Goal: Task Accomplishment & Management: Manage account settings

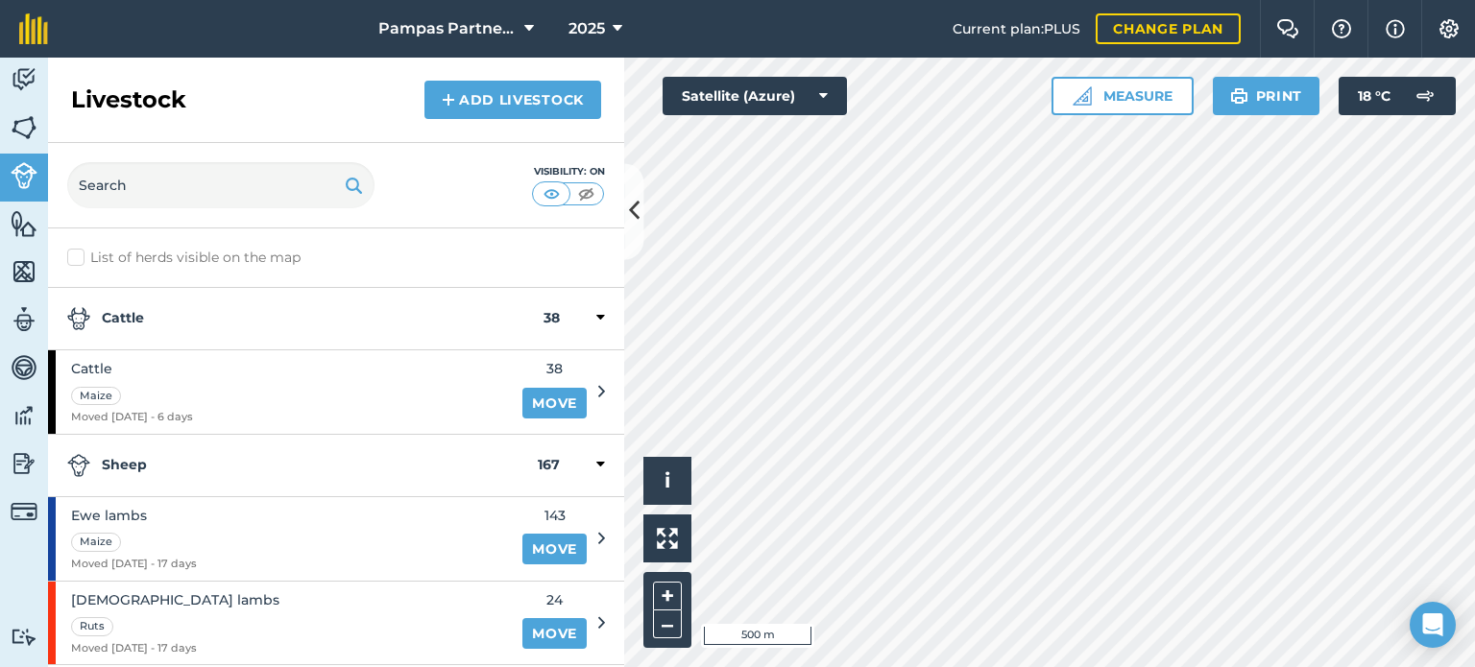
click at [118, 459] on strong "Sheep" at bounding box center [302, 465] width 470 height 23
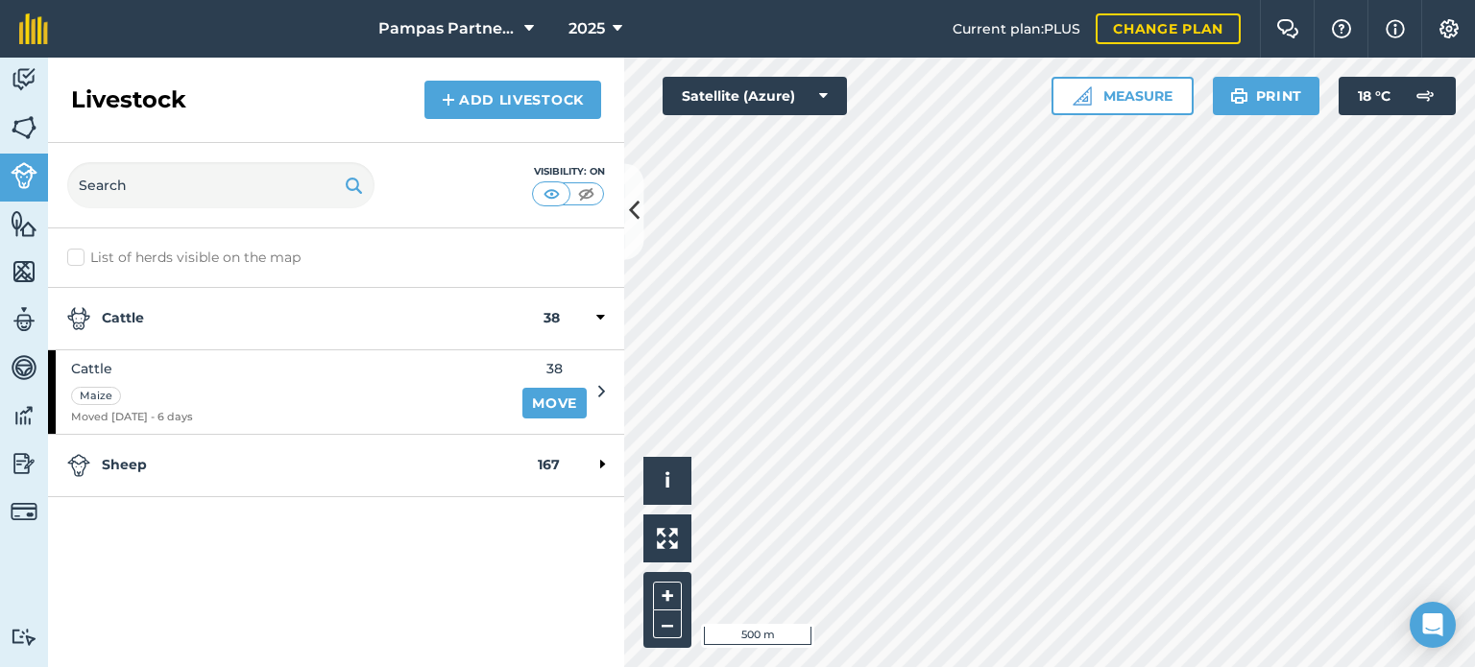
click at [605, 458] on div "Sheep 167" at bounding box center [336, 466] width 576 height 62
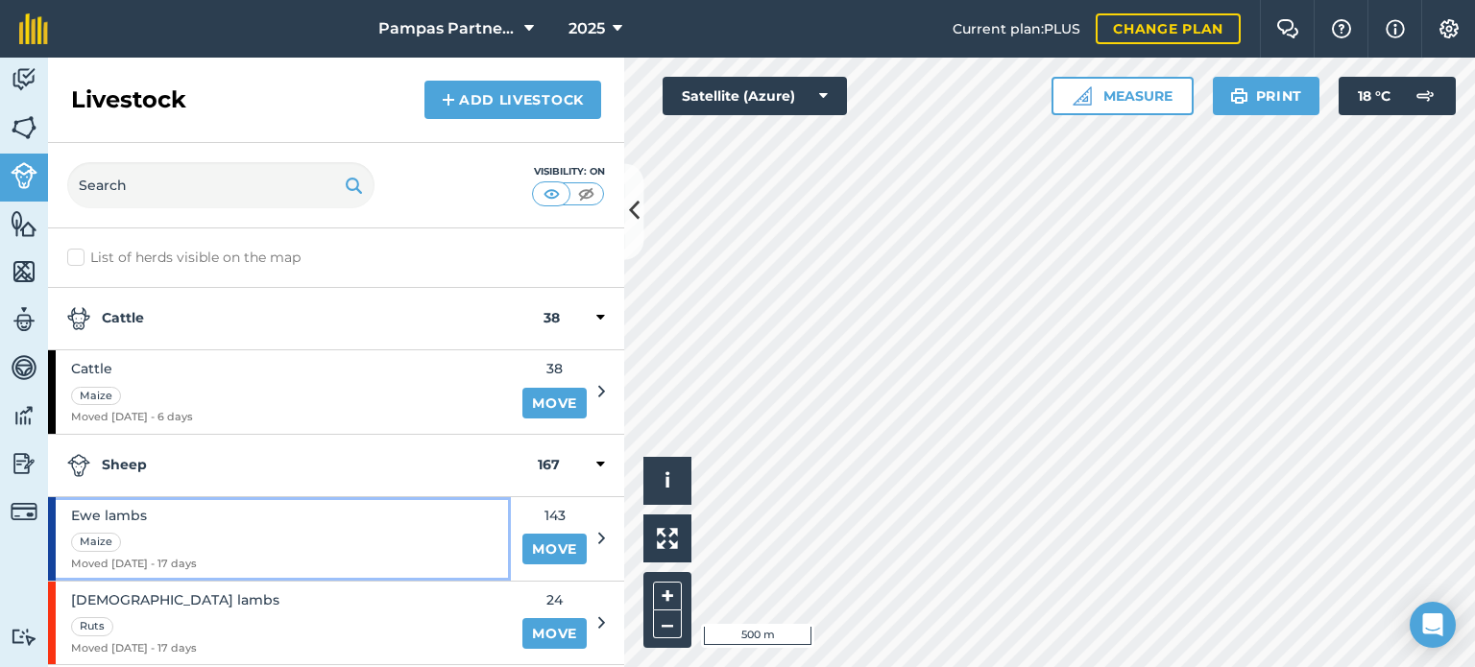
click at [126, 511] on span "Ewe lambs" at bounding box center [134, 515] width 126 height 21
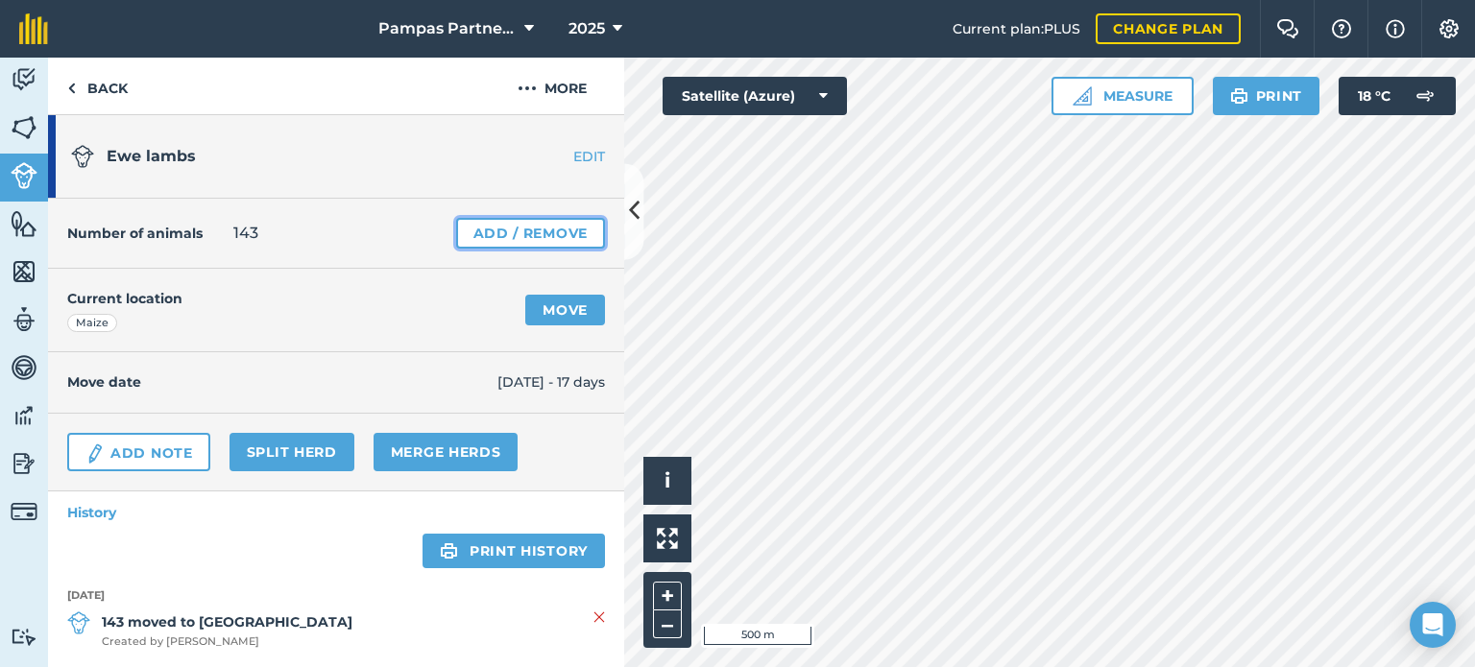
click at [530, 230] on link "Add / Remove" at bounding box center [530, 233] width 149 height 31
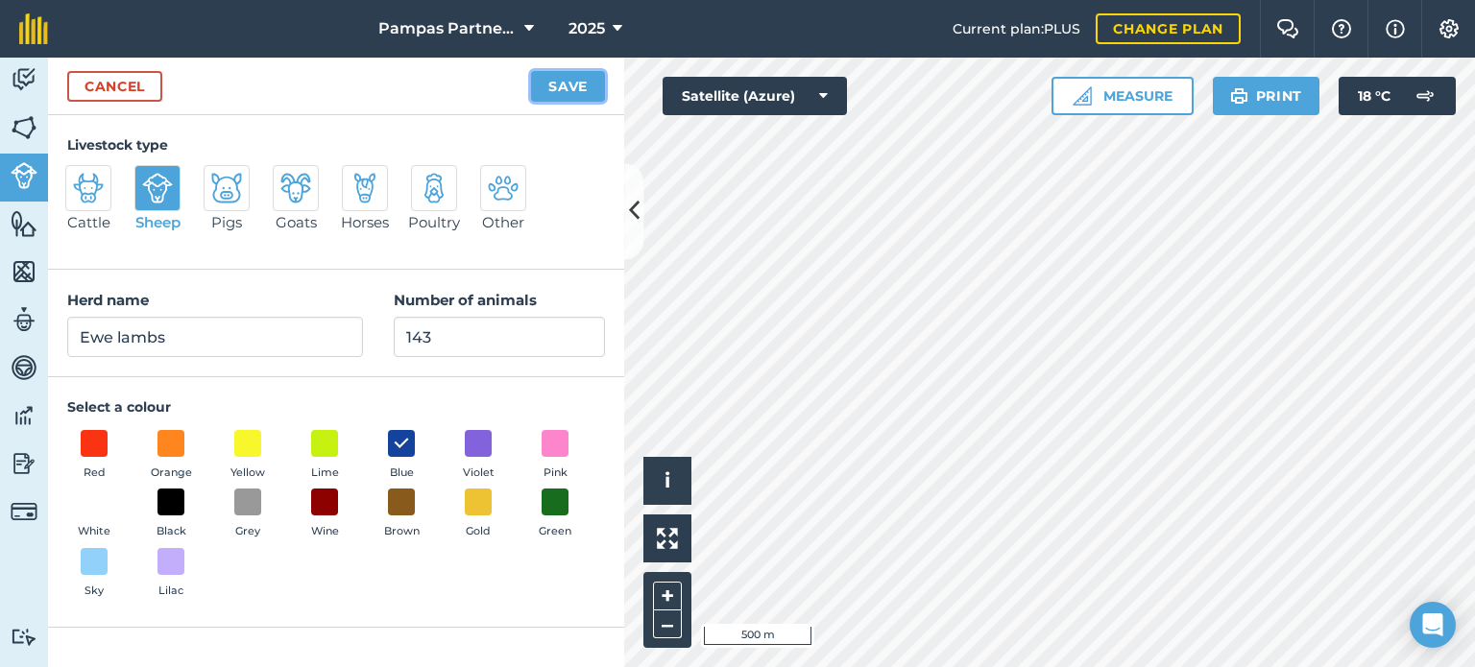
click at [576, 90] on button "Save" at bounding box center [568, 86] width 74 height 31
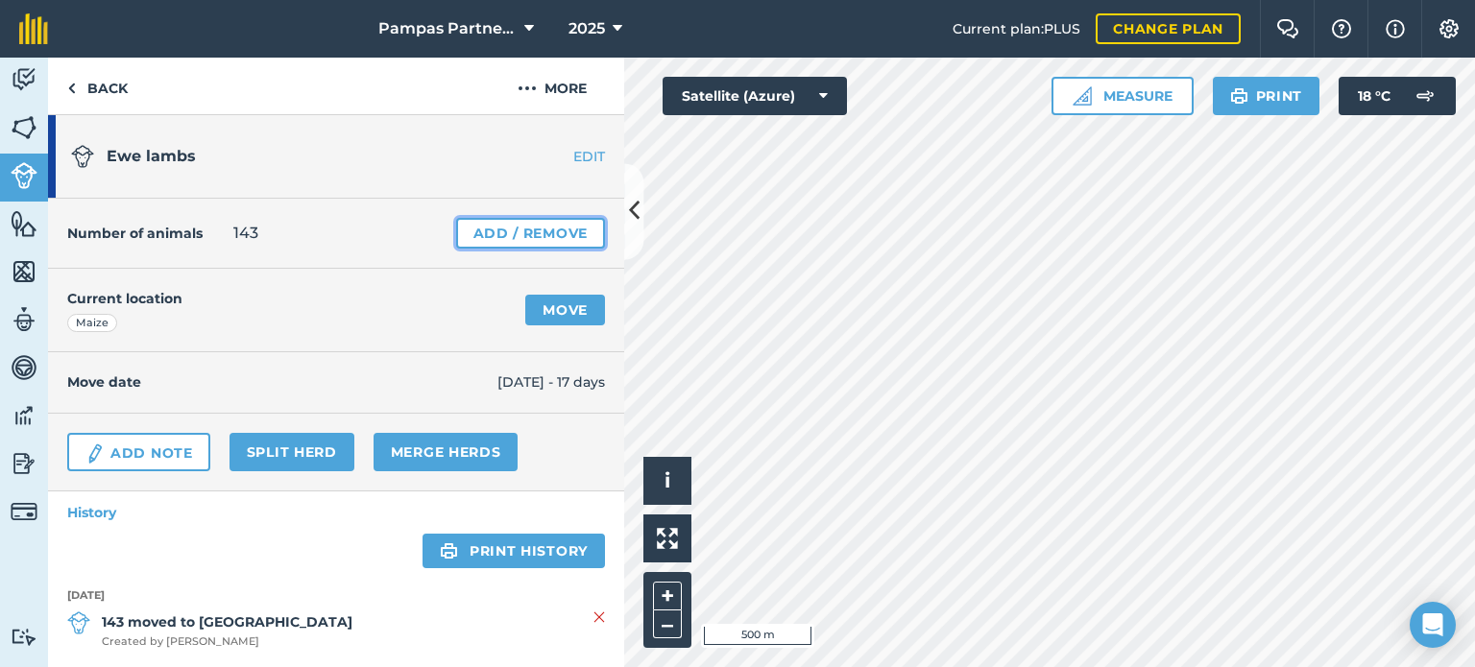
click at [563, 229] on link "Add / Remove" at bounding box center [530, 233] width 149 height 31
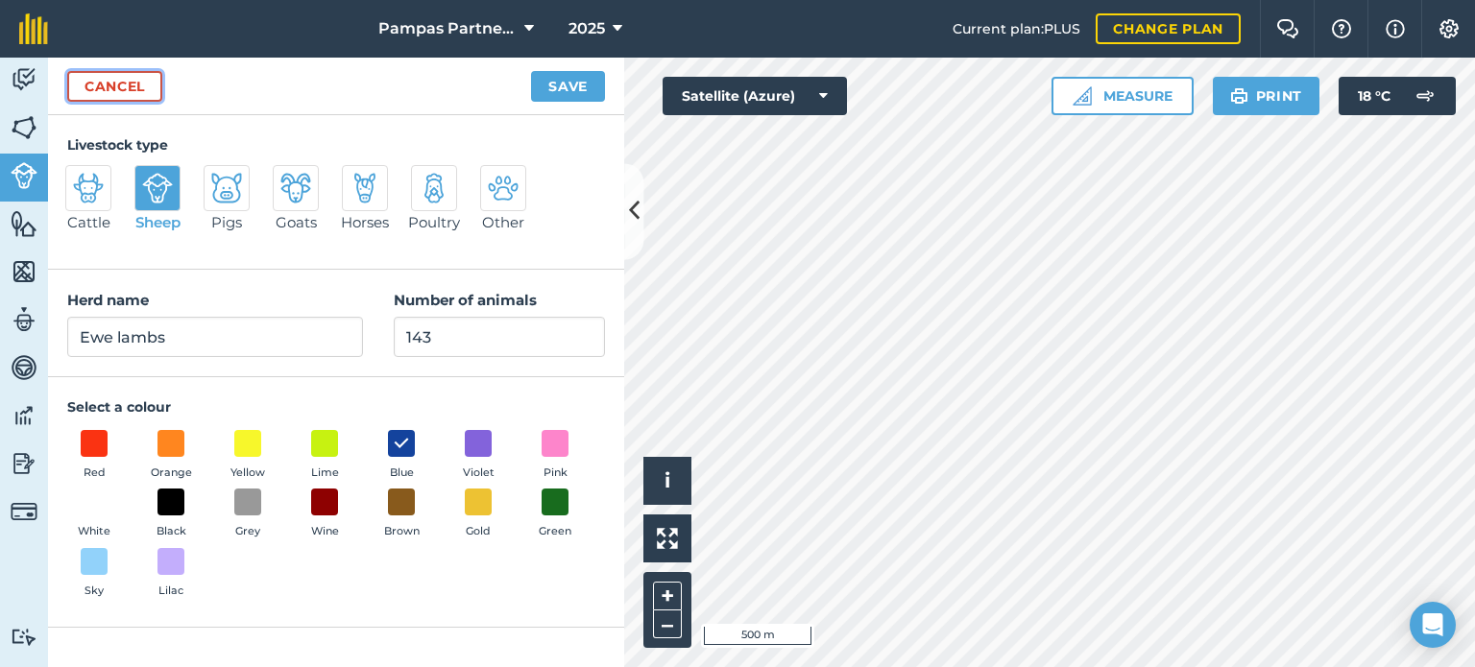
click at [101, 89] on link "Cancel" at bounding box center [114, 86] width 95 height 31
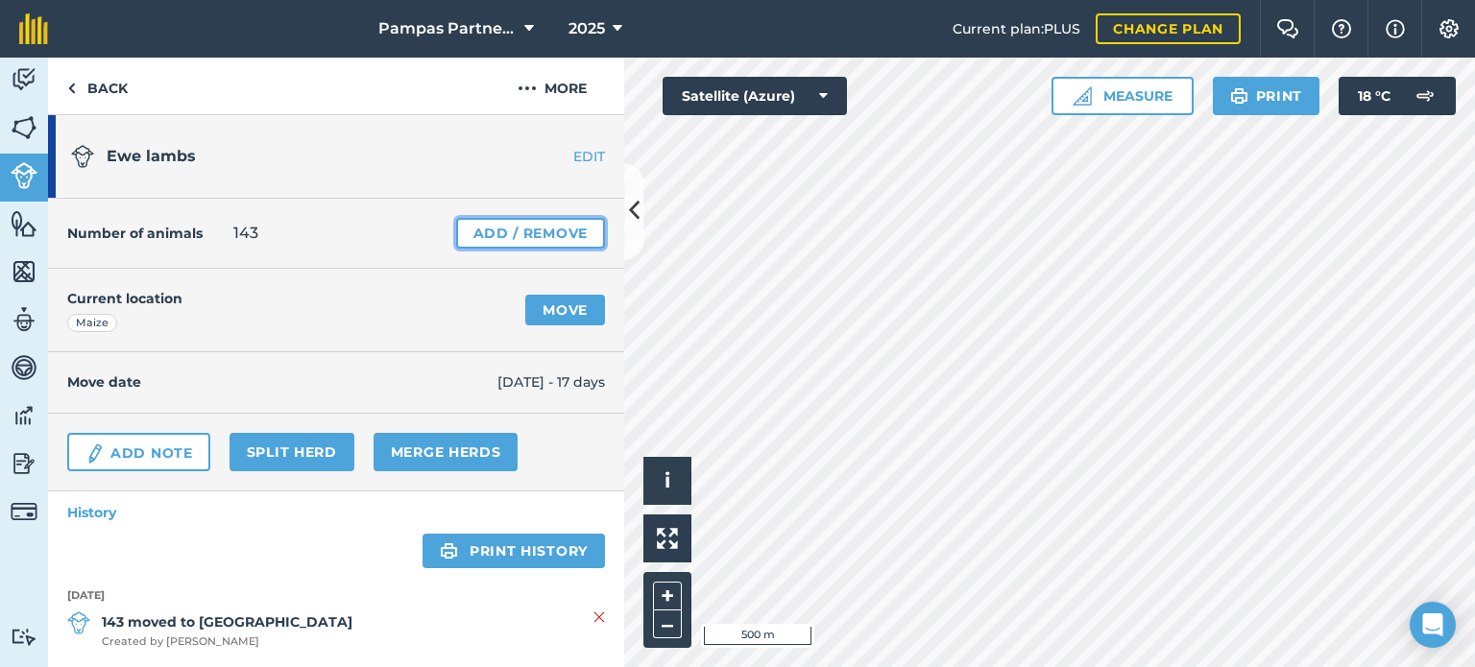
click at [488, 232] on link "Add / Remove" at bounding box center [530, 233] width 149 height 31
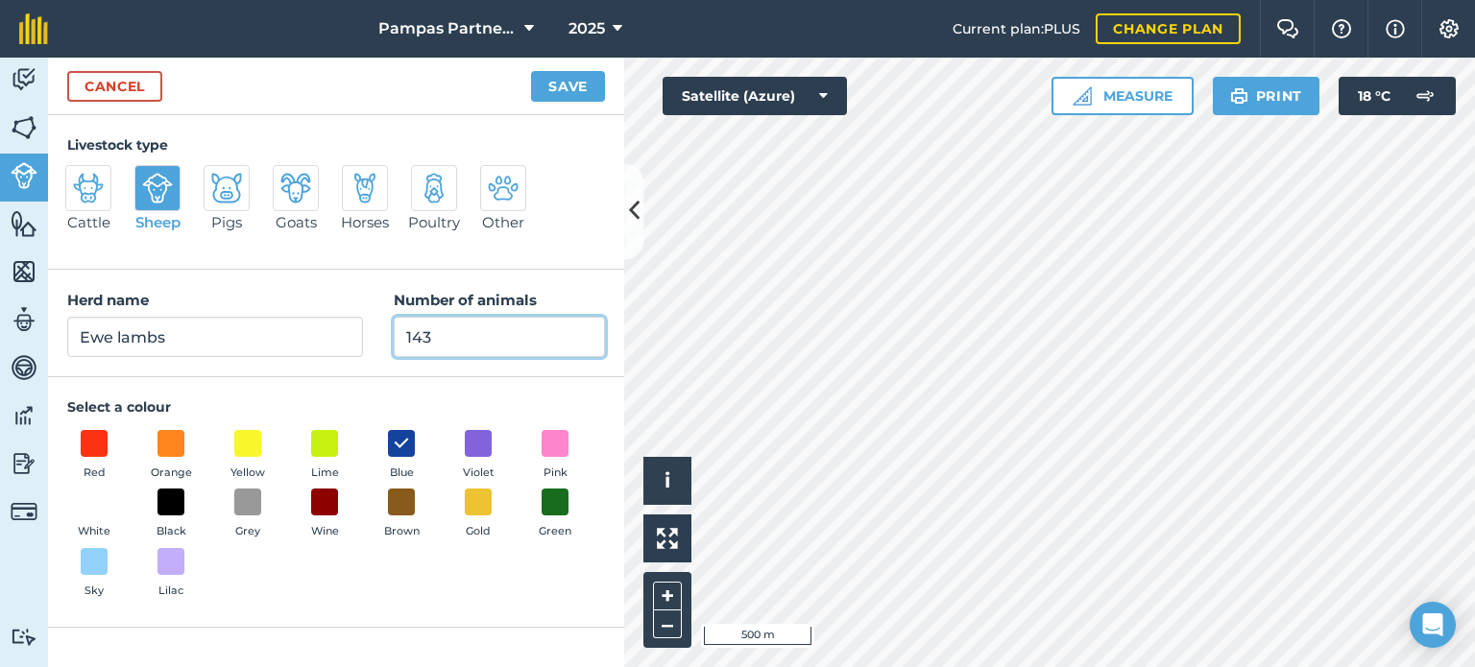
click at [474, 333] on input "143" at bounding box center [499, 337] width 211 height 40
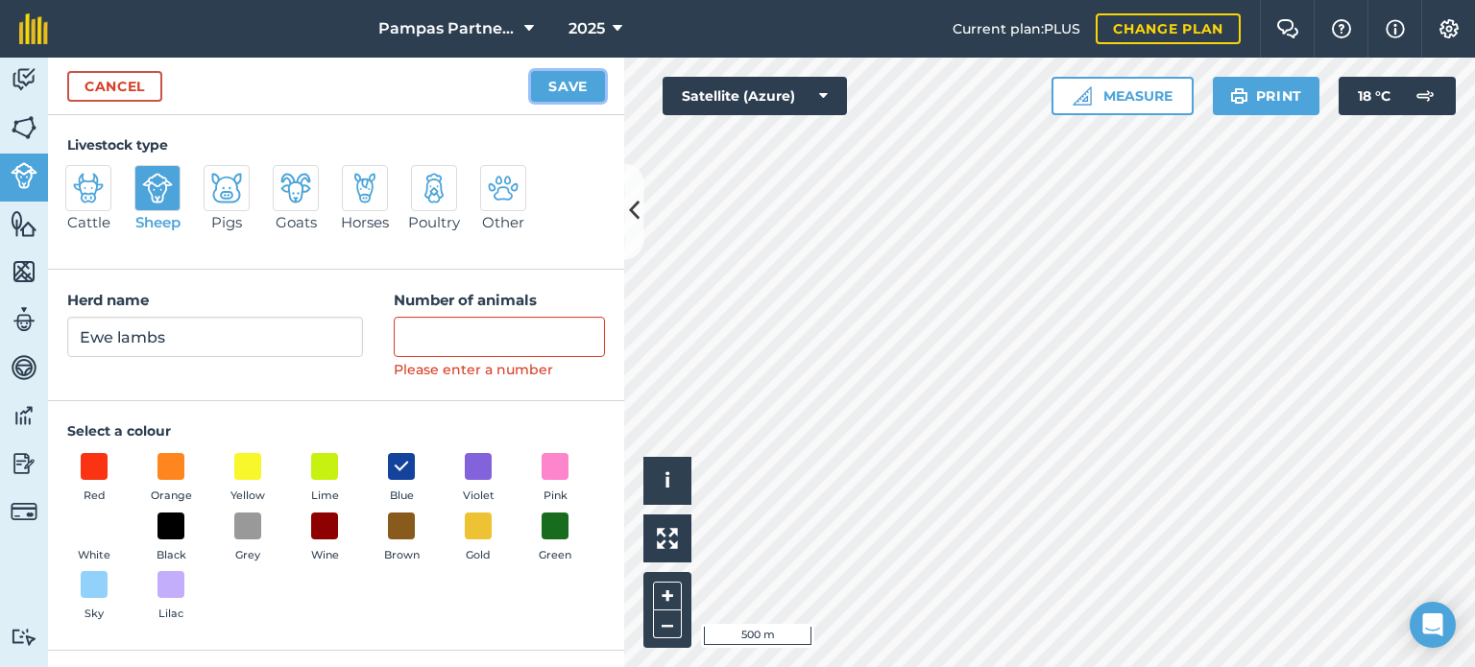
click at [542, 91] on button "Save" at bounding box center [568, 86] width 74 height 31
click at [575, 82] on button "Save" at bounding box center [568, 86] width 74 height 31
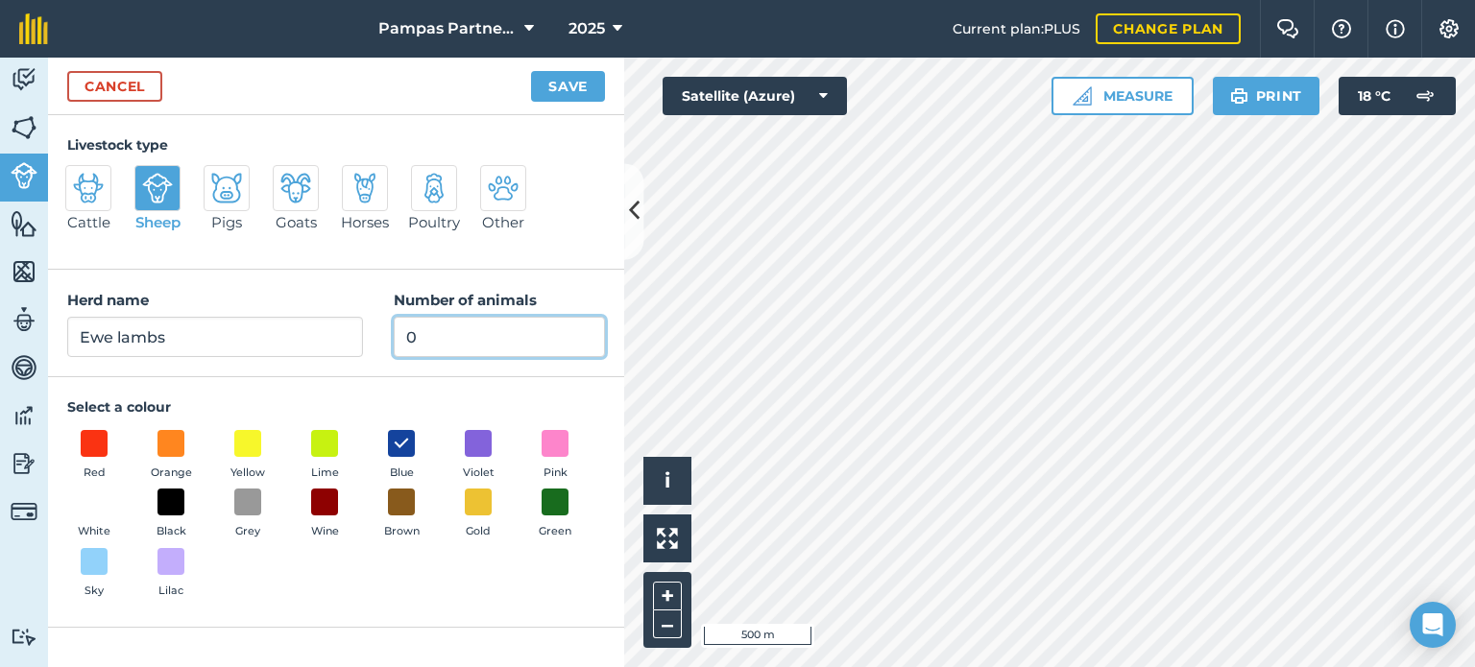
type input "0"
click at [563, 93] on button "Save" at bounding box center [568, 86] width 74 height 31
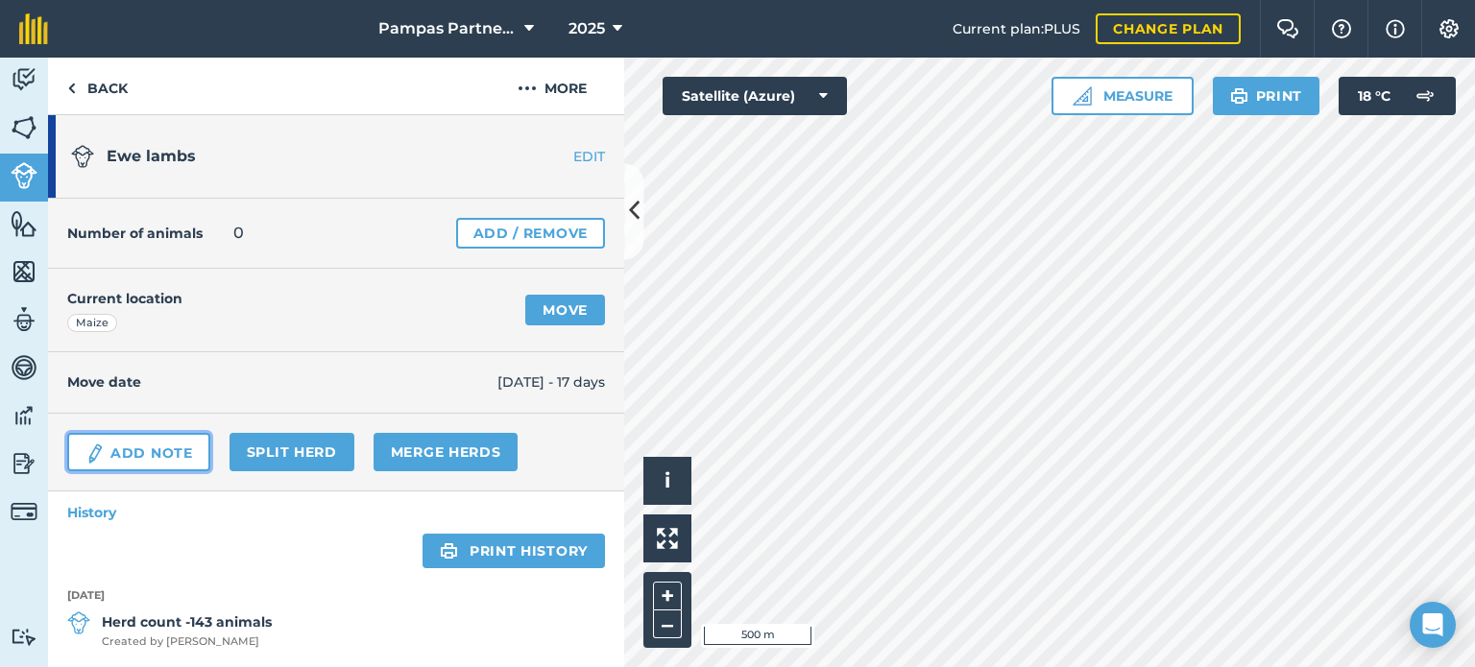
click at [137, 452] on link "Add Note" at bounding box center [138, 452] width 143 height 38
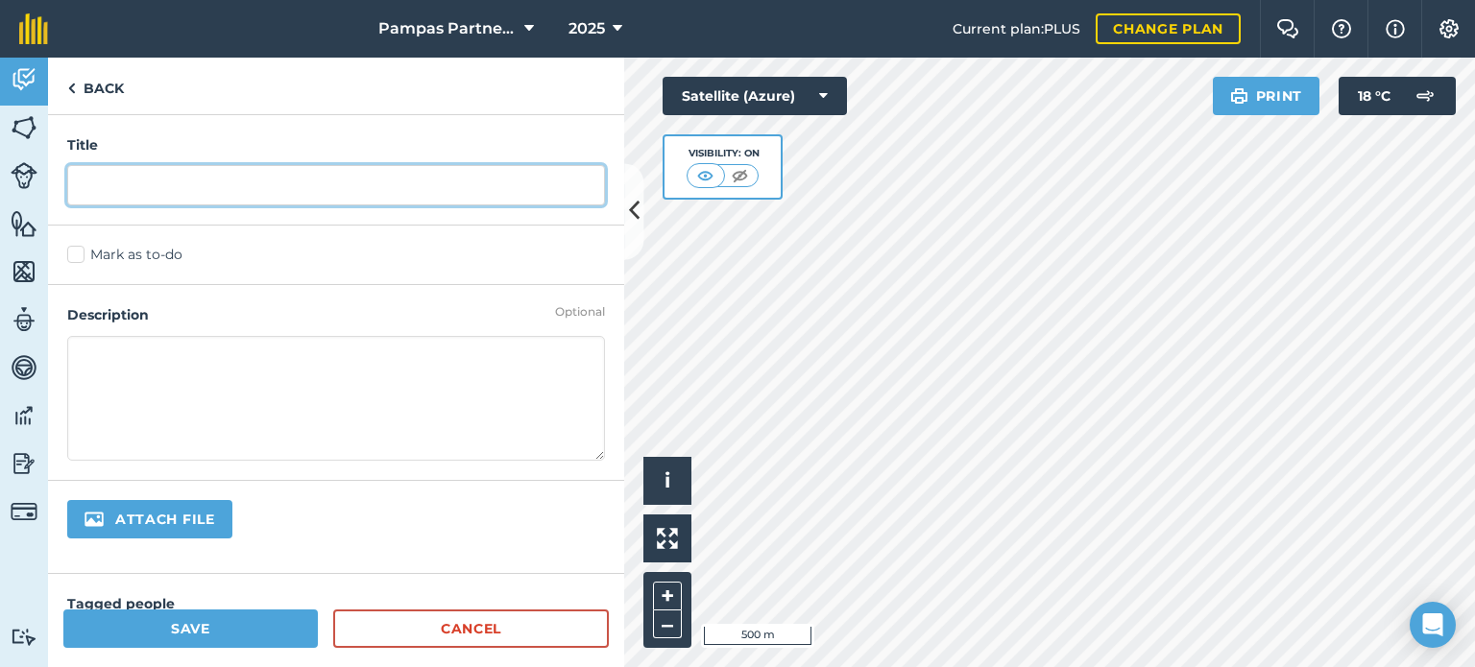
click at [203, 180] on input "text" at bounding box center [336, 185] width 538 height 40
type input "Sent to SFF"
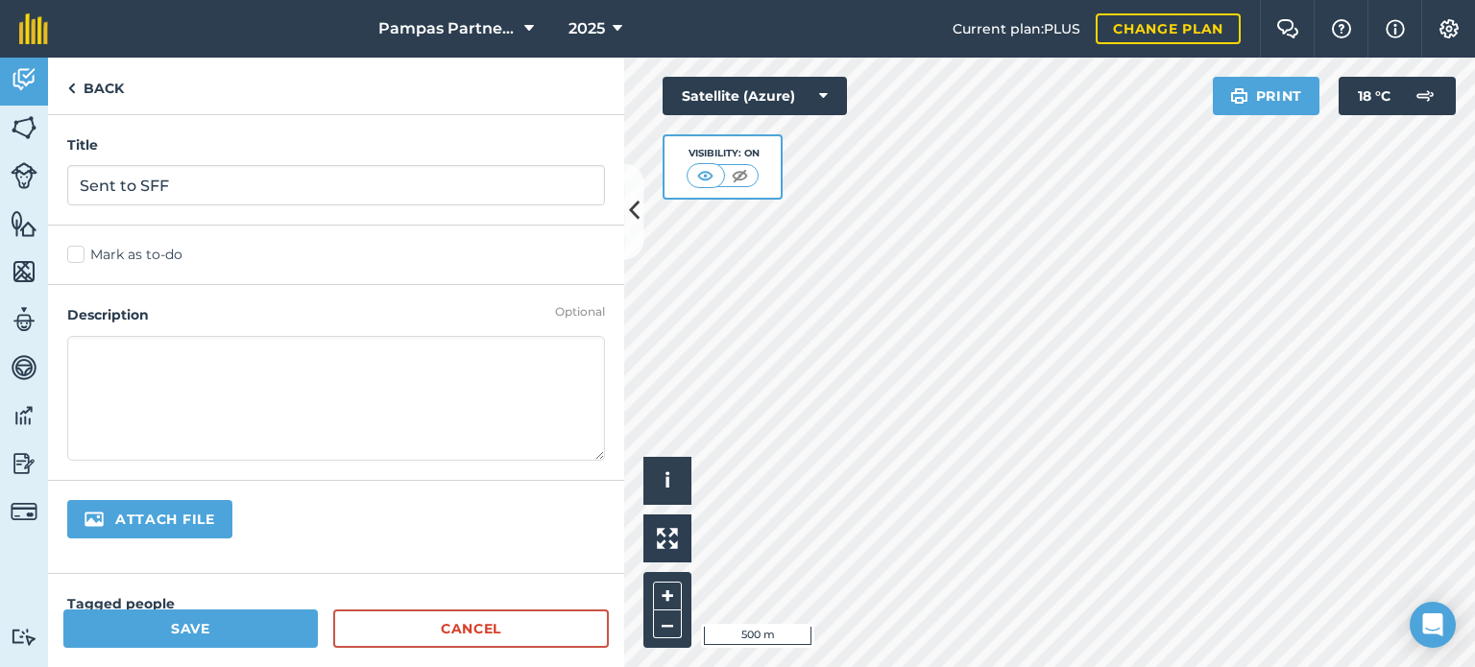
click at [201, 375] on textarea at bounding box center [336, 398] width 538 height 125
type textarea "Mob sent to SFF"
click at [163, 623] on button "Save" at bounding box center [190, 629] width 254 height 38
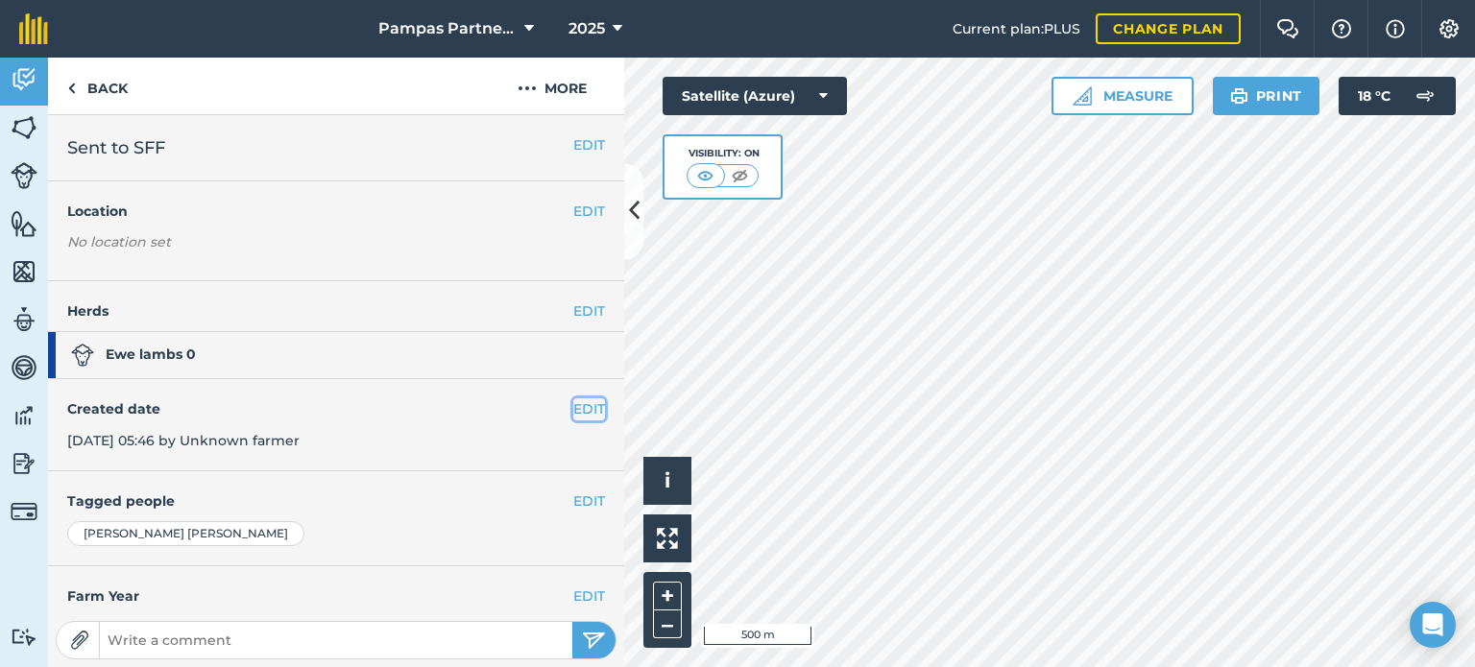
click at [573, 407] on button "EDIT" at bounding box center [589, 408] width 32 height 21
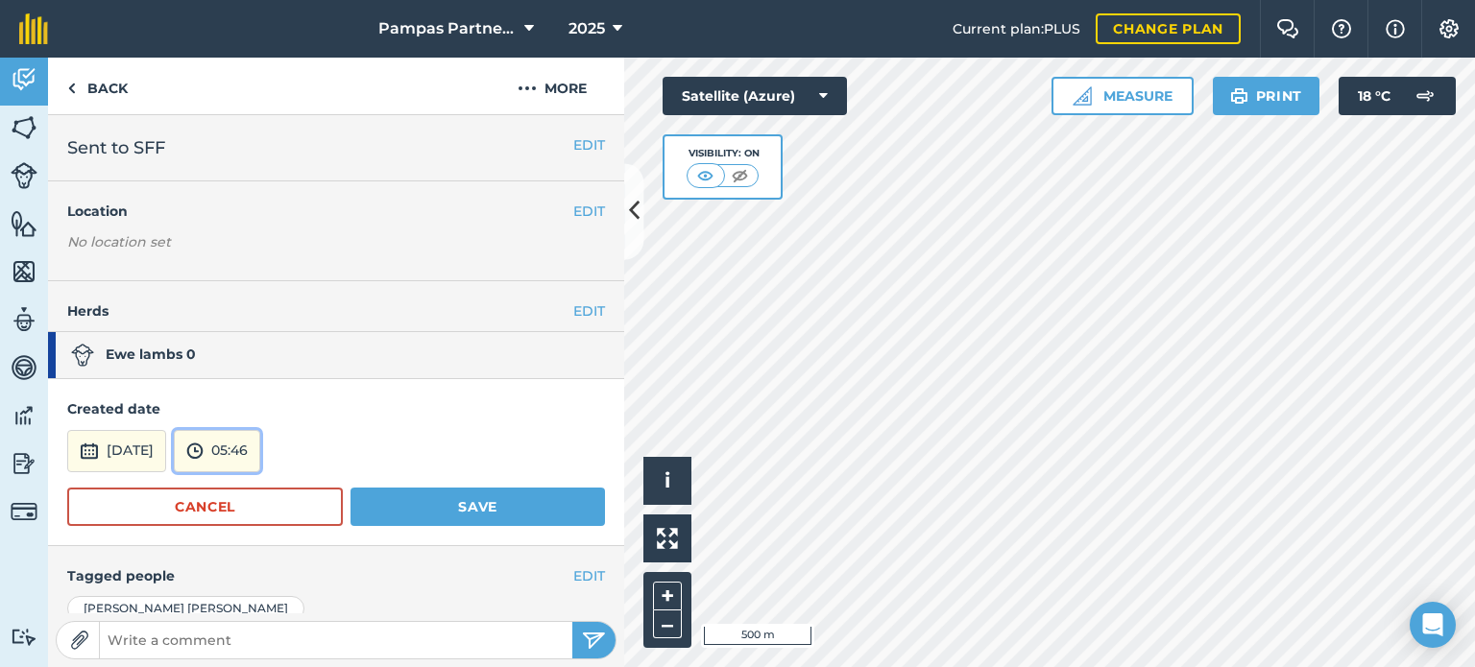
click at [260, 440] on button "05:46" at bounding box center [217, 451] width 86 height 42
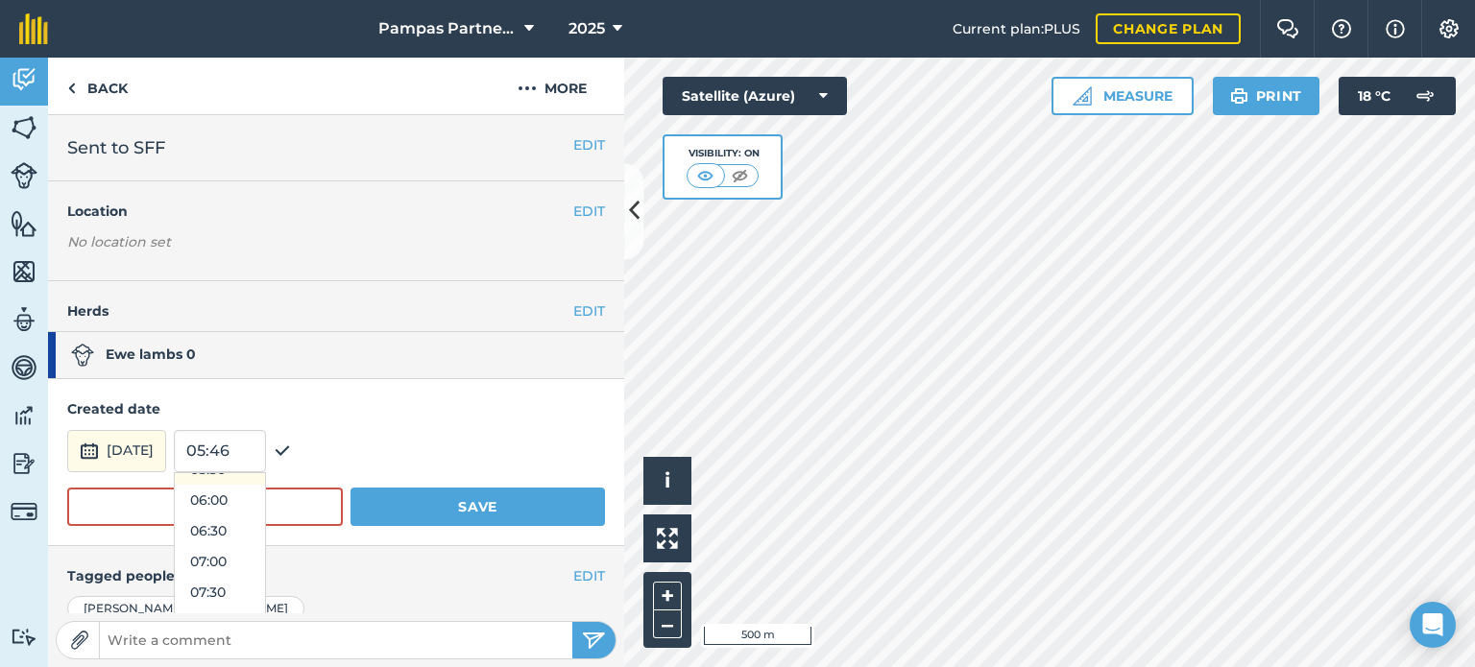
scroll to position [468, 0]
click at [265, 506] on button "08:00" at bounding box center [220, 511] width 90 height 31
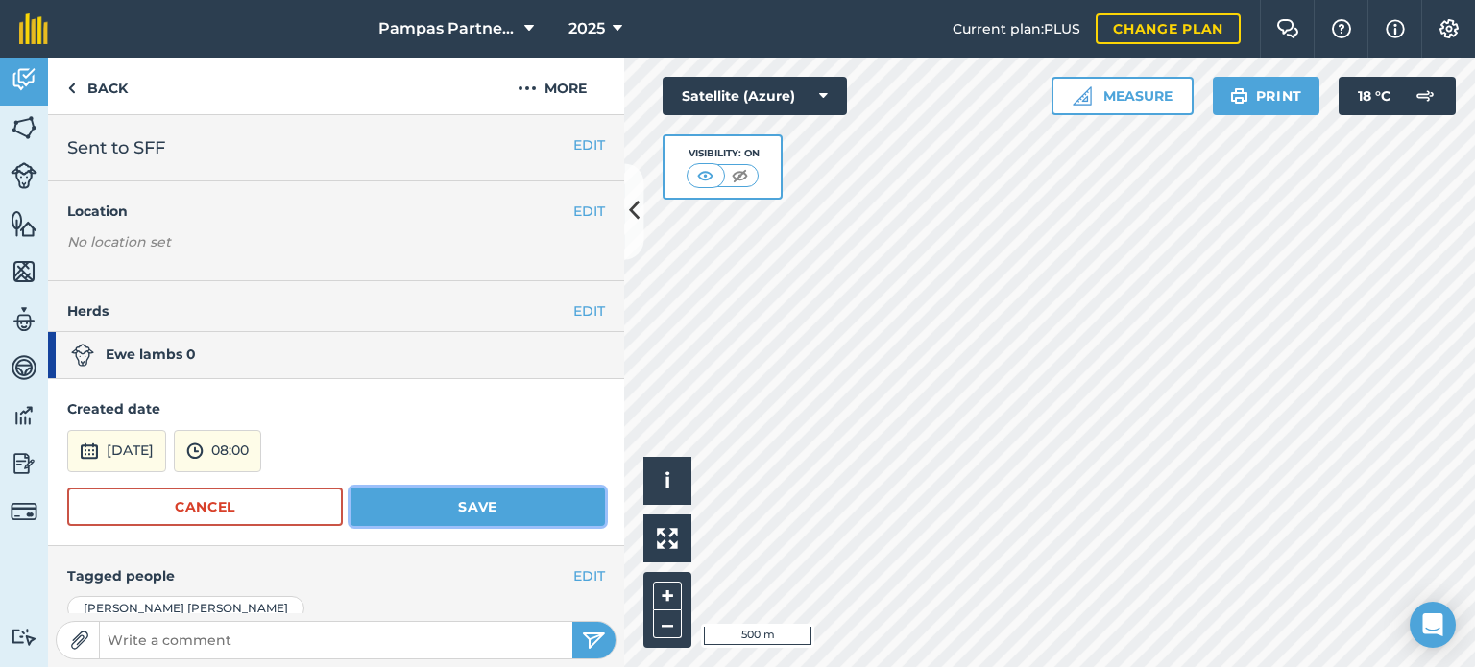
click at [416, 515] on button "Save" at bounding box center [477, 507] width 254 height 38
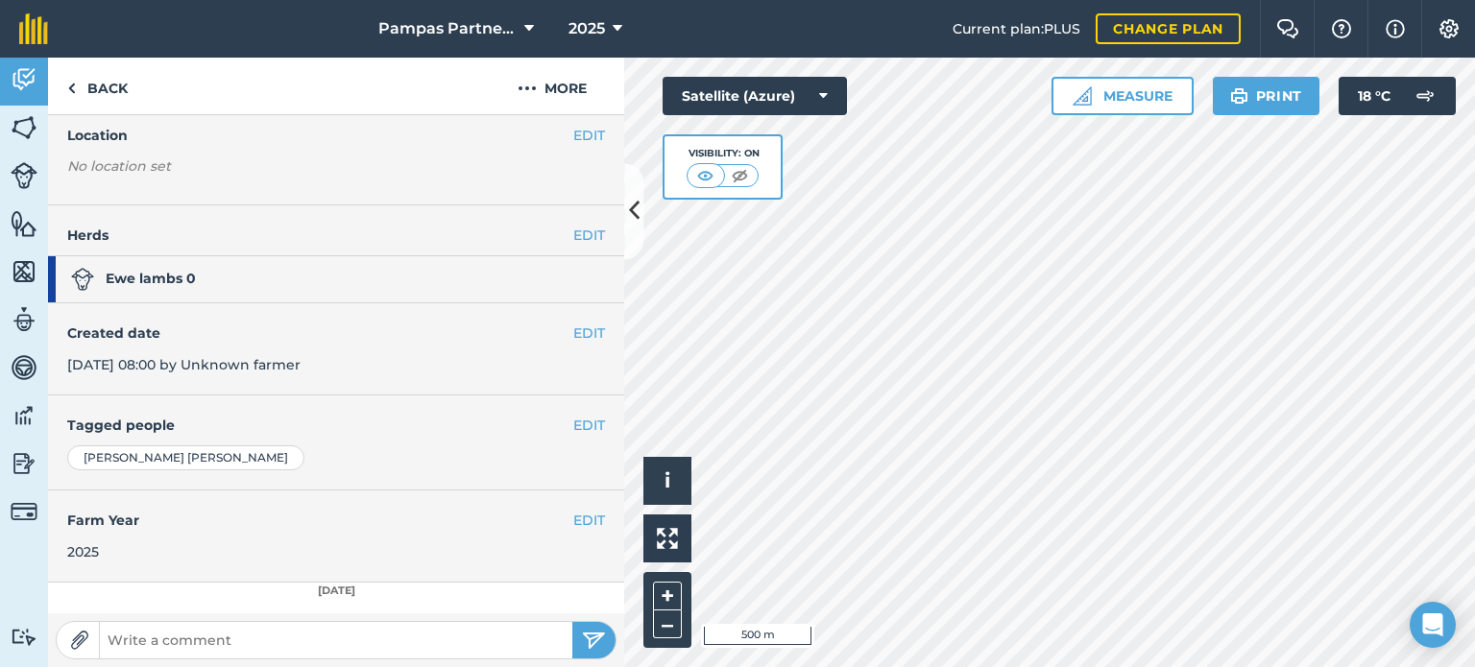
scroll to position [142, 0]
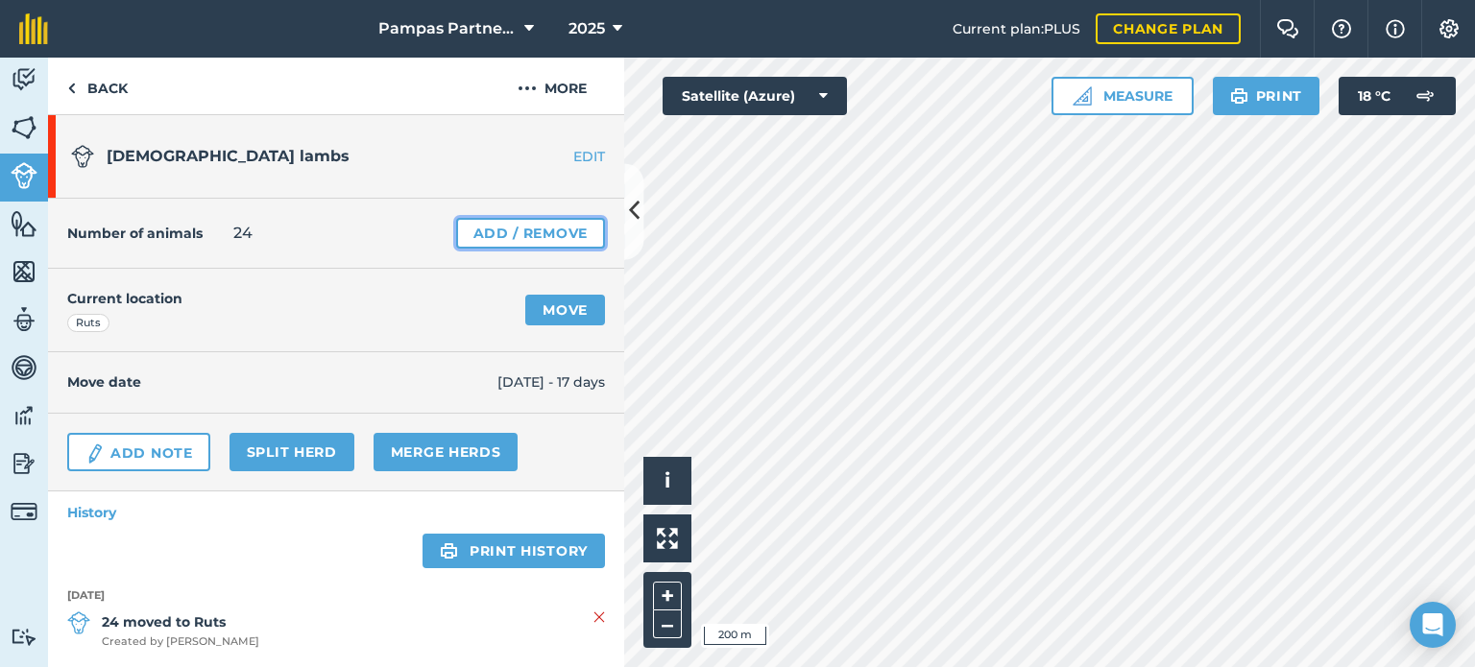
click at [560, 228] on link "Add / Remove" at bounding box center [530, 233] width 149 height 31
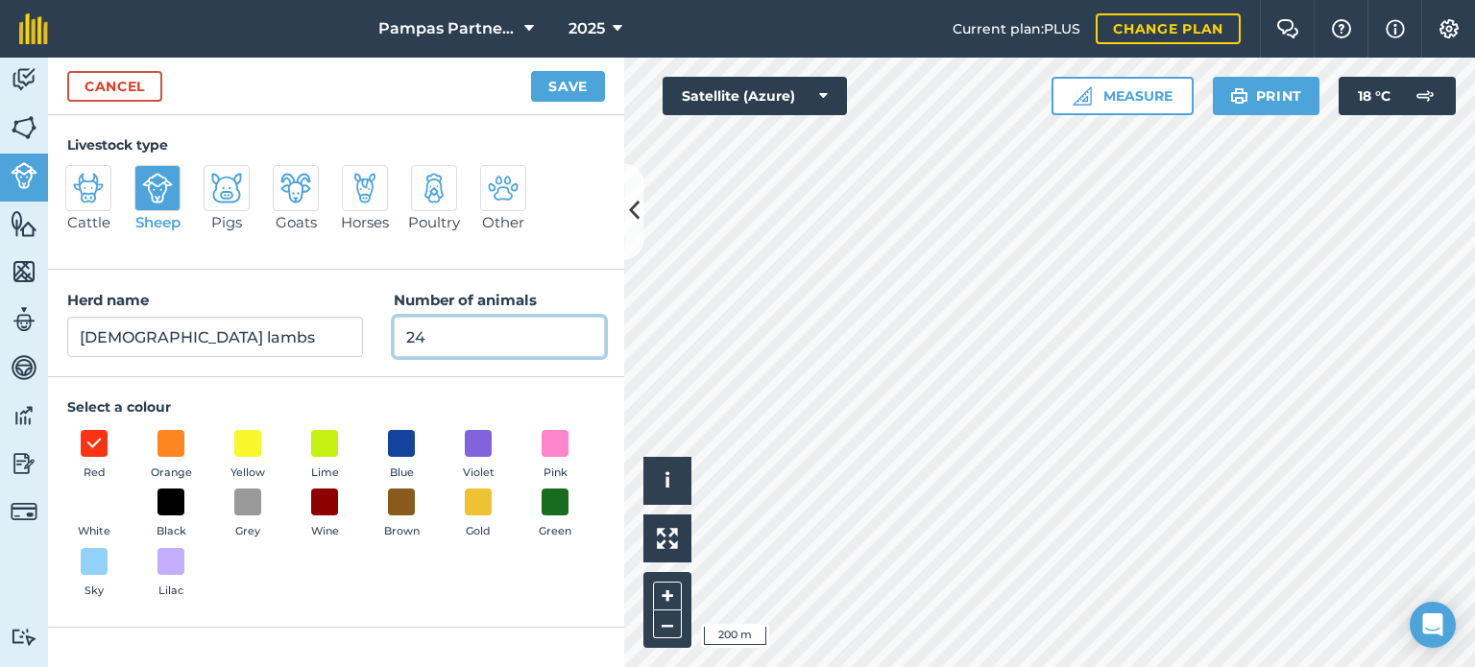
click at [477, 335] on input "24" at bounding box center [499, 337] width 211 height 40
type input "2"
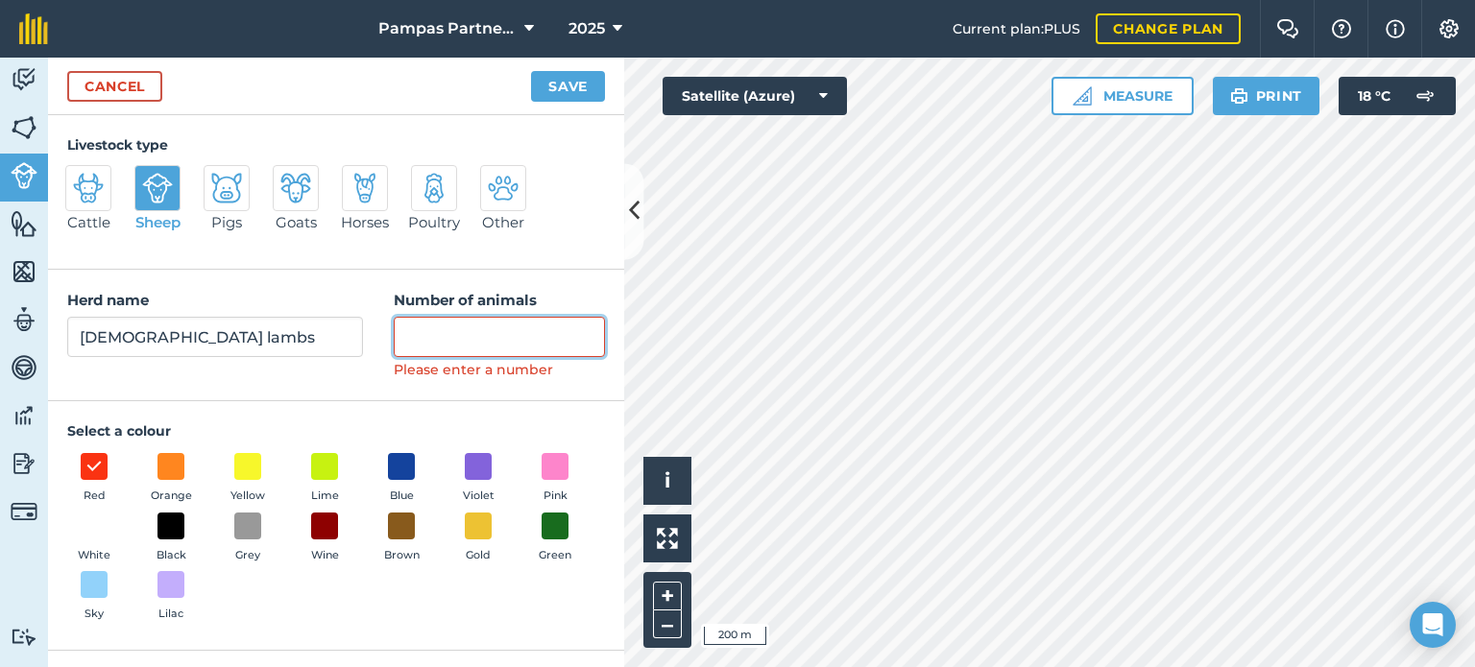
type input "7"
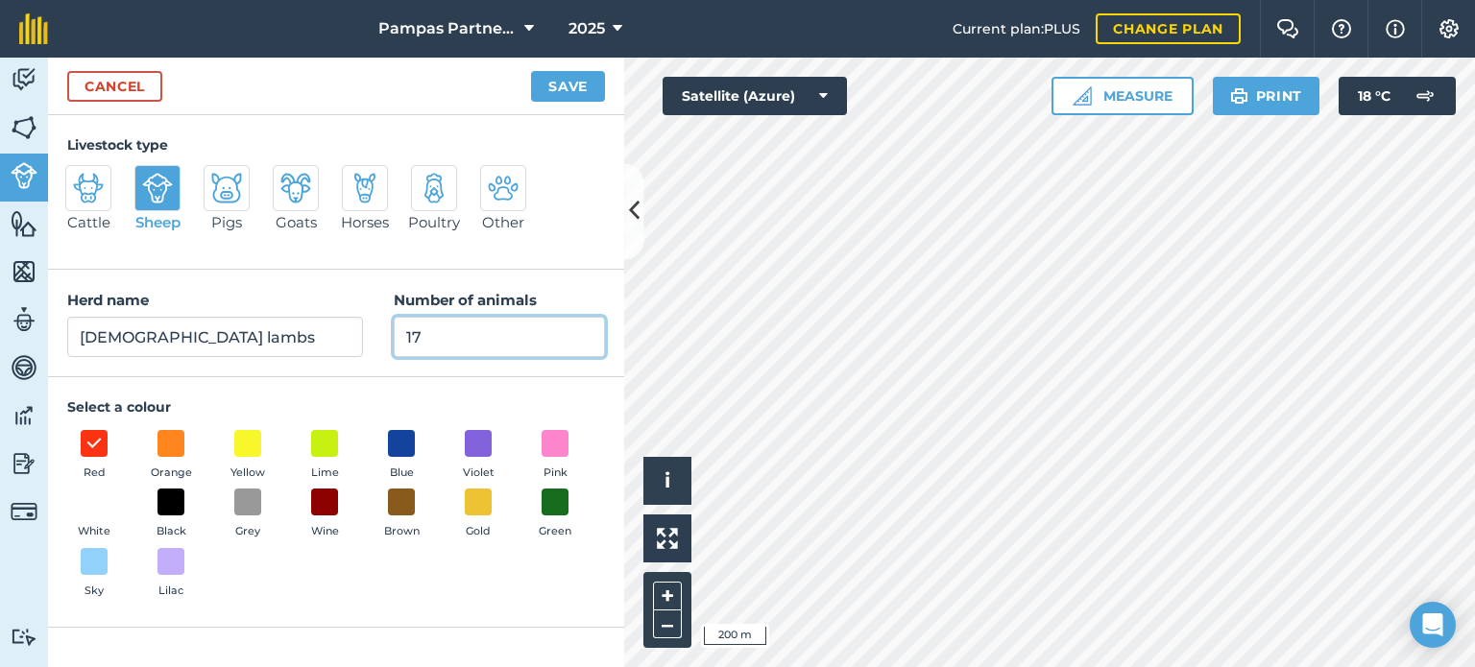
type input "17"
click at [562, 88] on button "Save" at bounding box center [568, 86] width 74 height 31
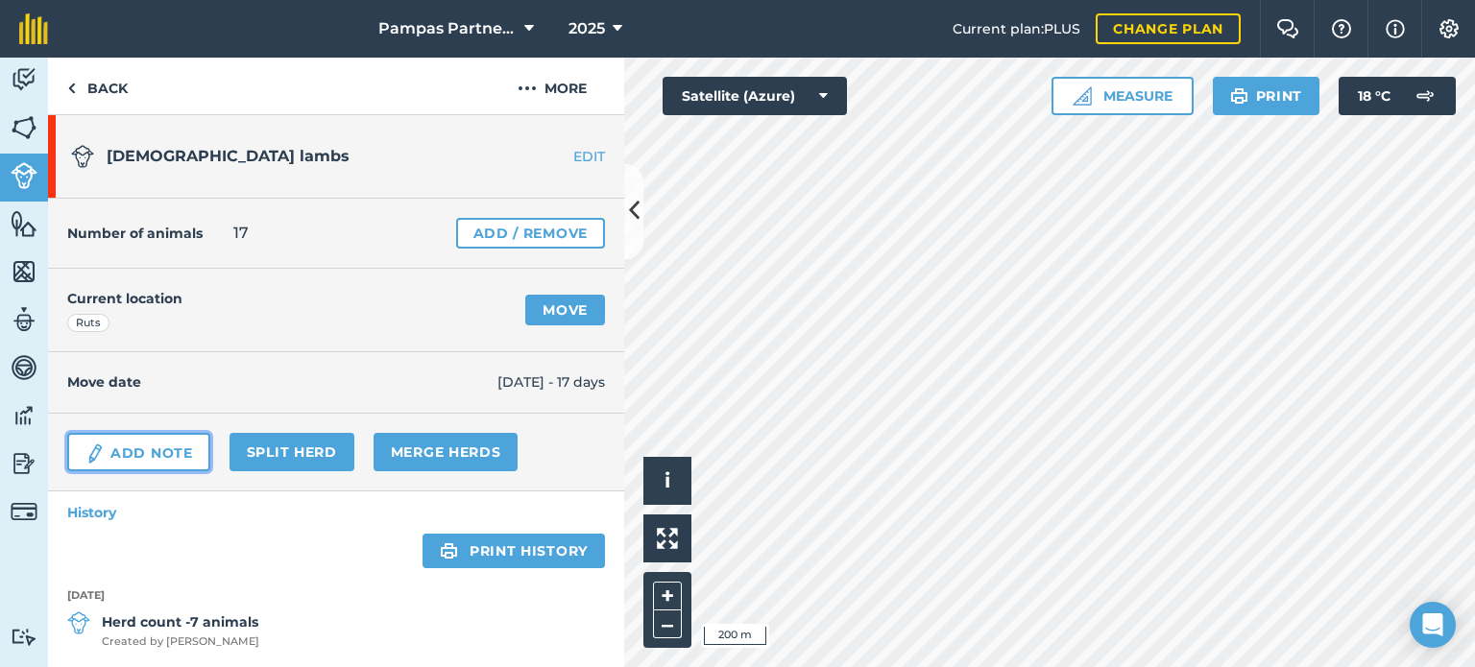
click at [112, 444] on link "Add Note" at bounding box center [138, 452] width 143 height 38
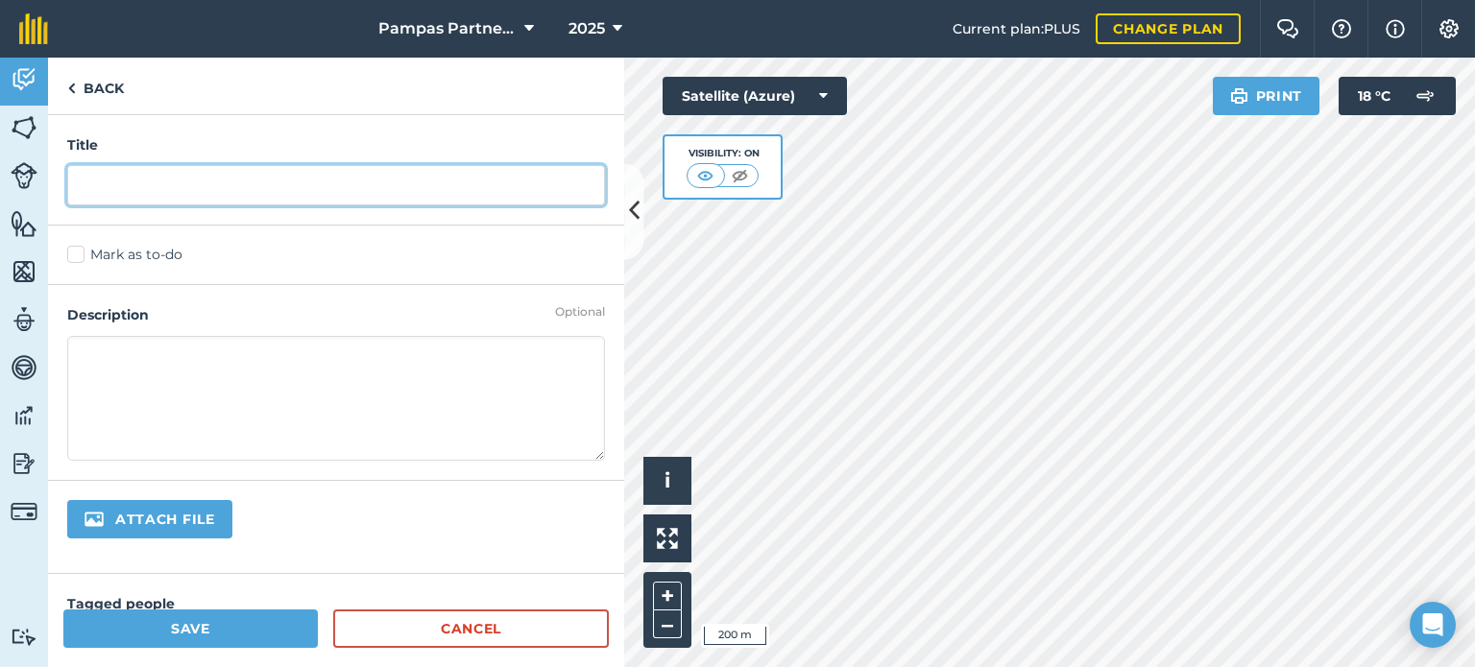
click at [177, 180] on input "text" at bounding box center [336, 185] width 538 height 40
type input "Works cut"
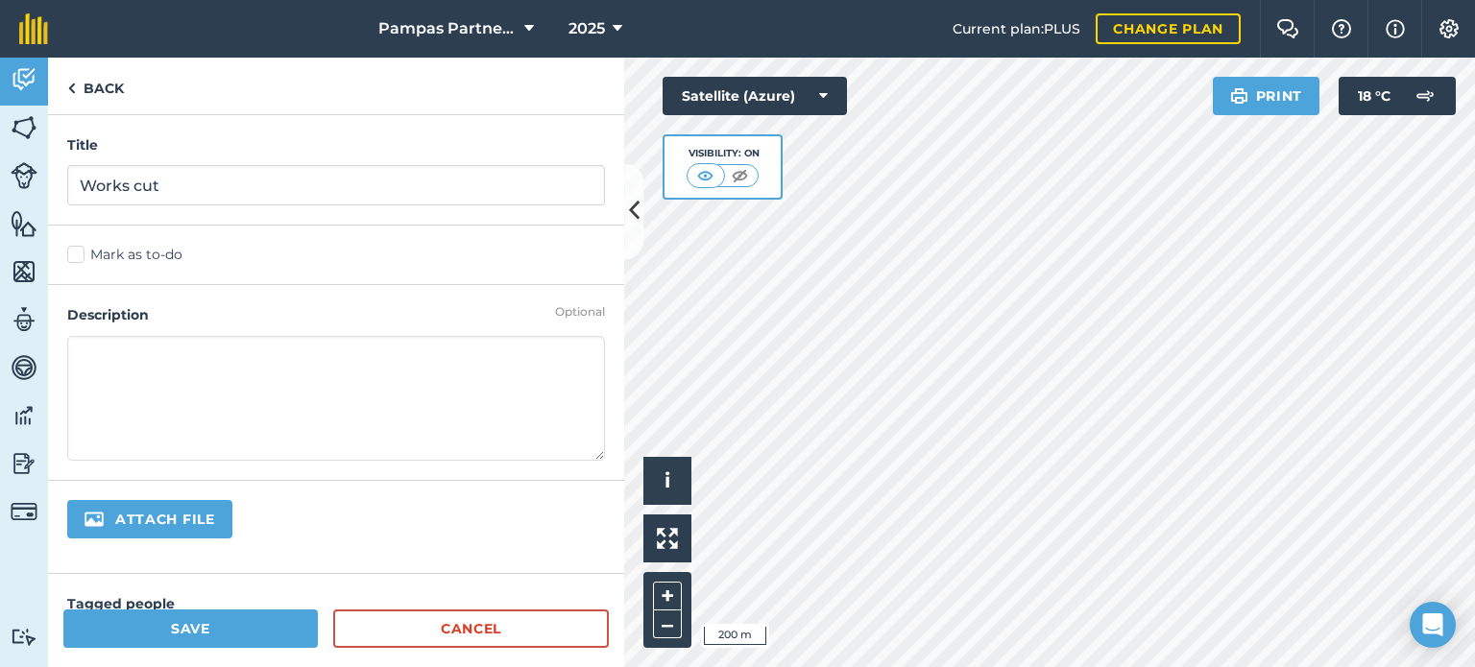
click at [149, 365] on textarea at bounding box center [336, 398] width 538 height 125
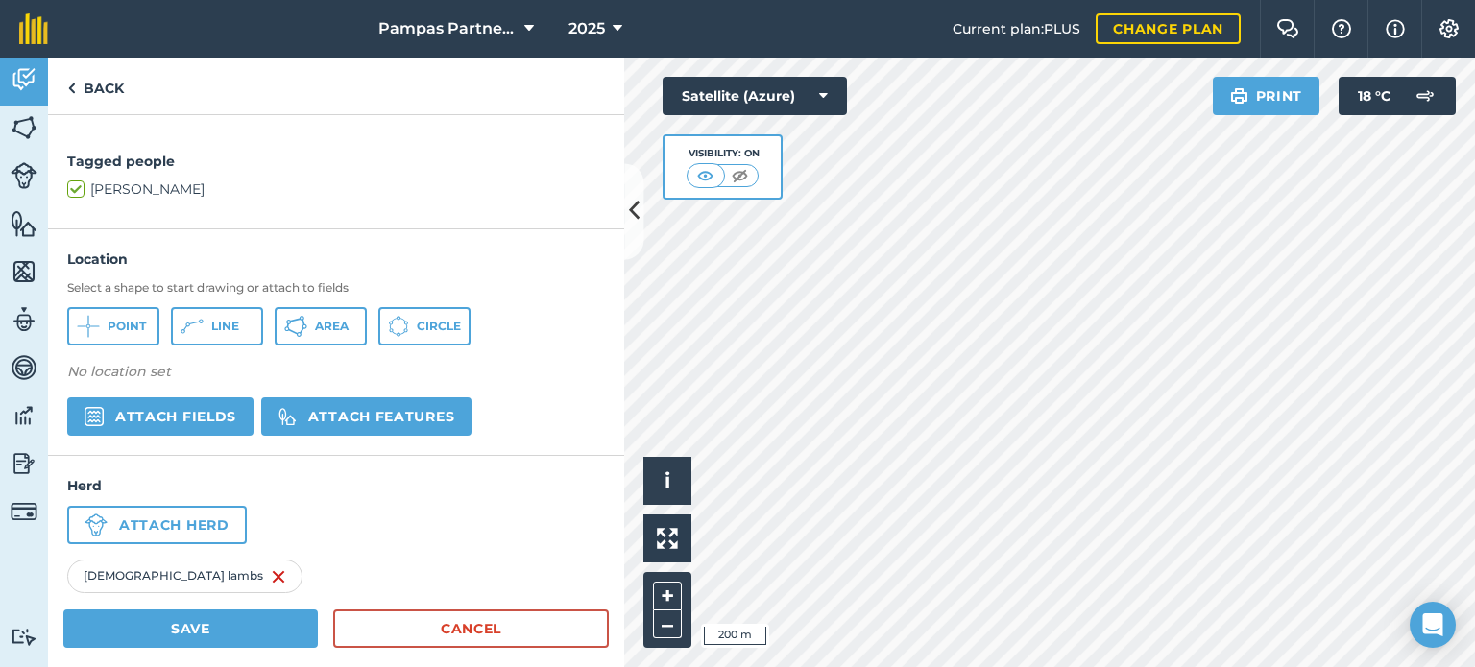
scroll to position [468, 0]
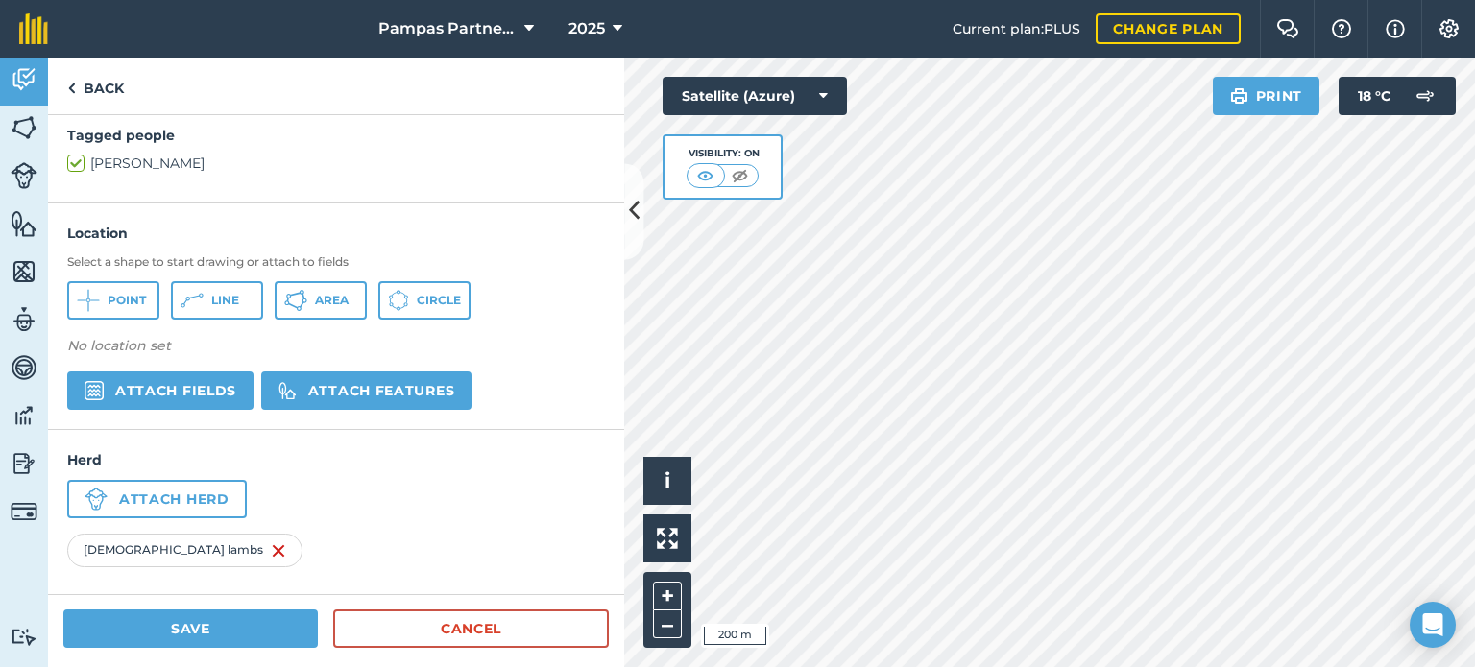
type textarea "7nlambs sent to SFF"
click at [224, 630] on button "Save" at bounding box center [190, 629] width 254 height 38
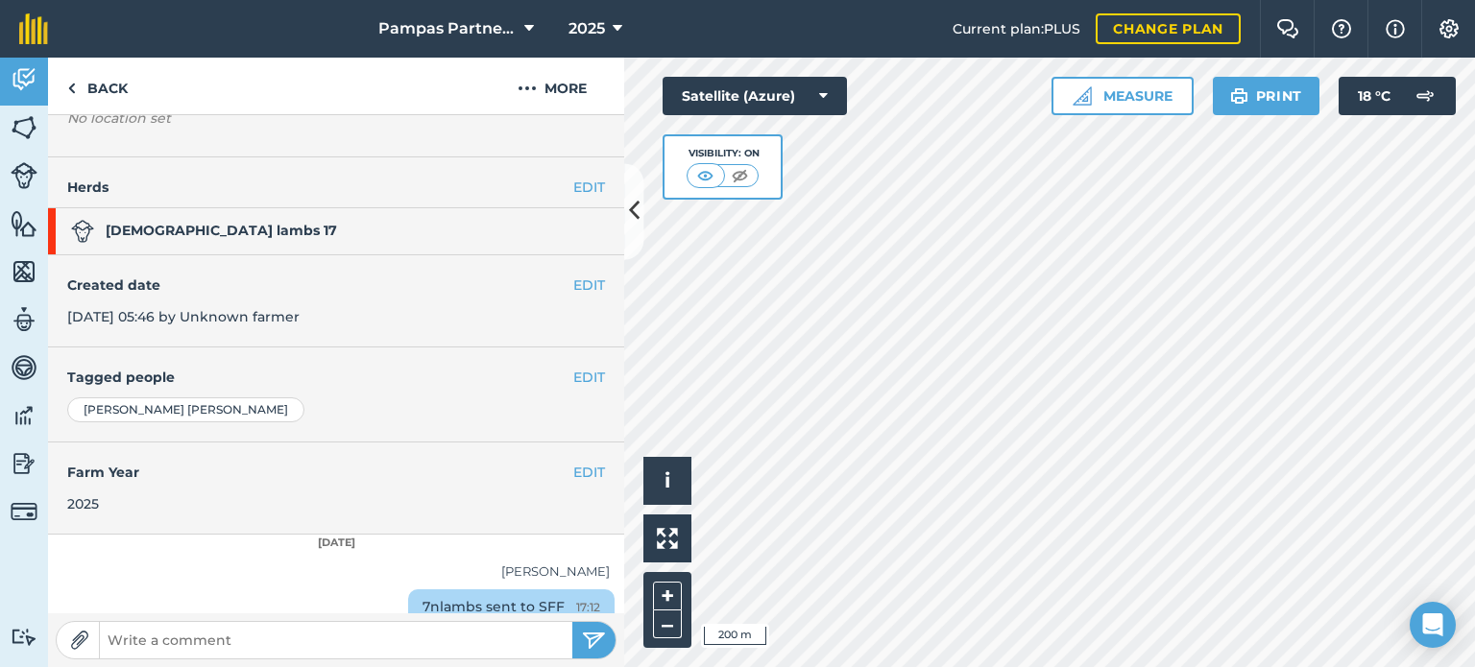
scroll to position [142, 0]
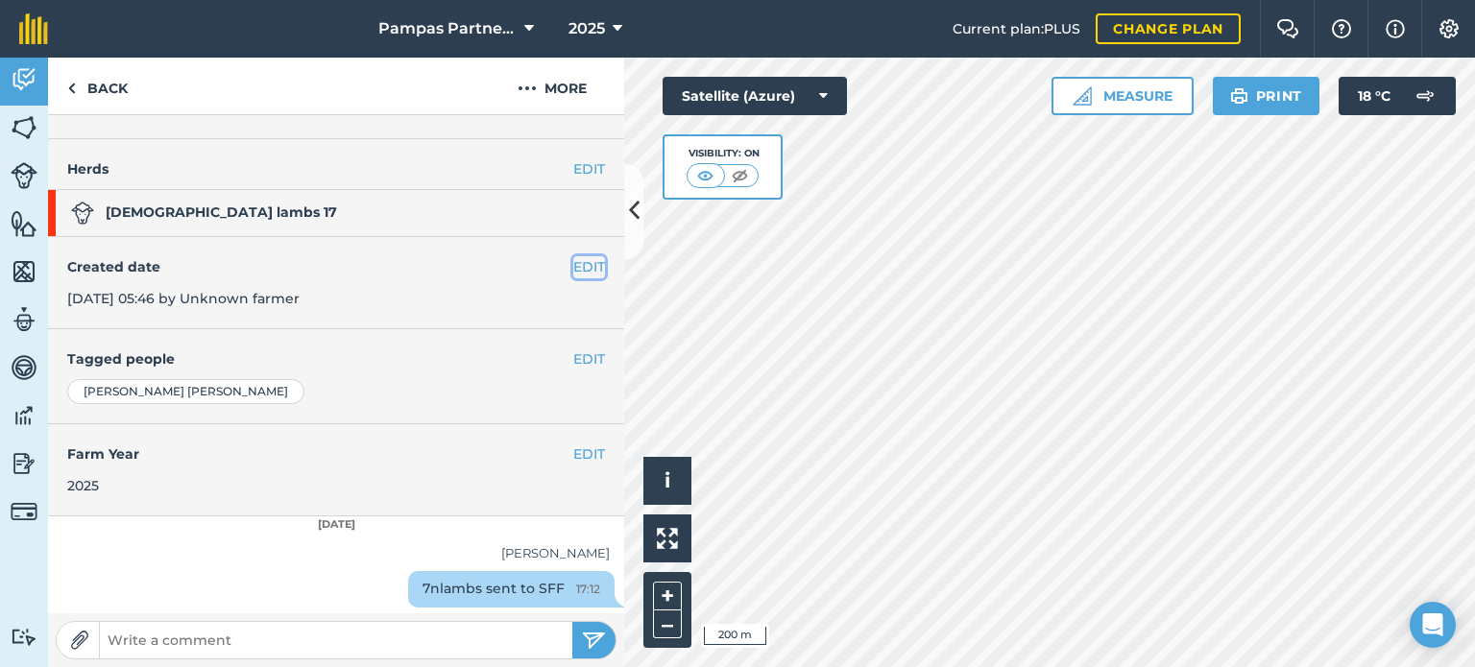
click at [573, 265] on button "EDIT" at bounding box center [589, 266] width 32 height 21
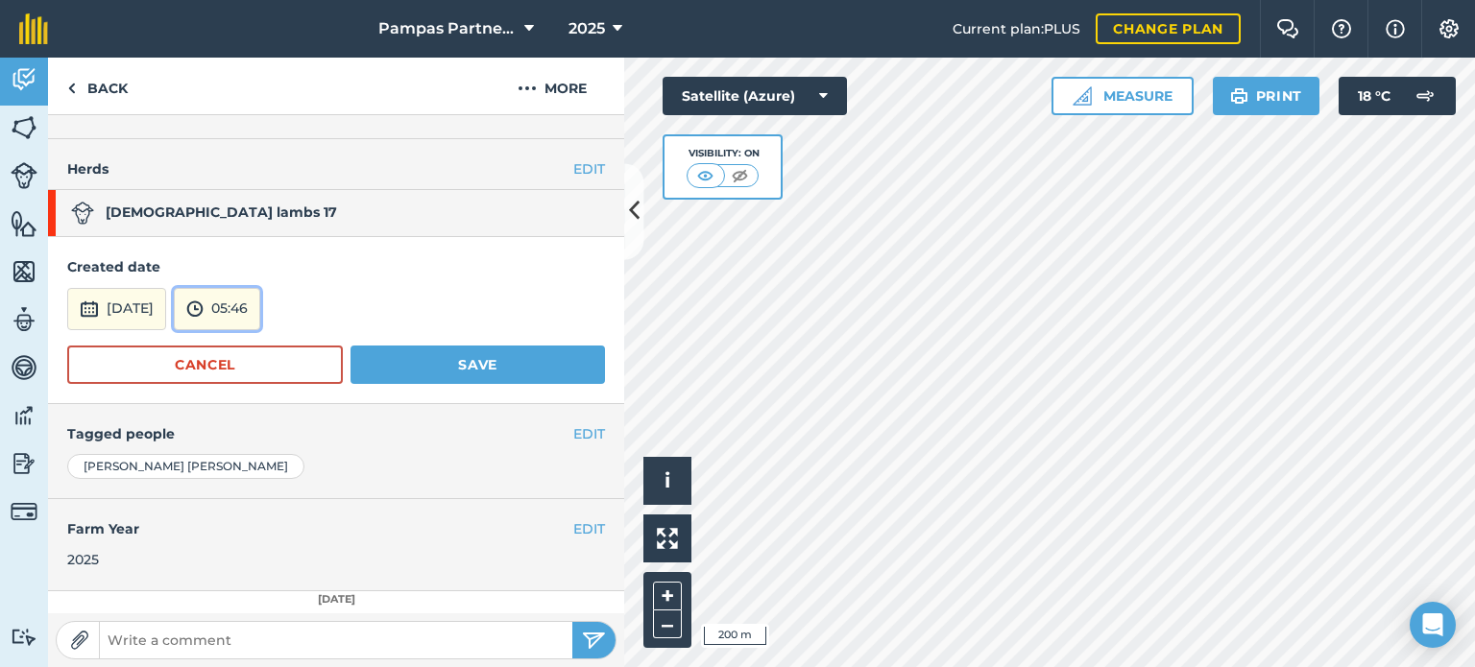
click at [204, 310] on img at bounding box center [194, 309] width 17 height 23
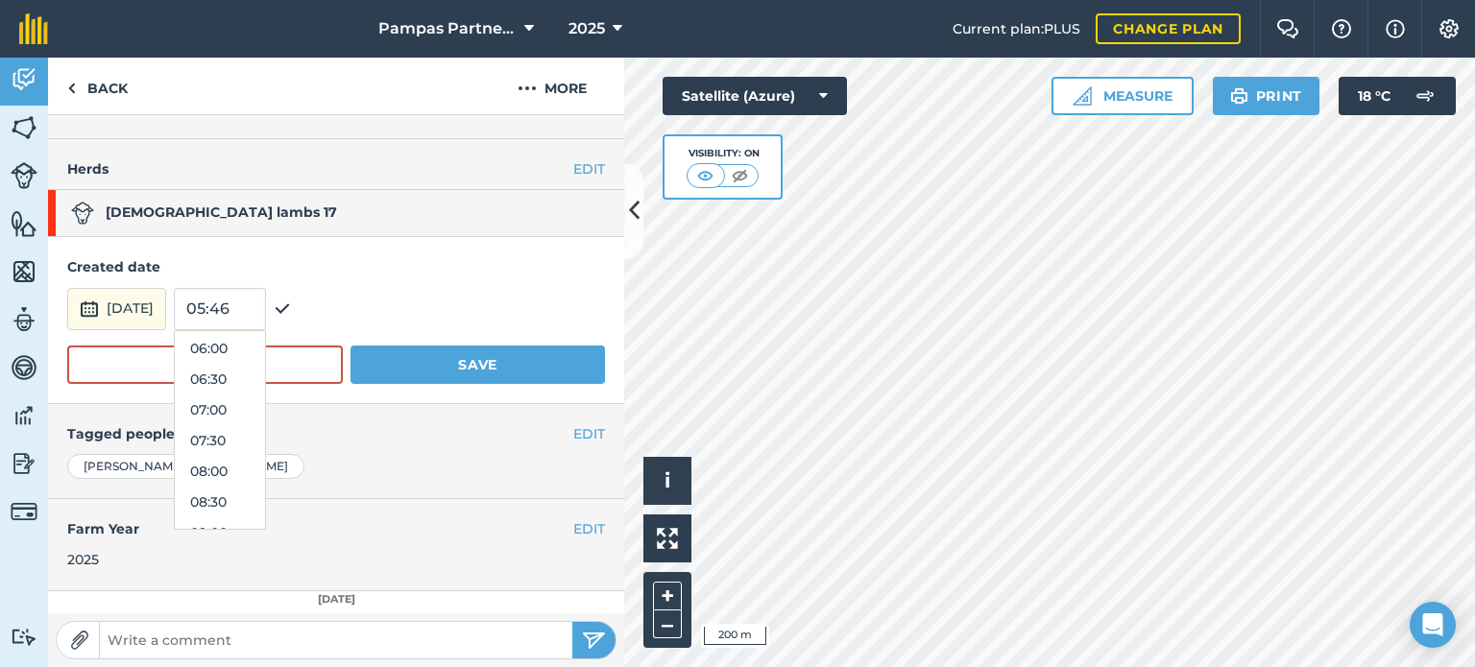
scroll to position [468, 0]
click at [265, 366] on button "08:00" at bounding box center [220, 369] width 90 height 31
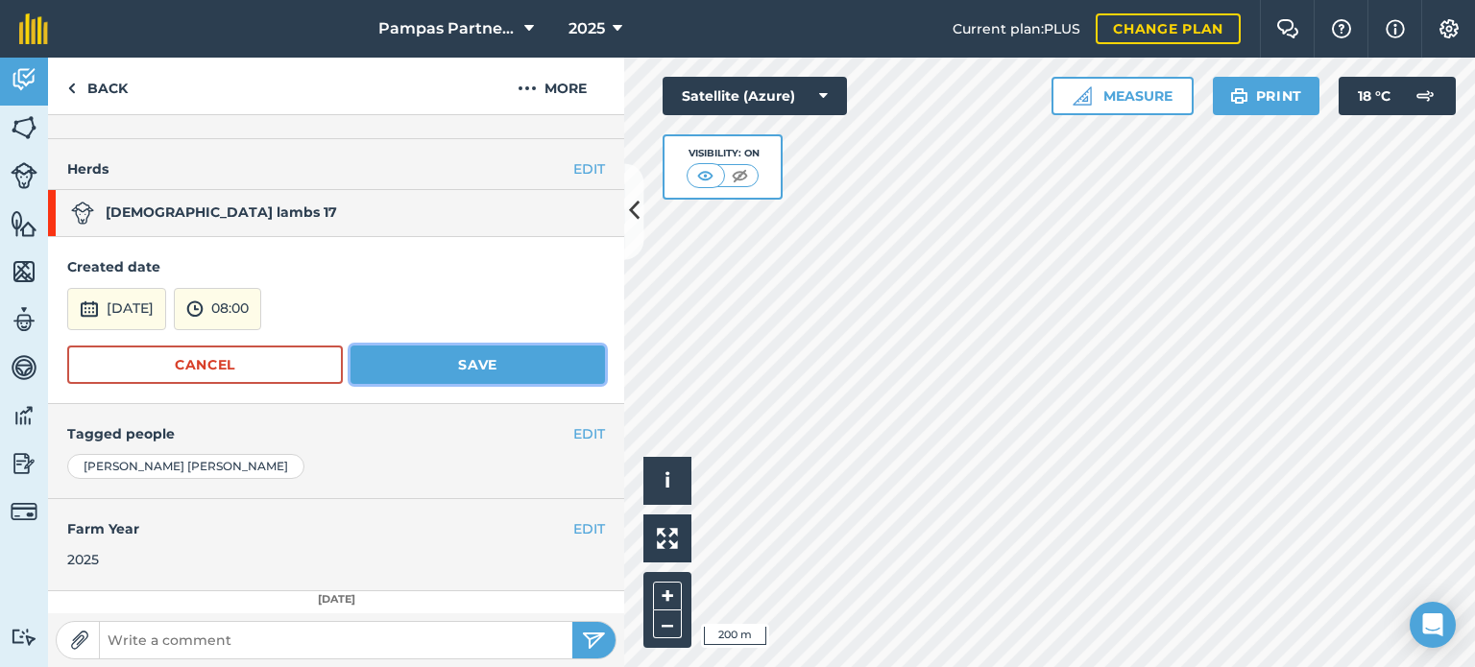
click at [433, 362] on button "Save" at bounding box center [477, 365] width 254 height 38
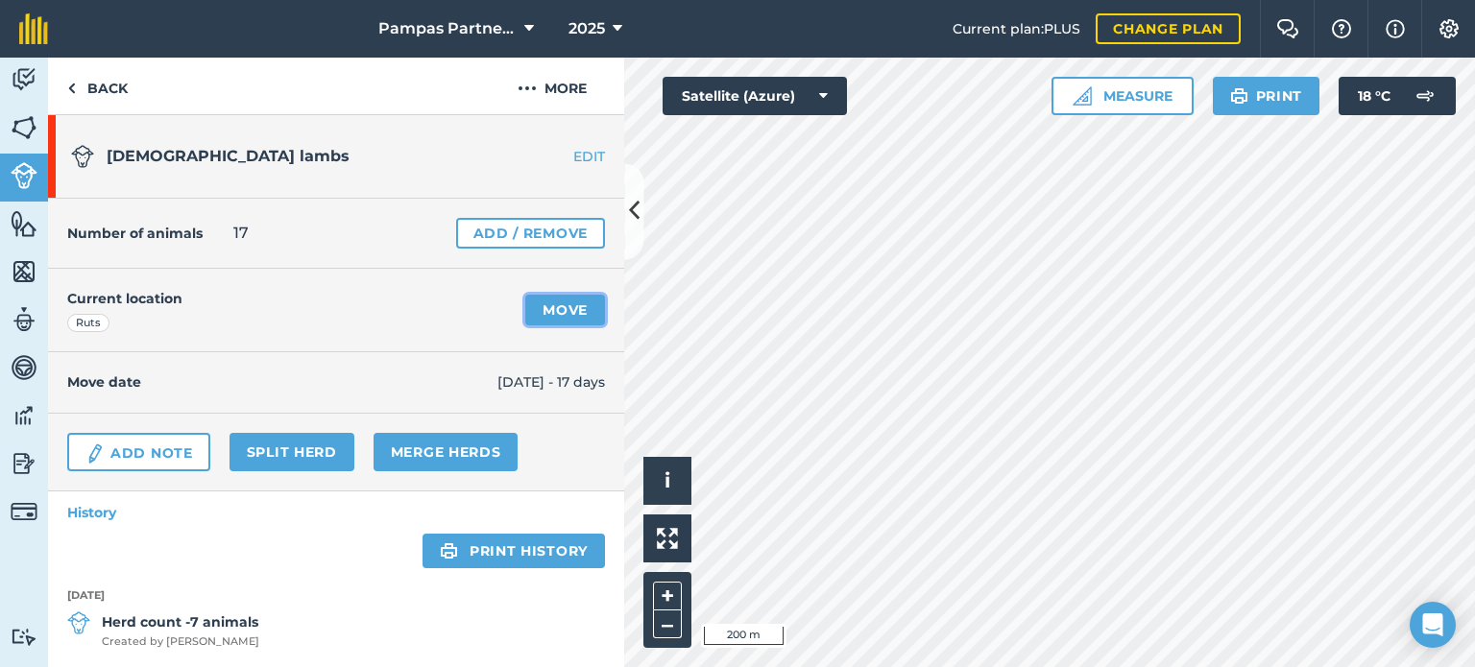
click at [558, 318] on link "Move" at bounding box center [565, 310] width 80 height 31
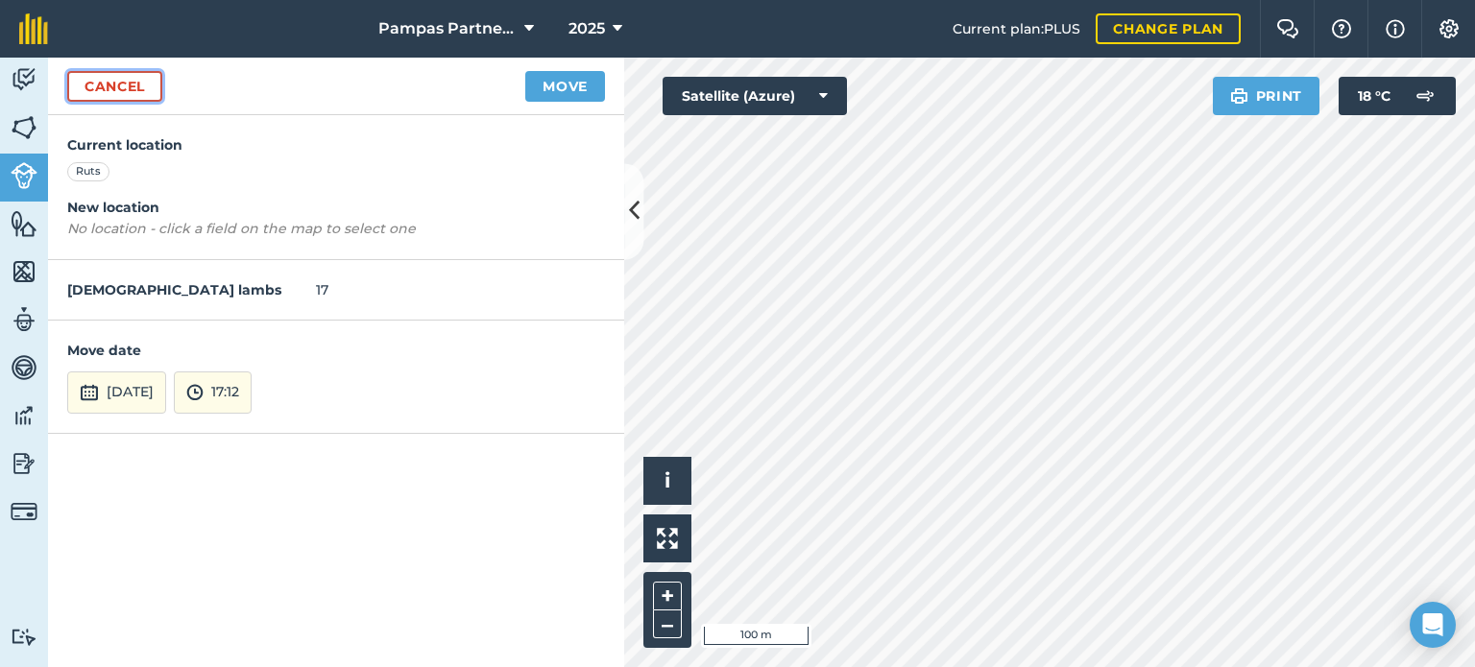
click at [142, 87] on link "Cancel" at bounding box center [114, 86] width 95 height 31
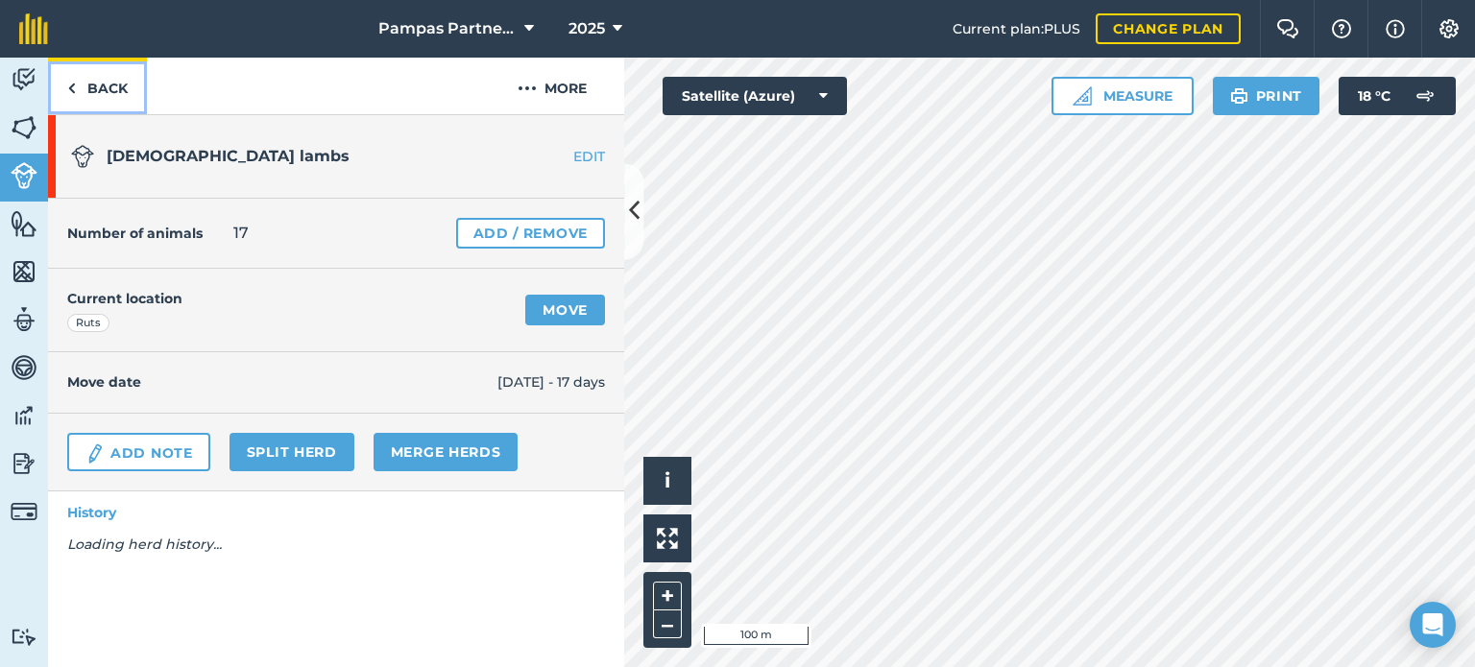
click at [100, 86] on link "Back" at bounding box center [97, 86] width 99 height 57
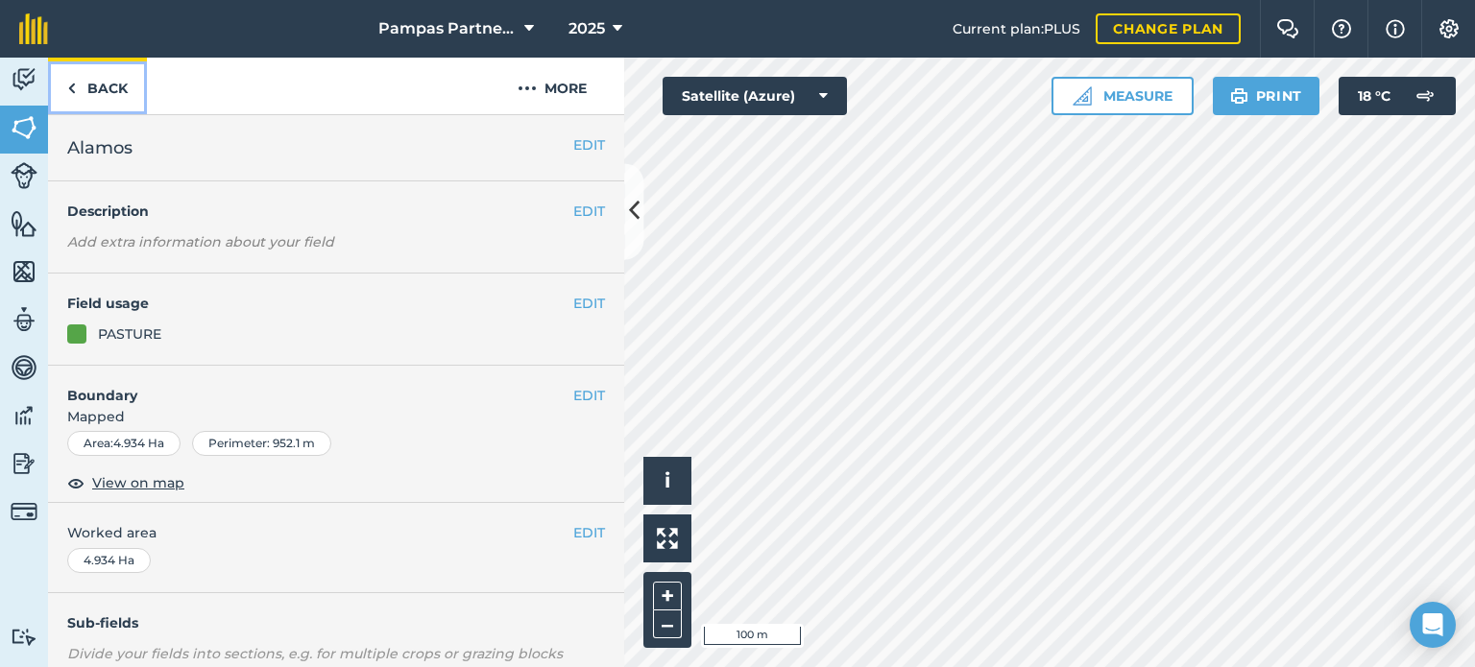
click at [88, 81] on link "Back" at bounding box center [97, 86] width 99 height 57
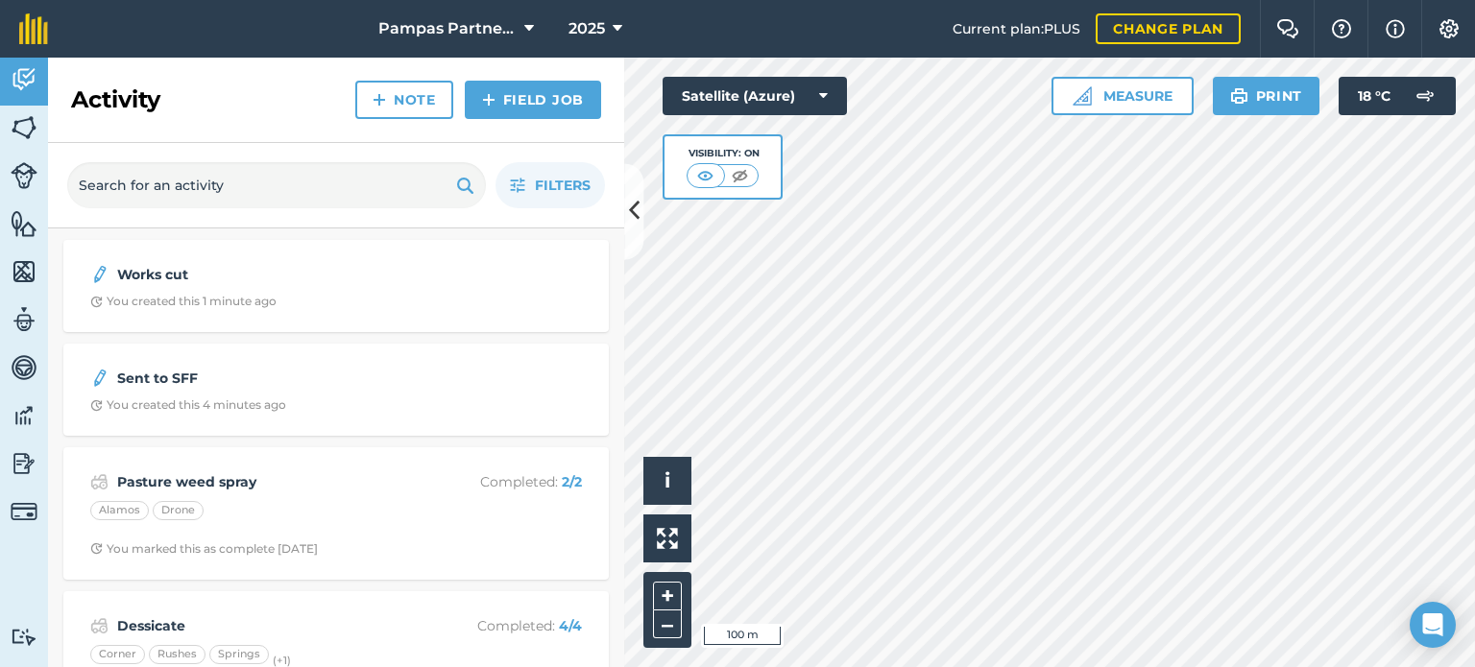
click at [1198, 0] on html "Pampas Partnership 2025 Current plan : PLUS Change plan Farm Chat Help Info Set…" at bounding box center [737, 333] width 1475 height 667
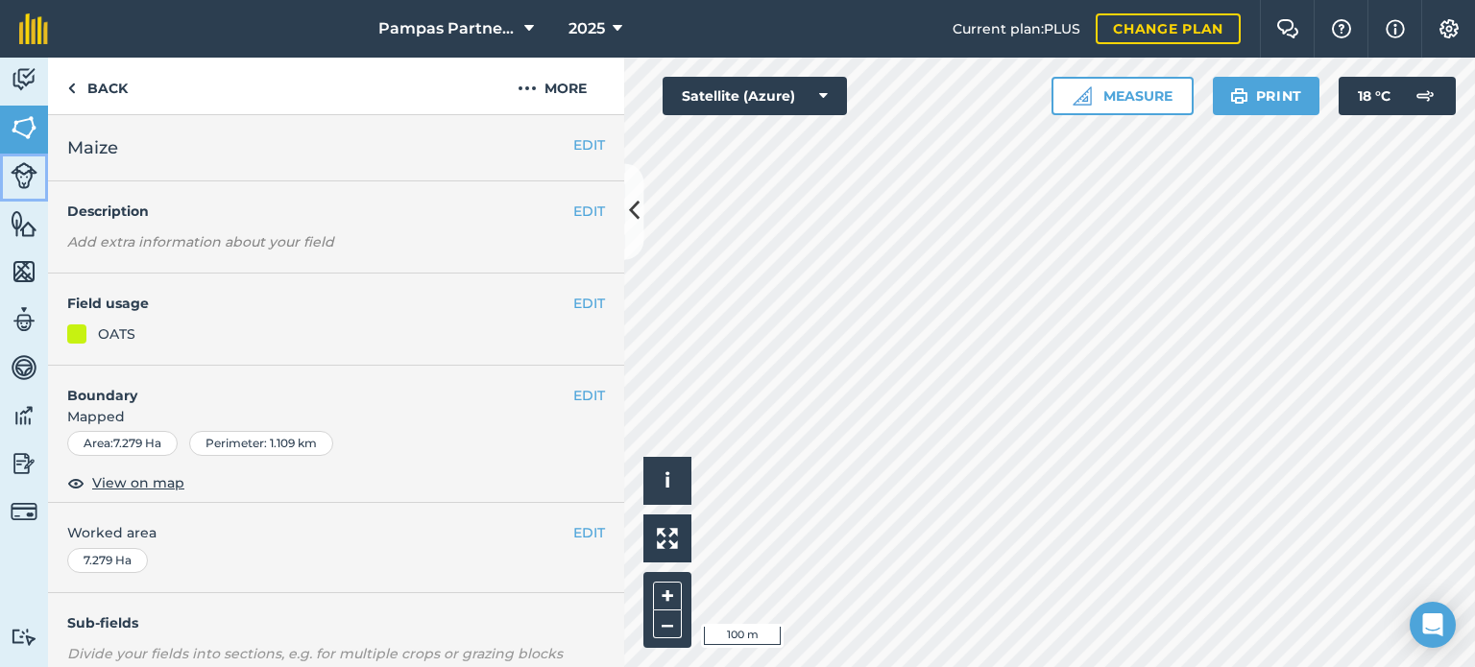
click at [24, 178] on img at bounding box center [24, 175] width 27 height 27
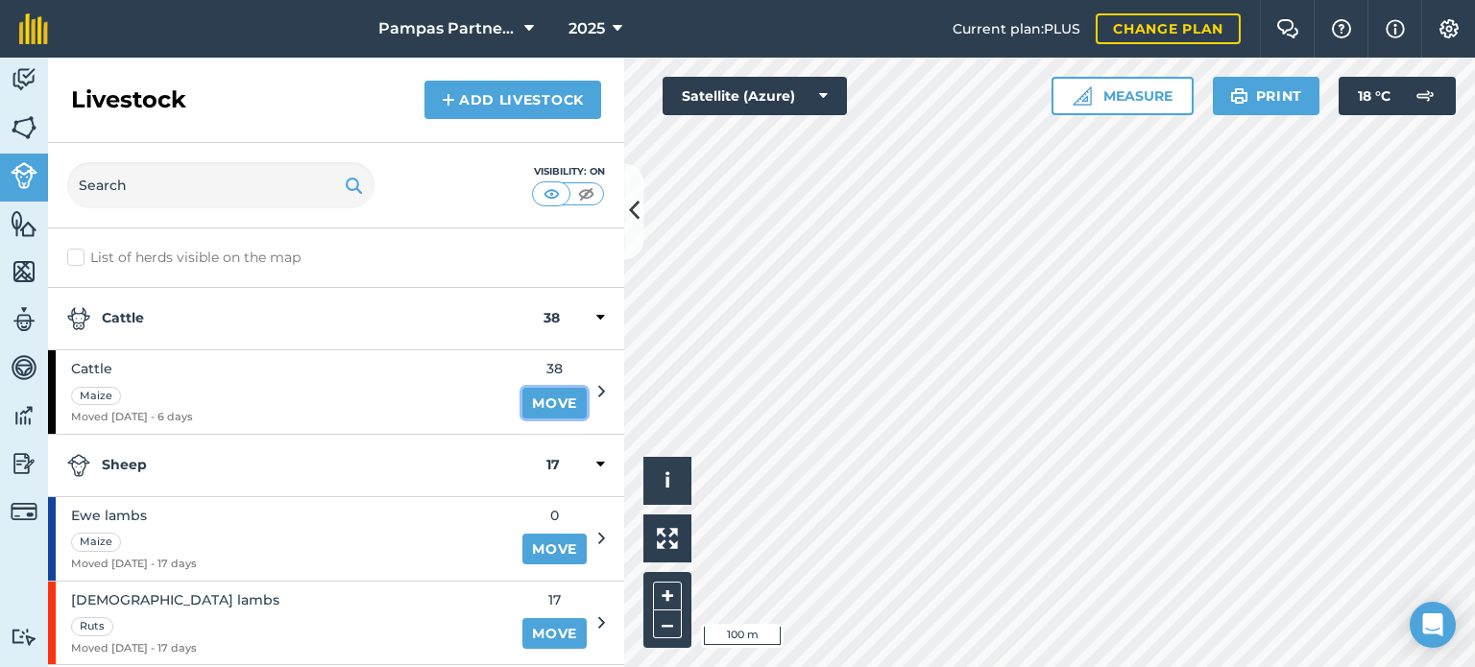
click at [572, 392] on link "Move" at bounding box center [554, 403] width 64 height 31
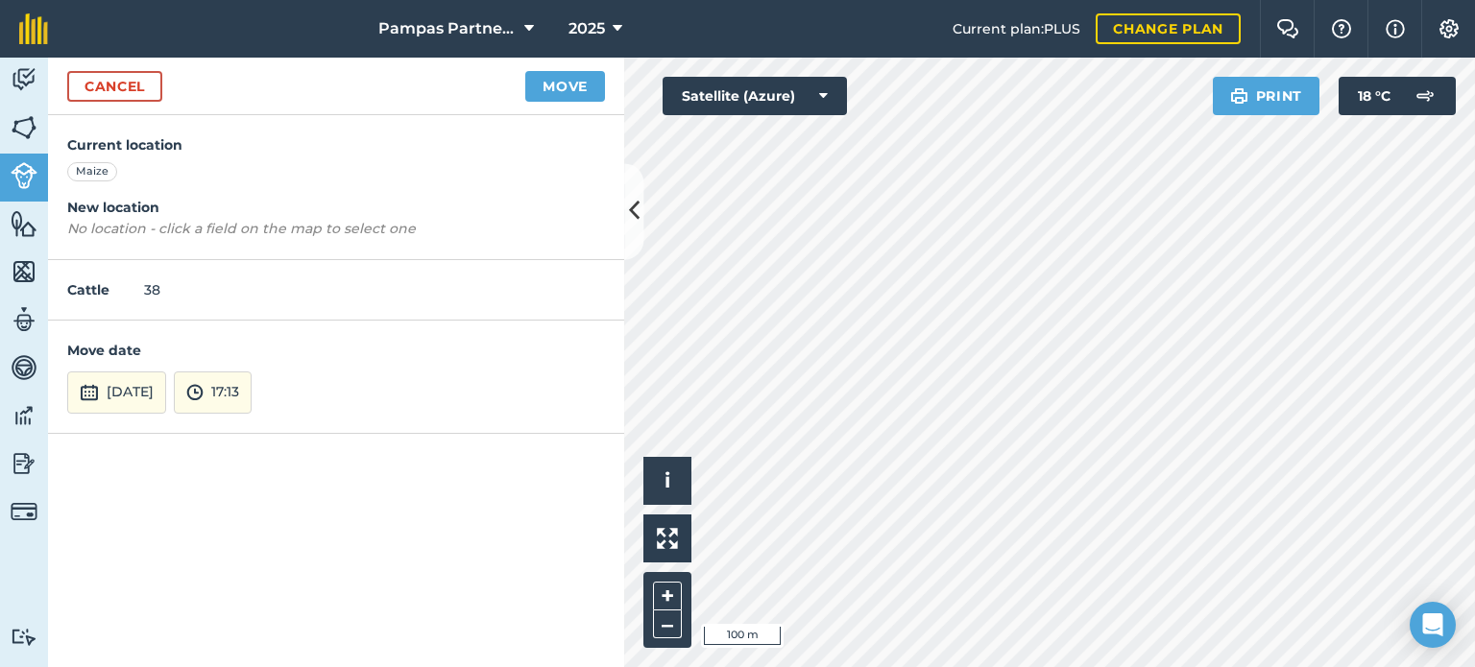
click at [1085, 666] on html "Pampas Partnership 2025 Current plan : PLUS Change plan Farm Chat Help Info Set…" at bounding box center [737, 333] width 1475 height 667
click at [93, 392] on img at bounding box center [89, 392] width 19 height 23
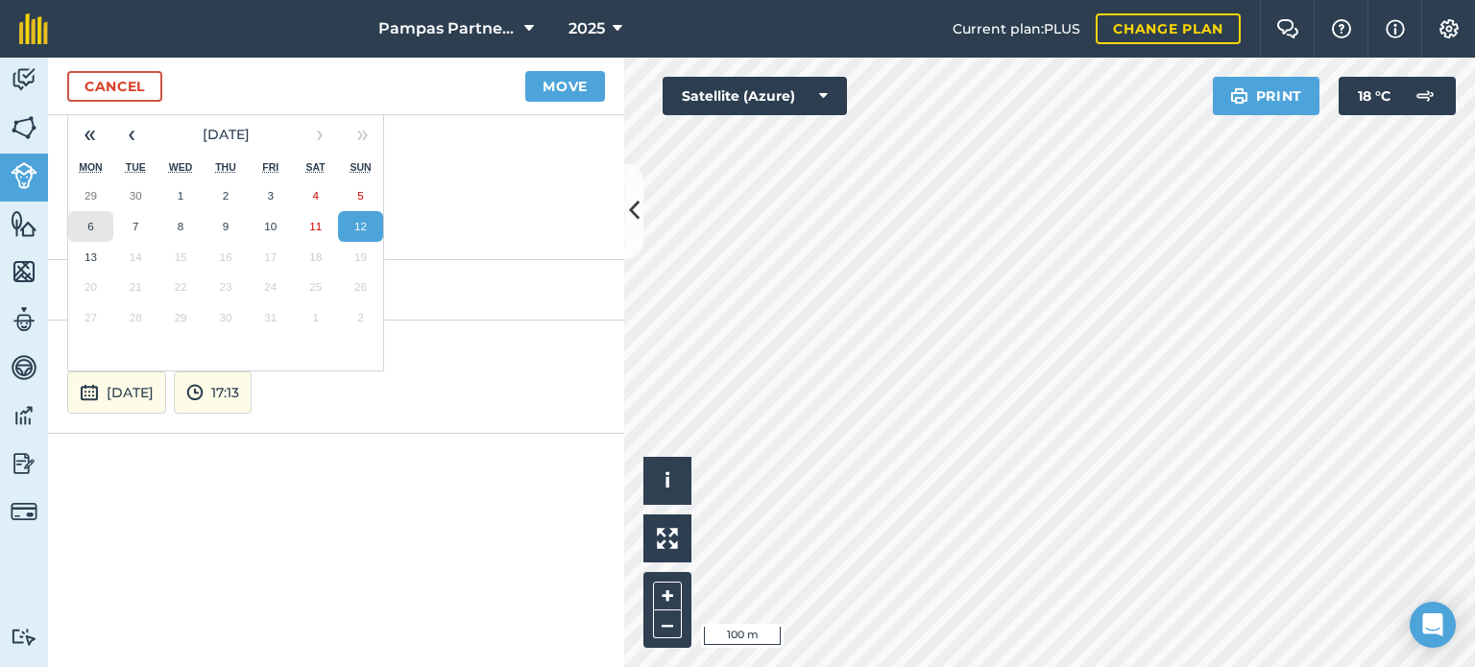
click at [107, 218] on button "6" at bounding box center [90, 226] width 45 height 31
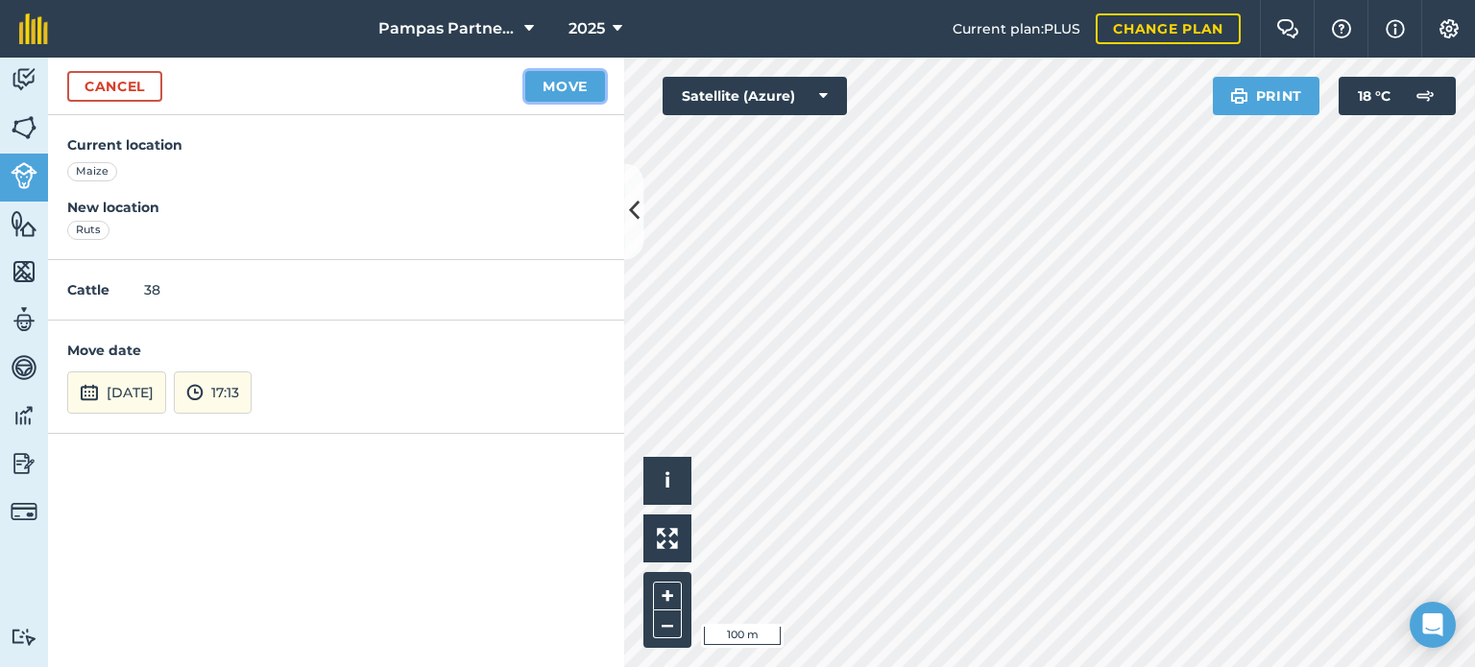
click at [545, 80] on button "Move" at bounding box center [565, 86] width 80 height 31
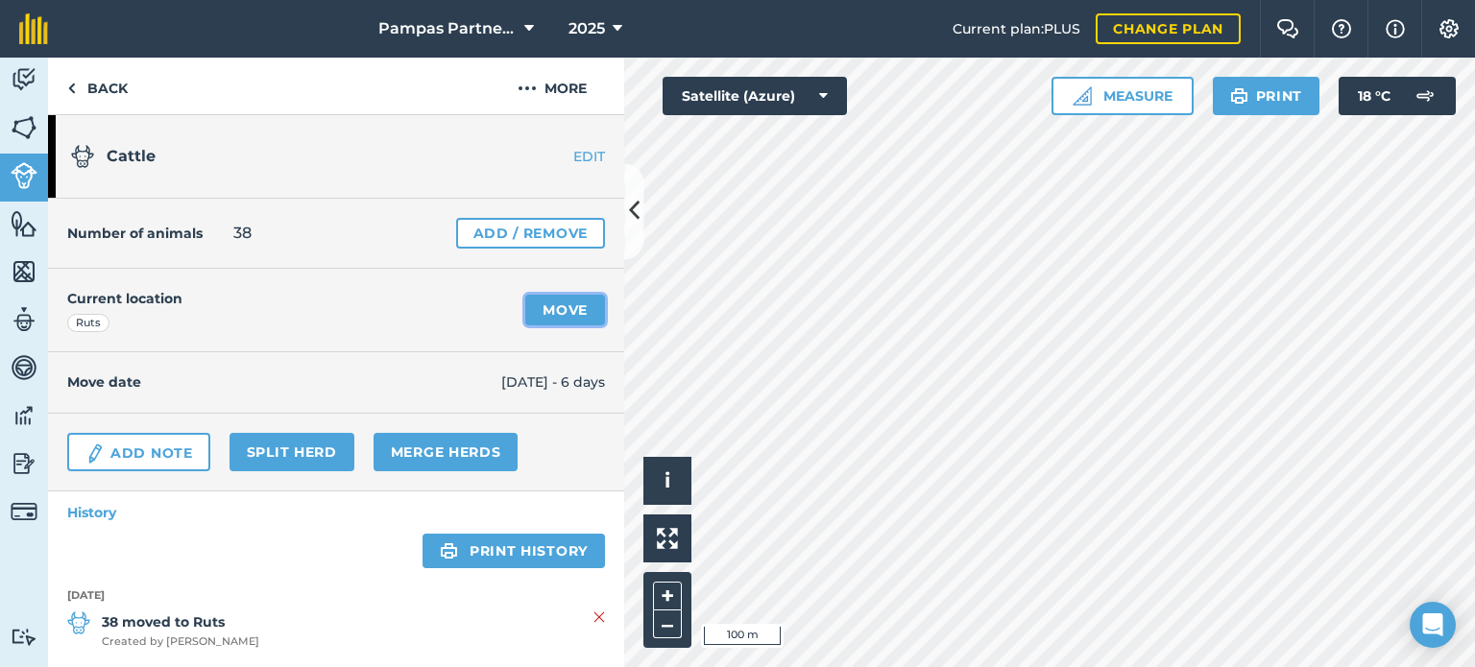
click at [540, 303] on link "Move" at bounding box center [565, 310] width 80 height 31
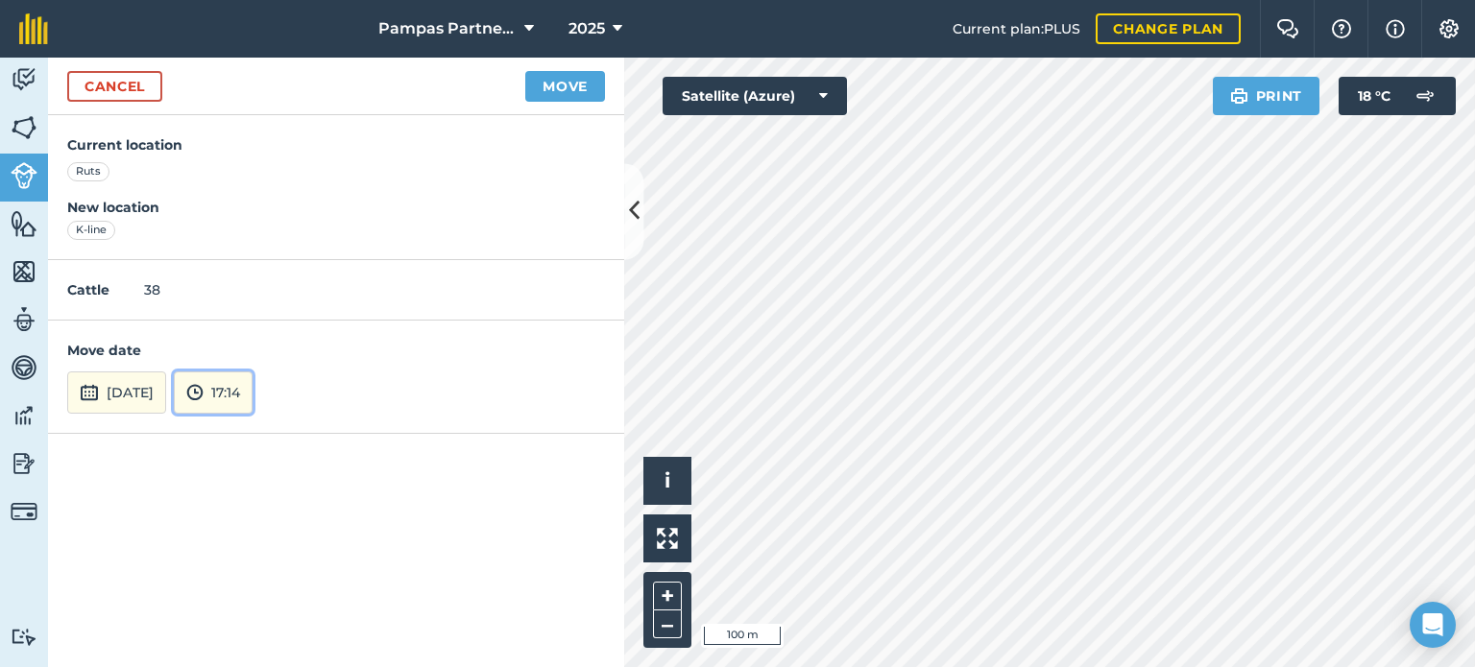
click at [252, 389] on button "17:14" at bounding box center [213, 393] width 79 height 42
click at [258, 266] on button "08:00" at bounding box center [220, 272] width 90 height 31
click at [556, 82] on button "Move" at bounding box center [565, 86] width 80 height 31
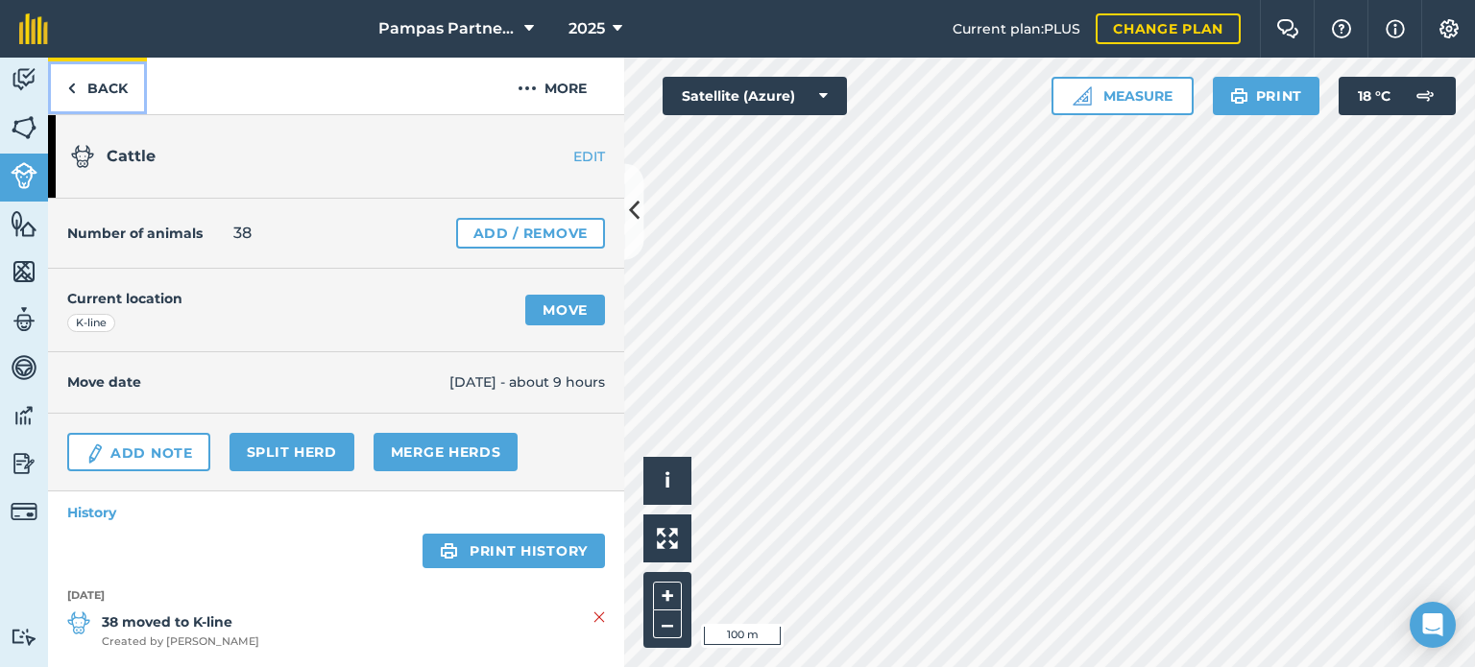
click at [110, 86] on link "Back" at bounding box center [97, 86] width 99 height 57
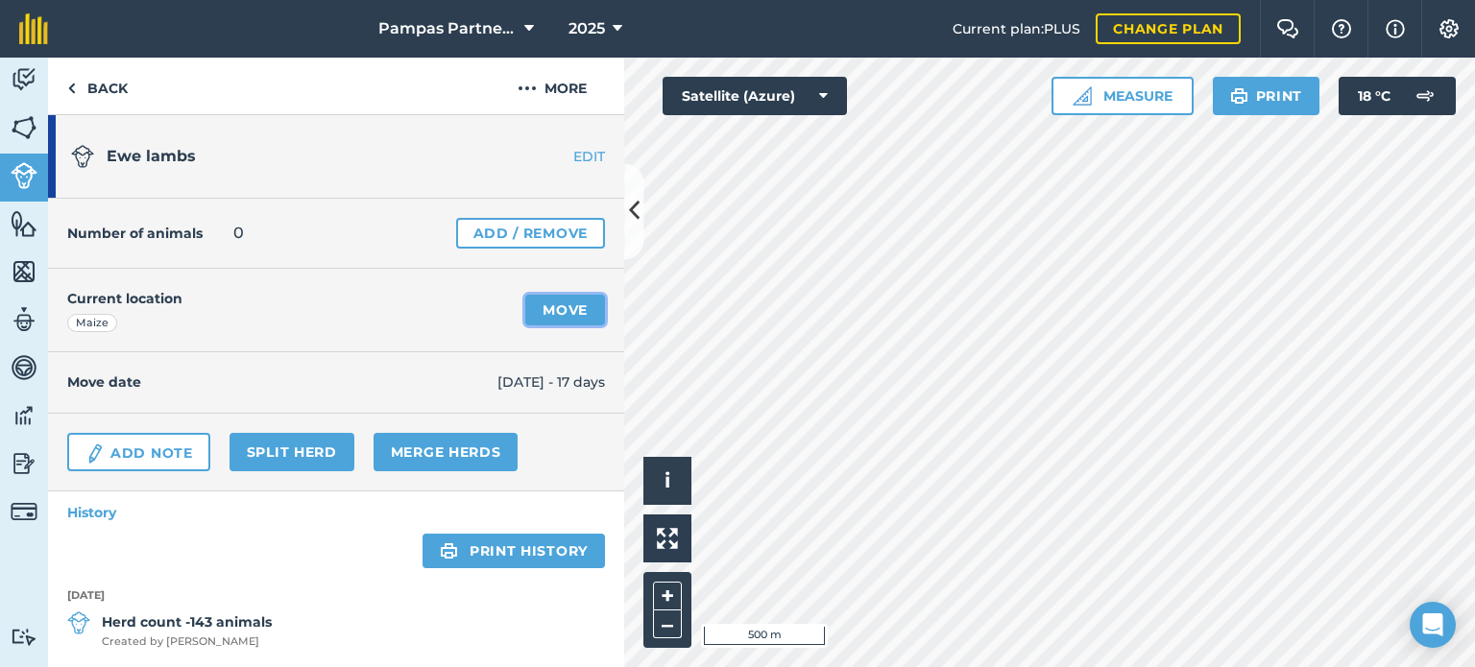
click at [566, 310] on link "Move" at bounding box center [565, 310] width 80 height 31
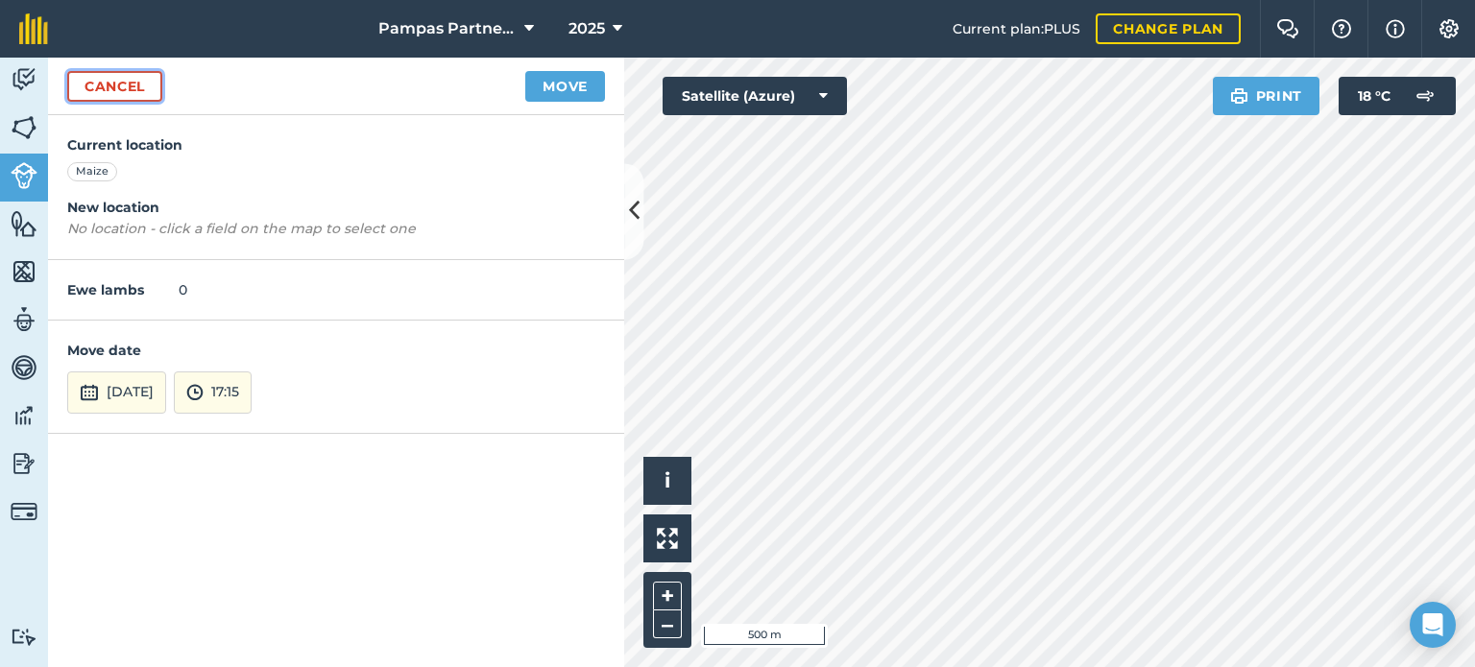
click at [123, 91] on link "Cancel" at bounding box center [114, 86] width 95 height 31
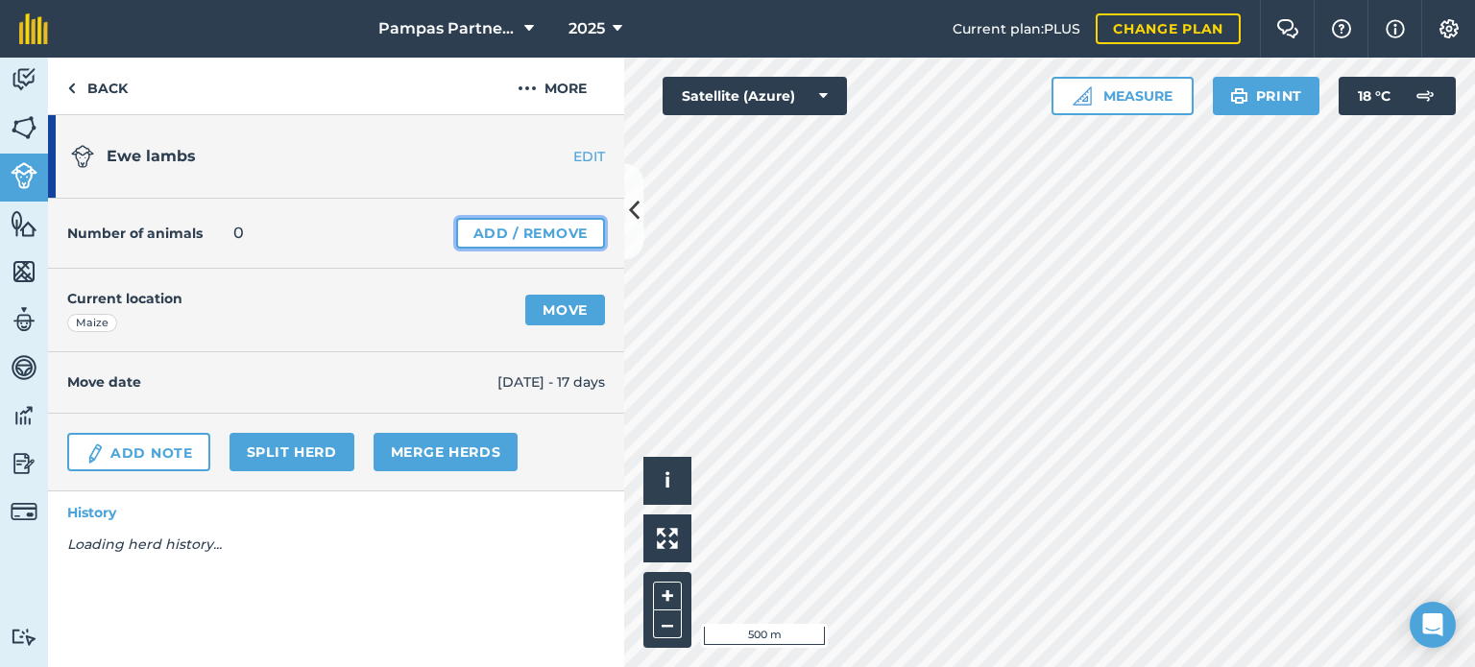
click at [510, 233] on link "Add / Remove" at bounding box center [530, 233] width 149 height 31
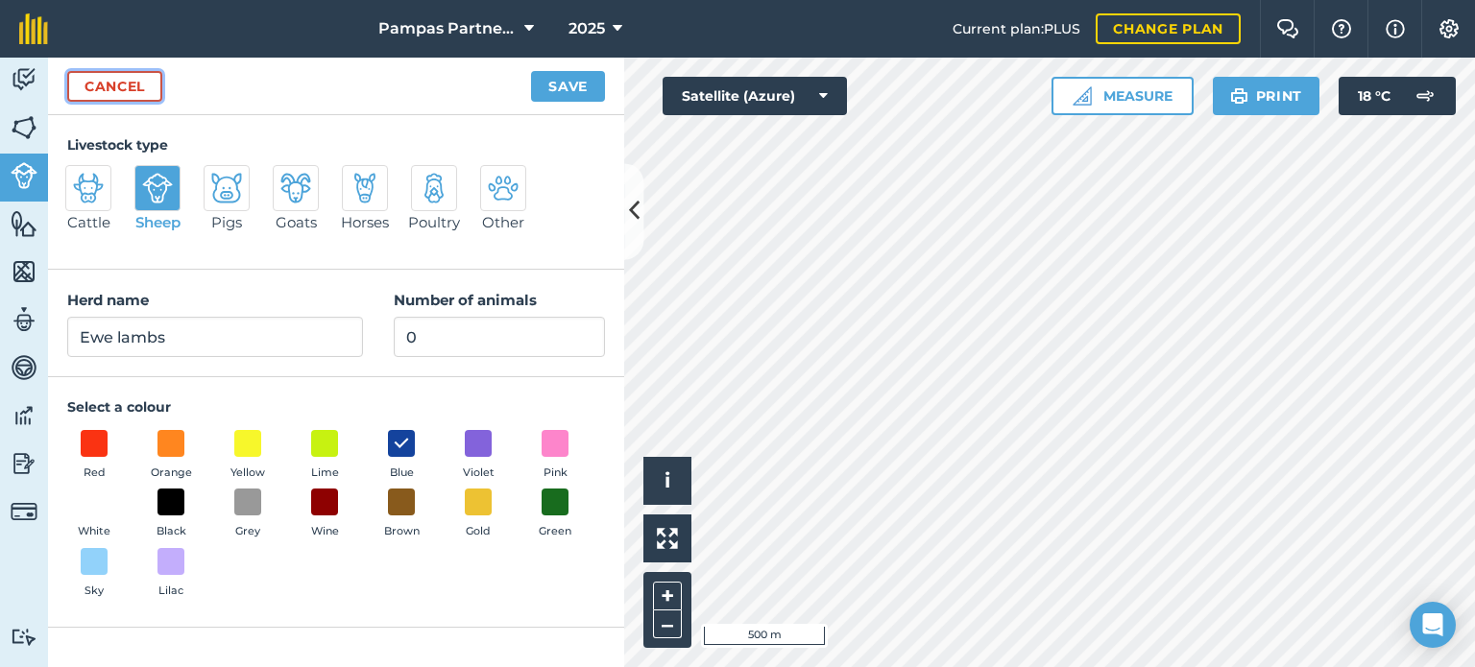
click at [110, 86] on link "Cancel" at bounding box center [114, 86] width 95 height 31
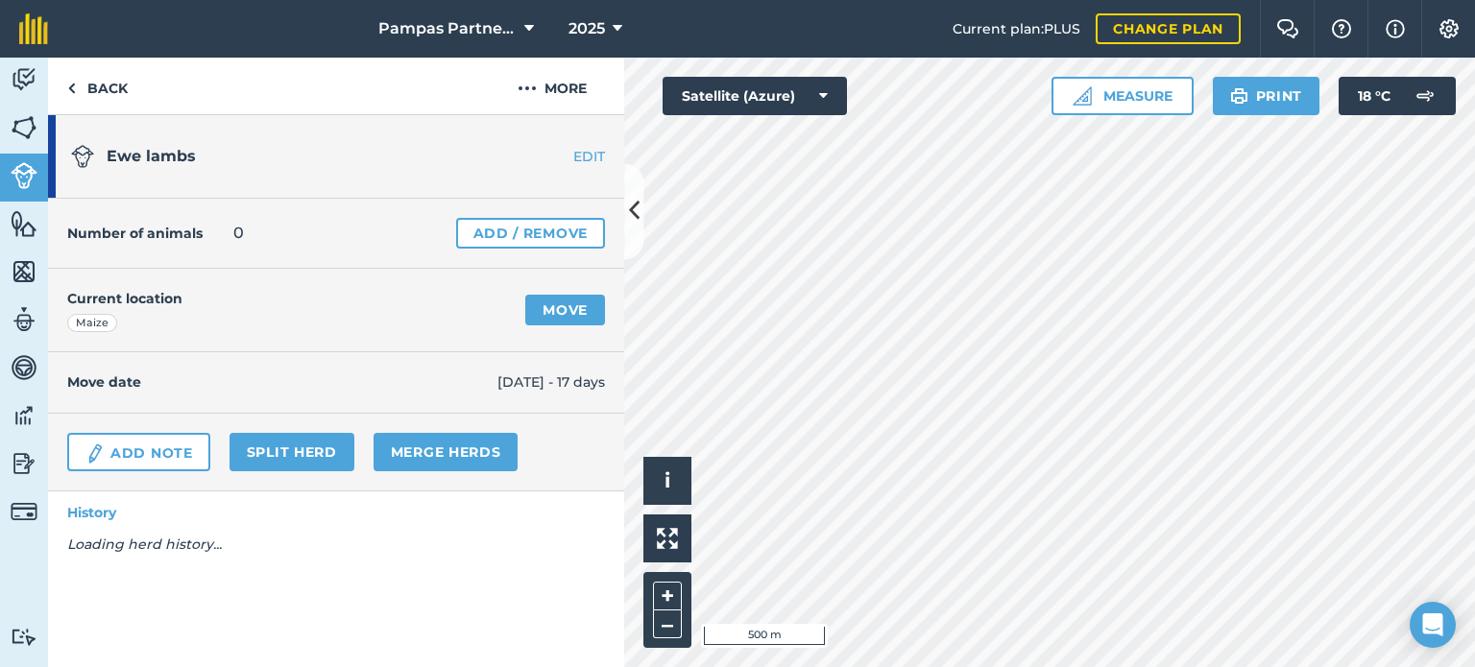
click at [592, 153] on link "EDIT" at bounding box center [563, 156] width 121 height 19
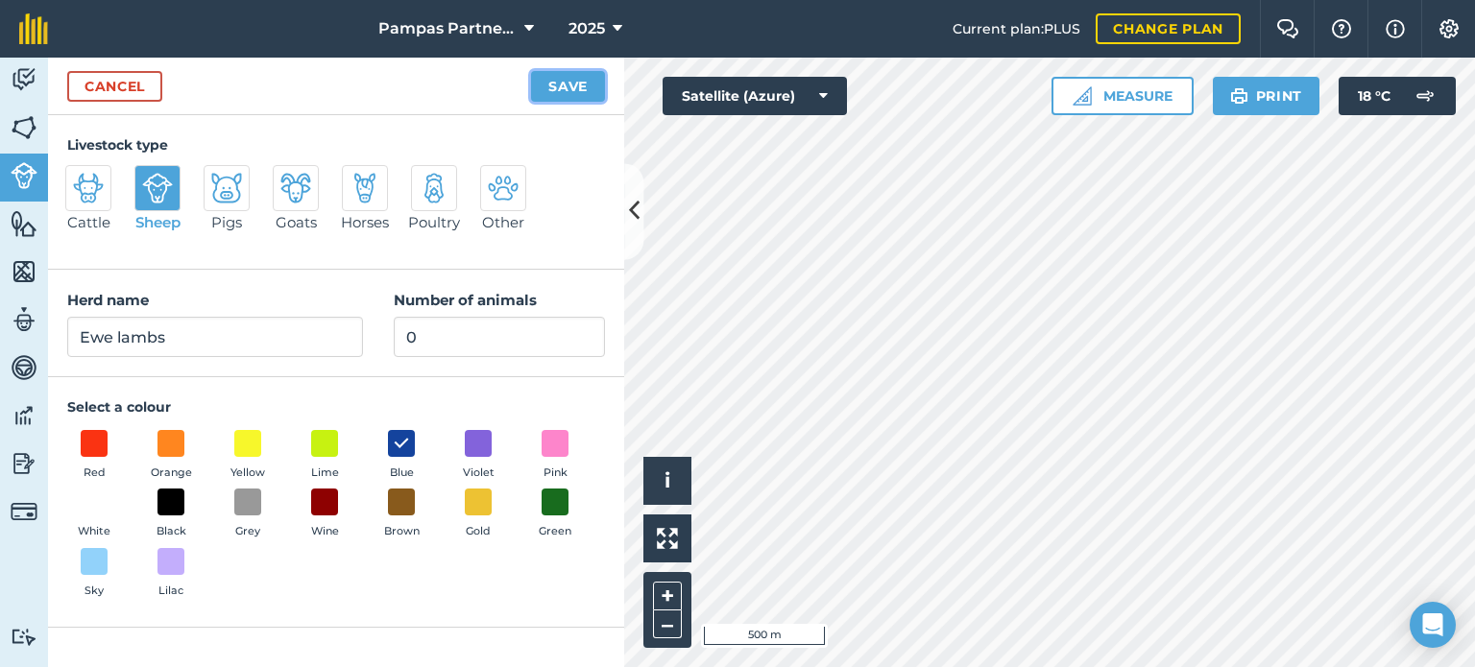
click at [583, 84] on button "Save" at bounding box center [568, 86] width 74 height 31
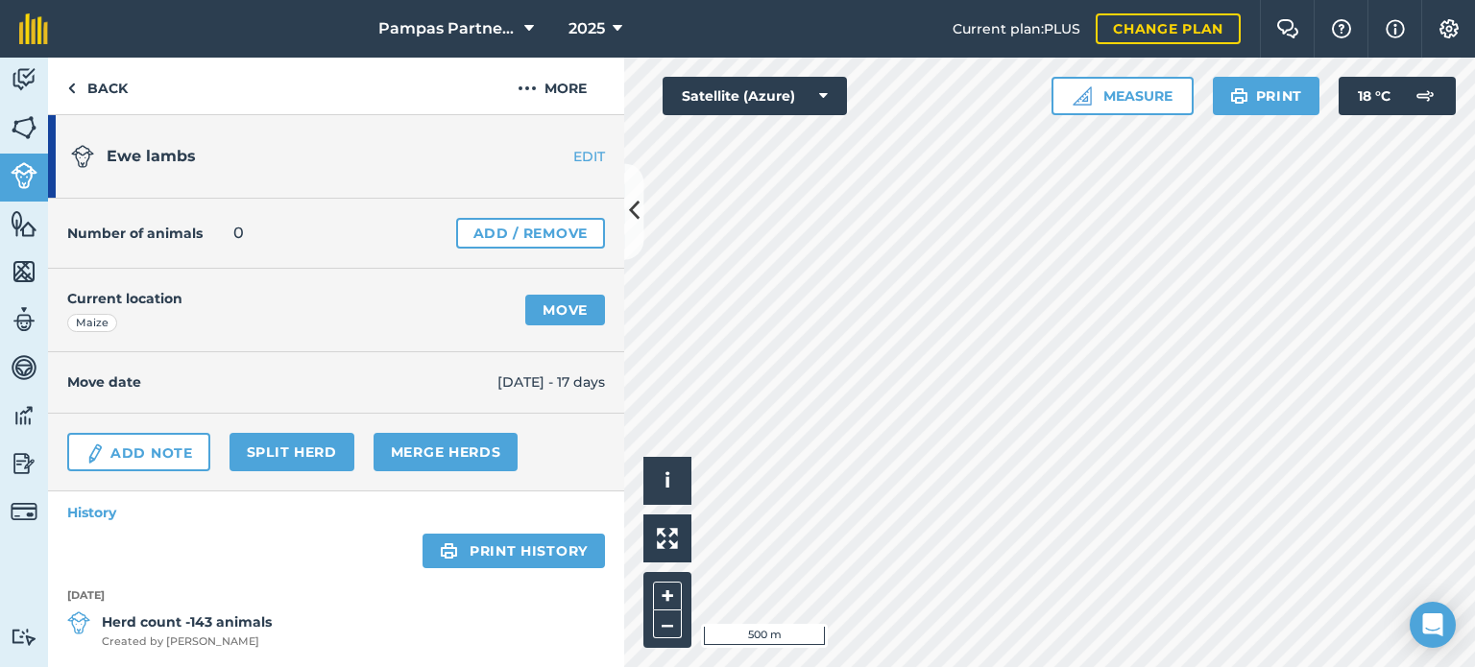
click at [573, 156] on link "EDIT" at bounding box center [563, 156] width 121 height 19
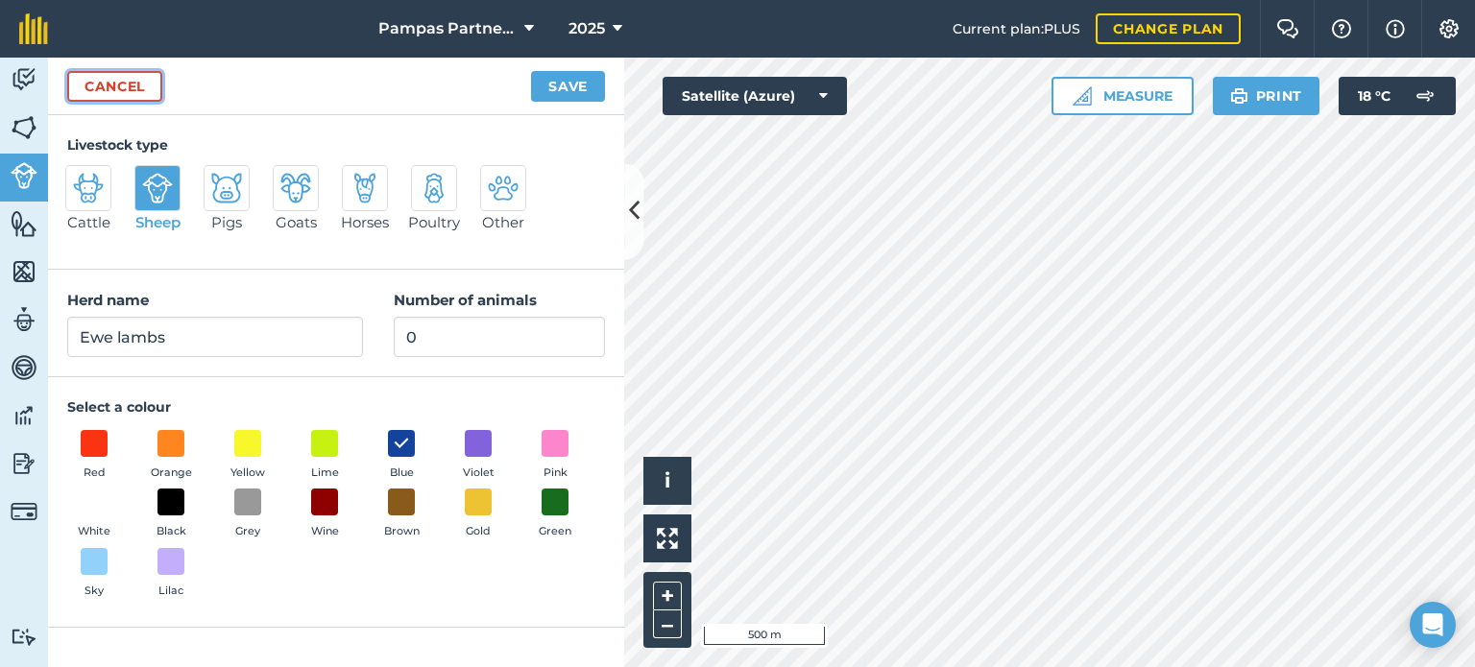
click at [112, 86] on link "Cancel" at bounding box center [114, 86] width 95 height 31
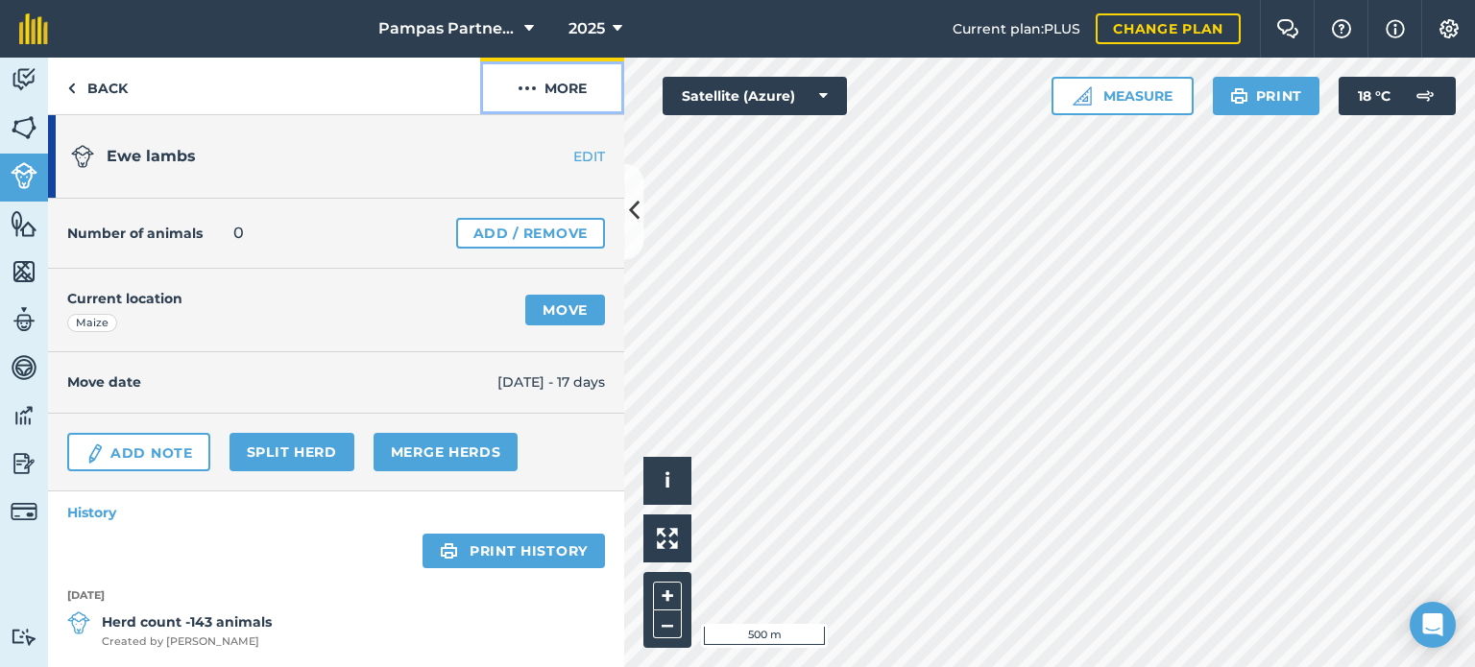
click at [555, 85] on button "More" at bounding box center [552, 86] width 144 height 57
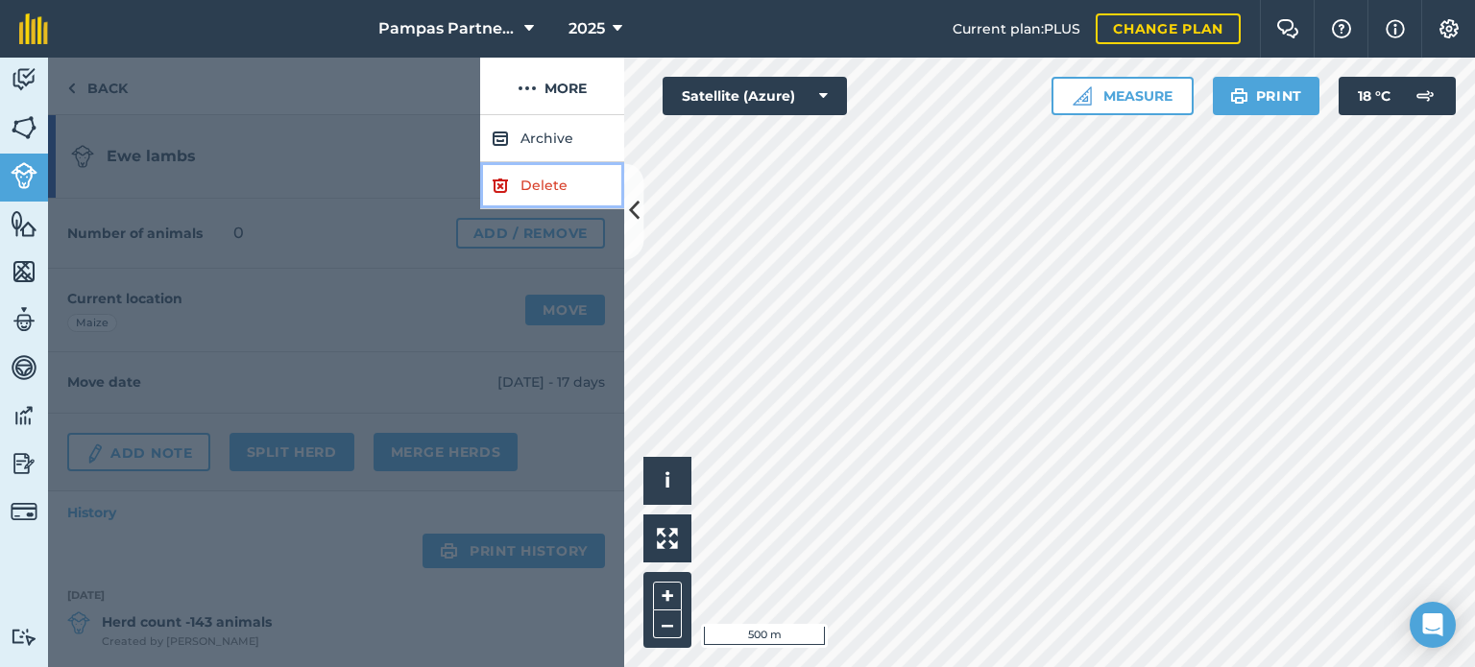
click at [528, 181] on link "Delete" at bounding box center [552, 185] width 144 height 47
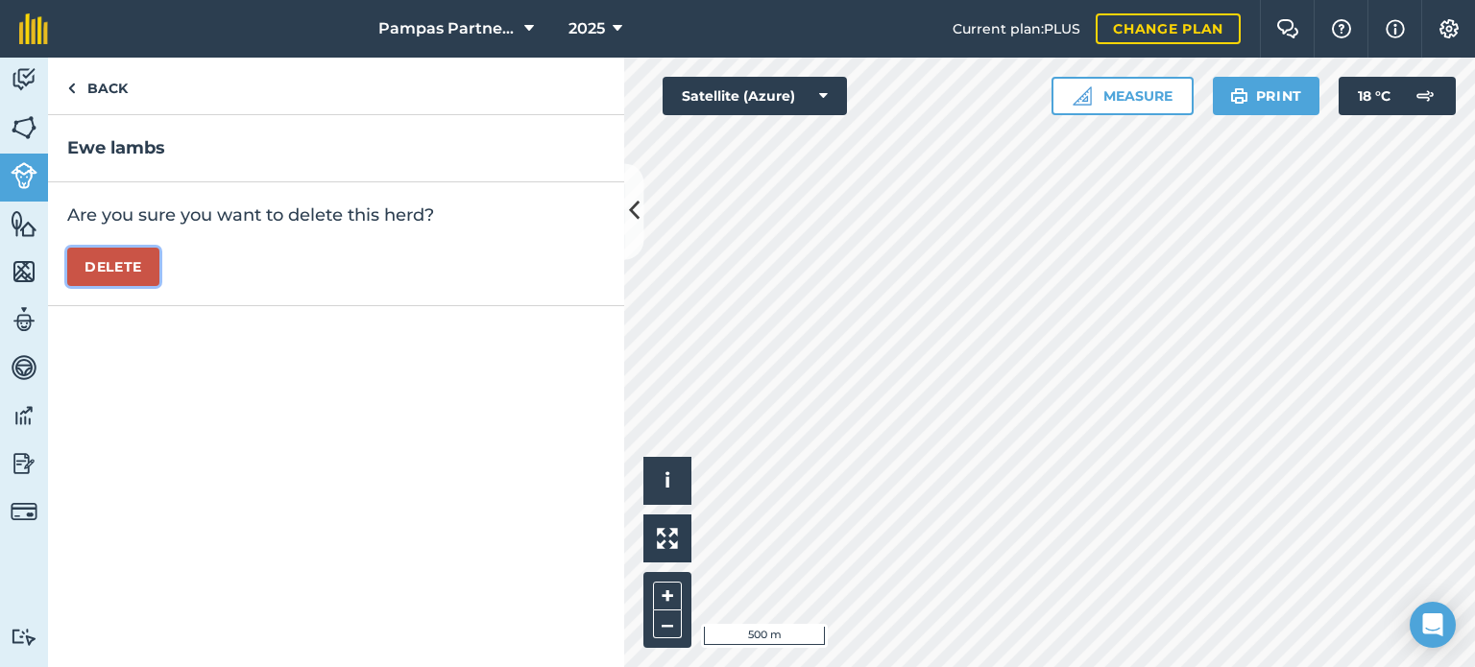
click at [97, 264] on button "Delete" at bounding box center [113, 267] width 92 height 38
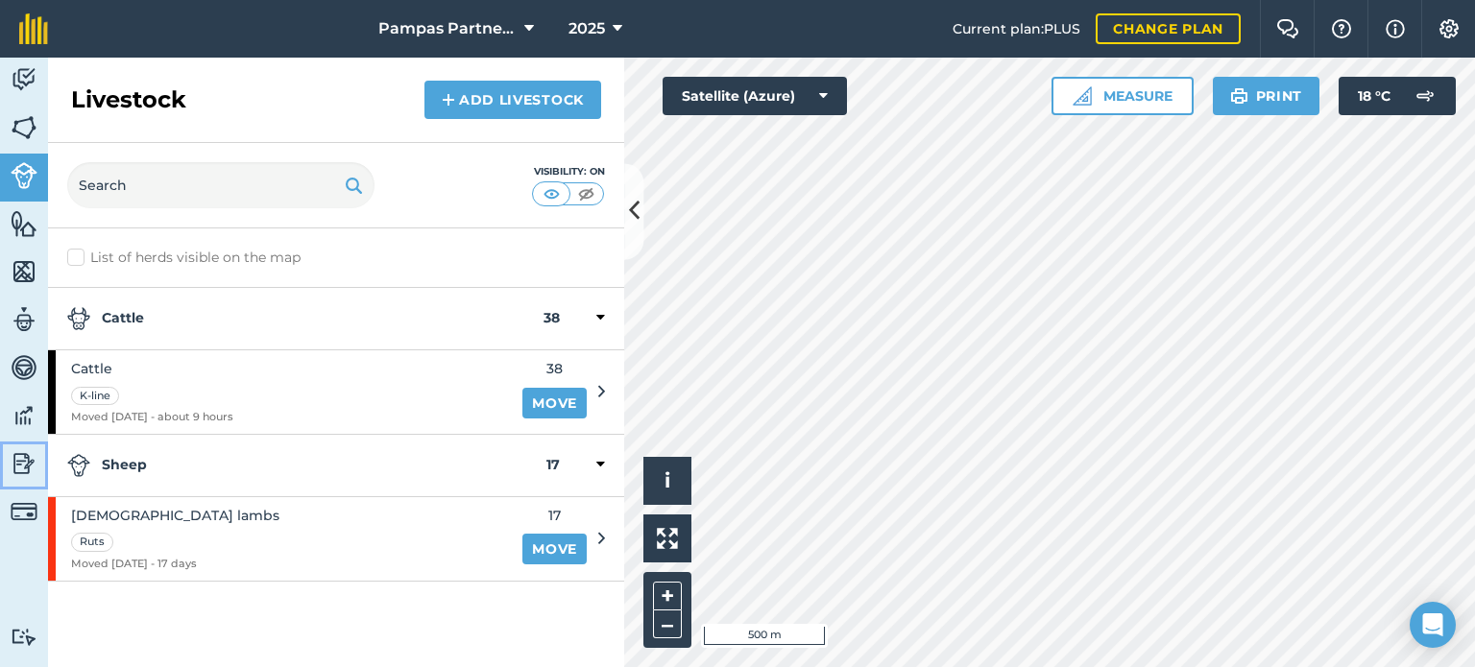
click at [21, 468] on img at bounding box center [24, 463] width 27 height 29
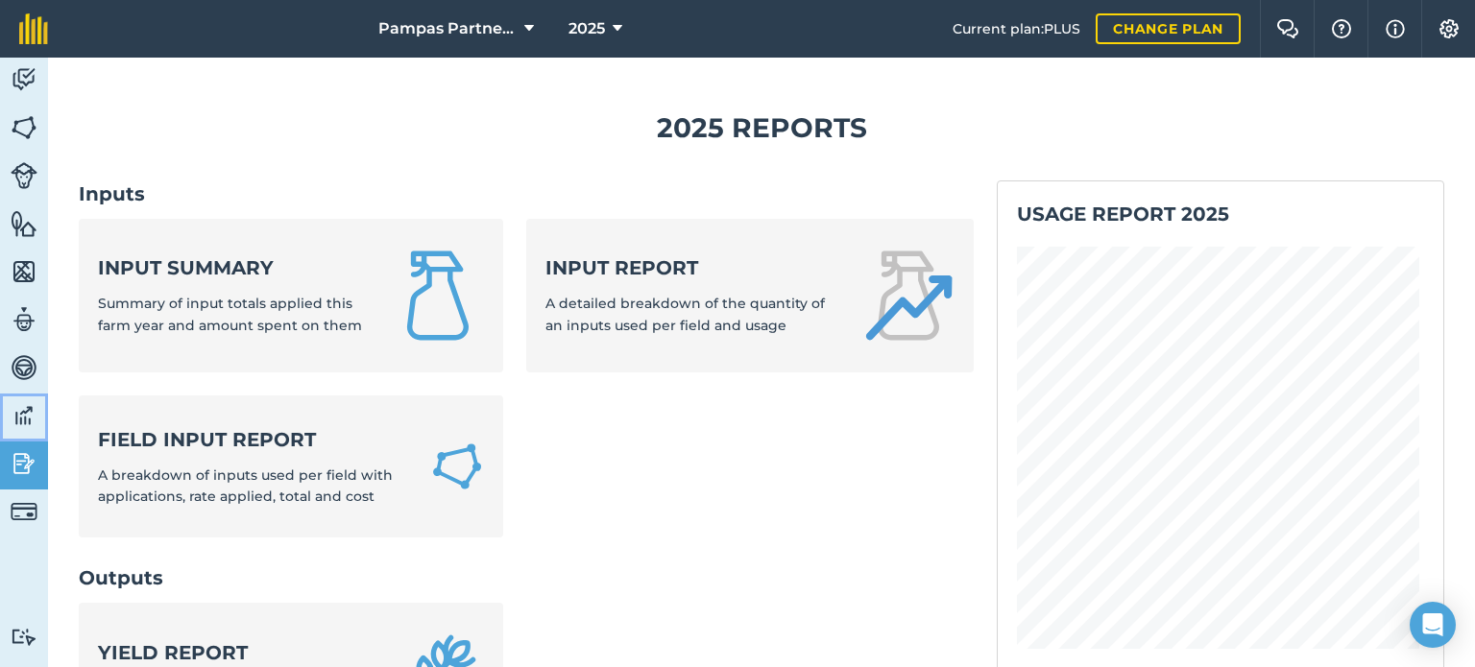
click at [23, 408] on img at bounding box center [24, 415] width 27 height 29
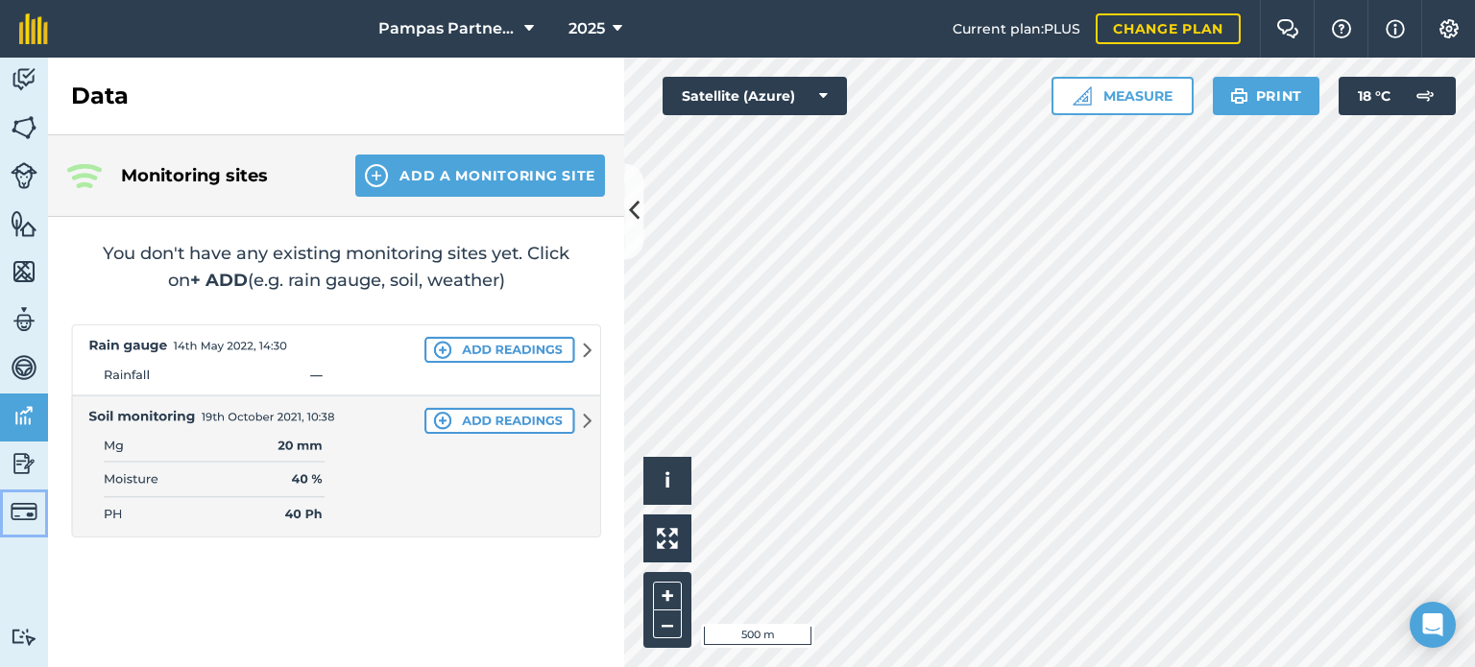
click at [21, 507] on img at bounding box center [24, 511] width 27 height 27
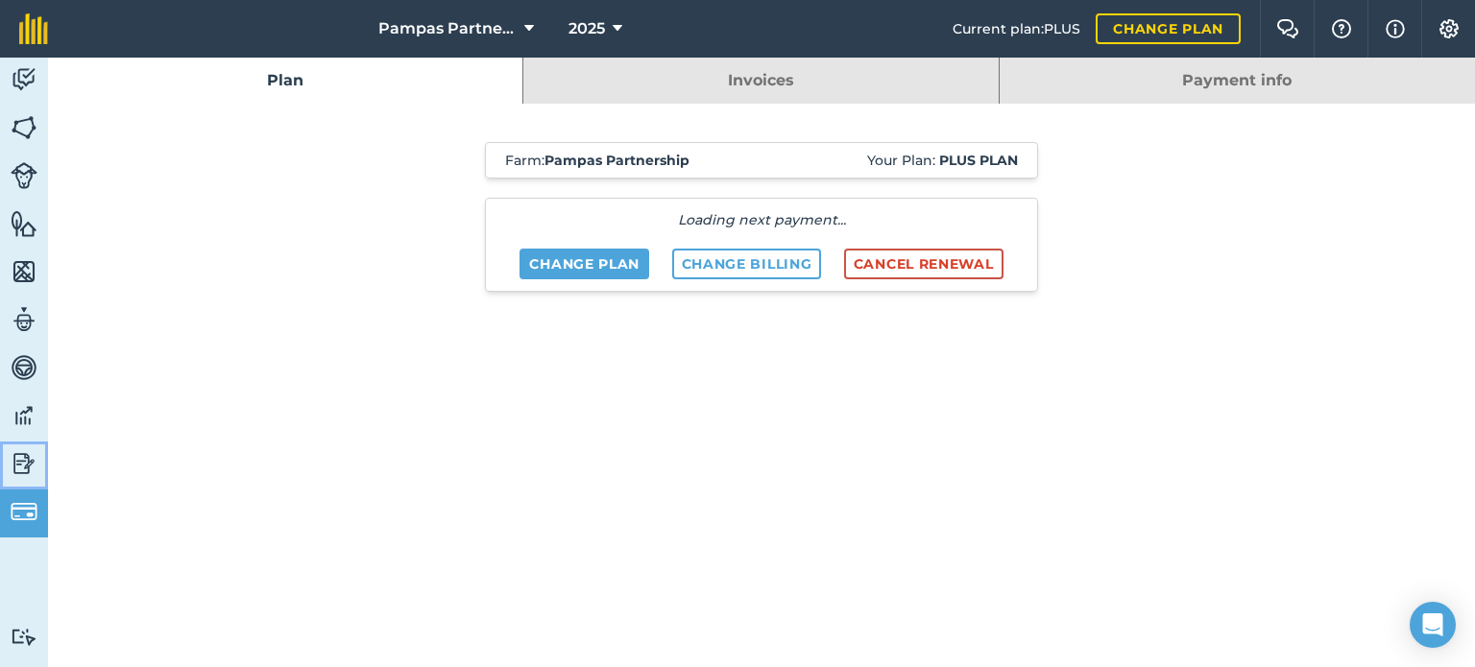
click at [27, 458] on img at bounding box center [24, 463] width 27 height 29
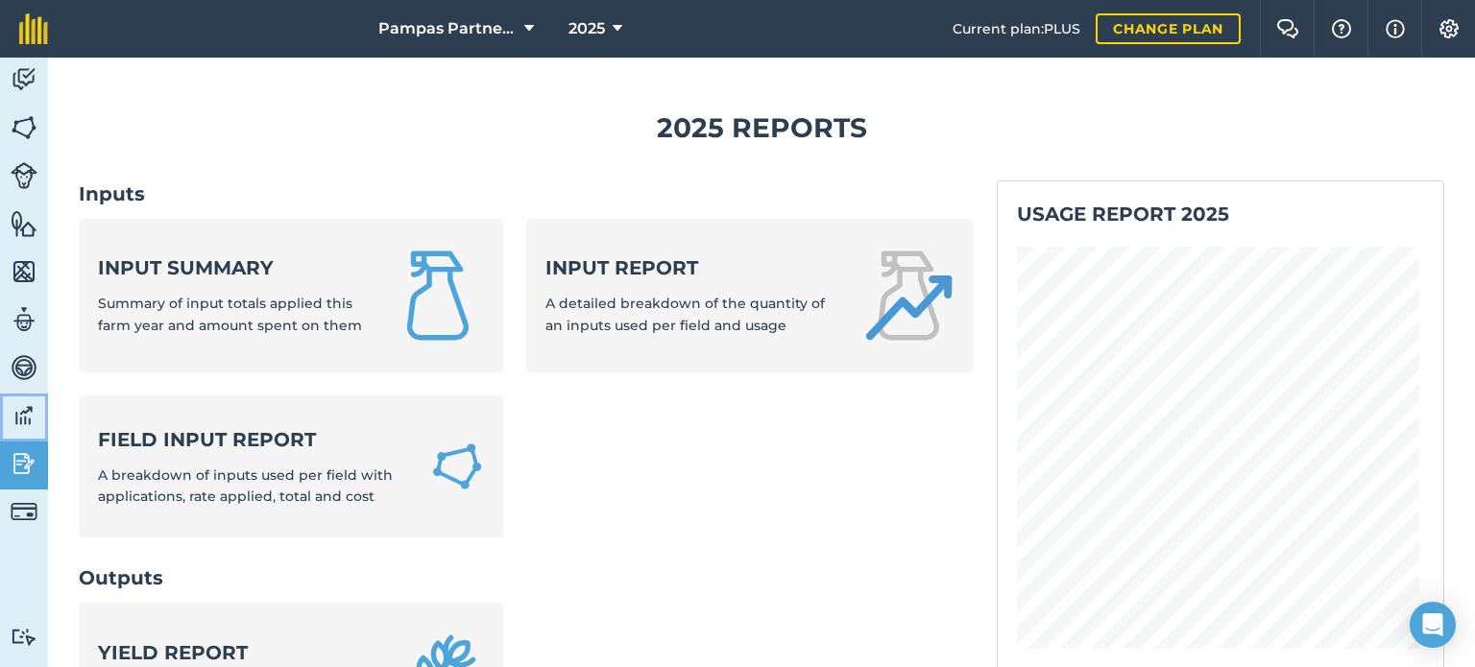
click at [31, 409] on img at bounding box center [24, 415] width 27 height 29
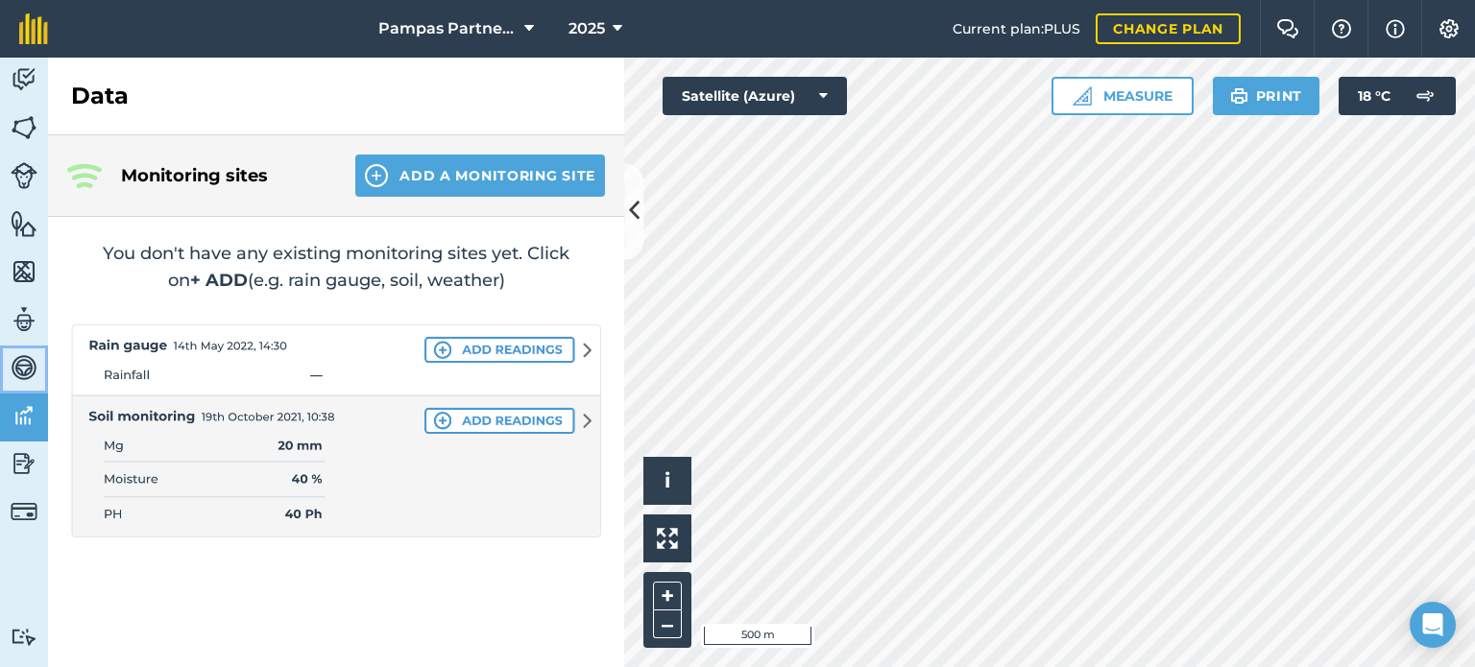
click at [33, 373] on img at bounding box center [24, 367] width 27 height 29
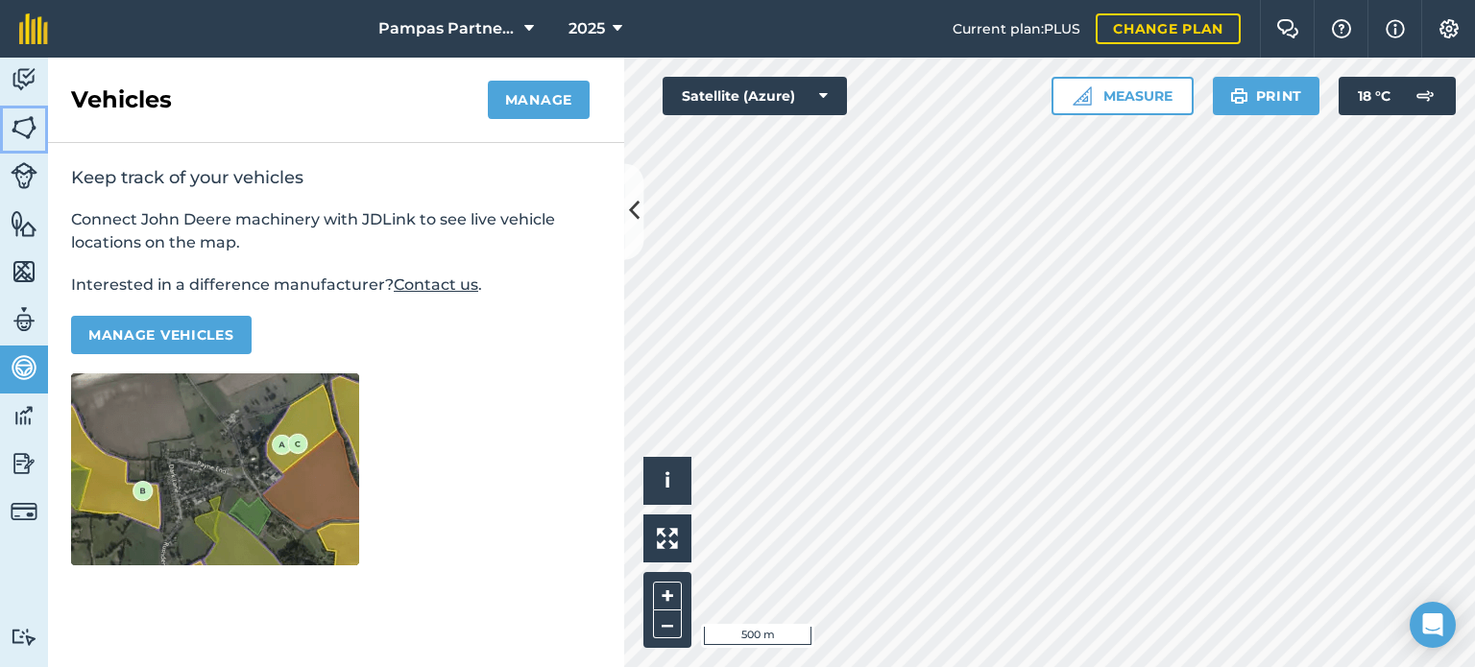
click at [27, 126] on img at bounding box center [24, 127] width 27 height 29
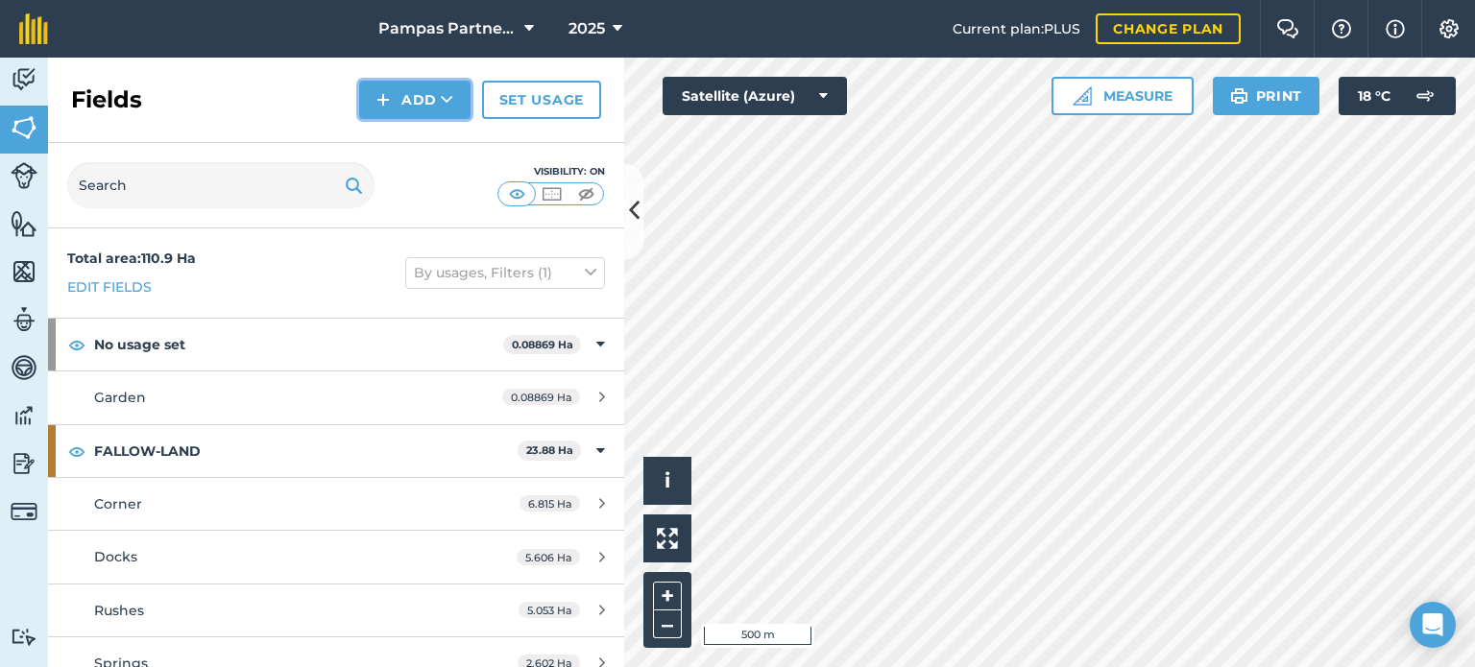
click at [434, 99] on button "Add" at bounding box center [414, 100] width 111 height 38
click at [415, 139] on link "Draw" at bounding box center [415, 143] width 106 height 42
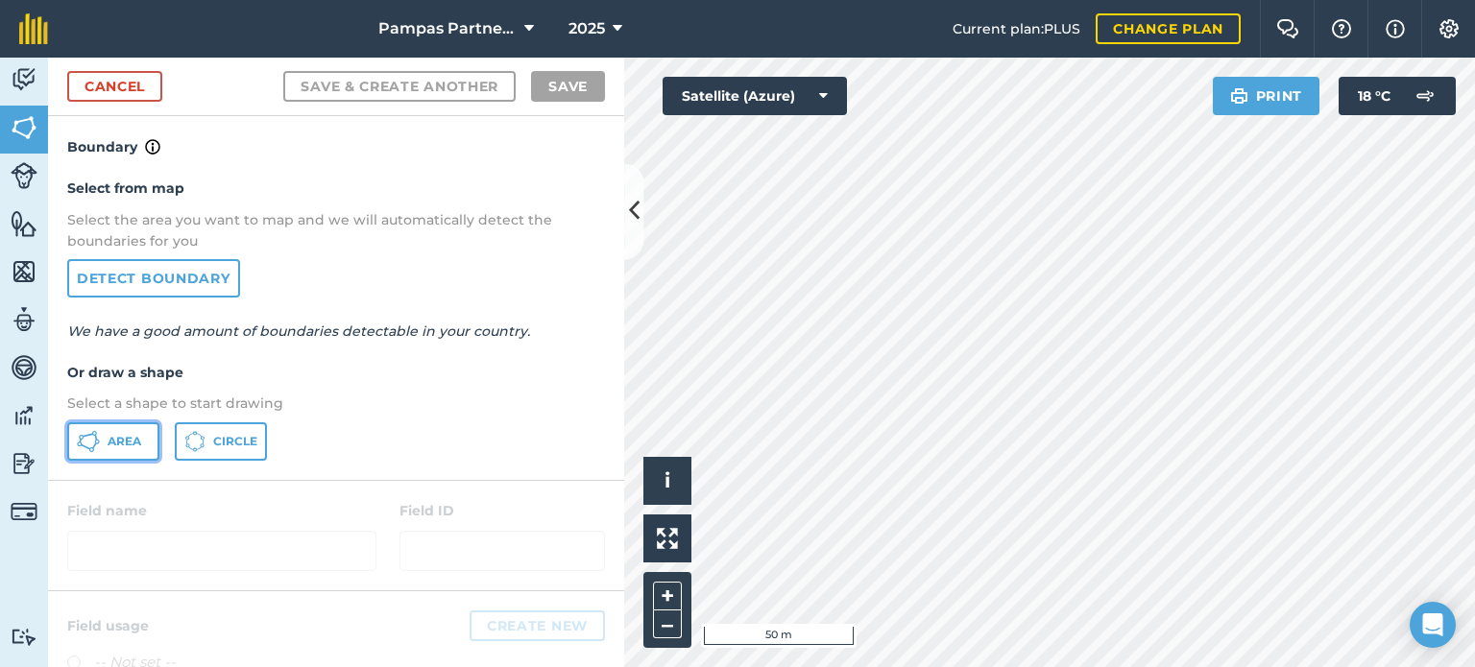
click at [102, 431] on button "Area" at bounding box center [113, 441] width 92 height 38
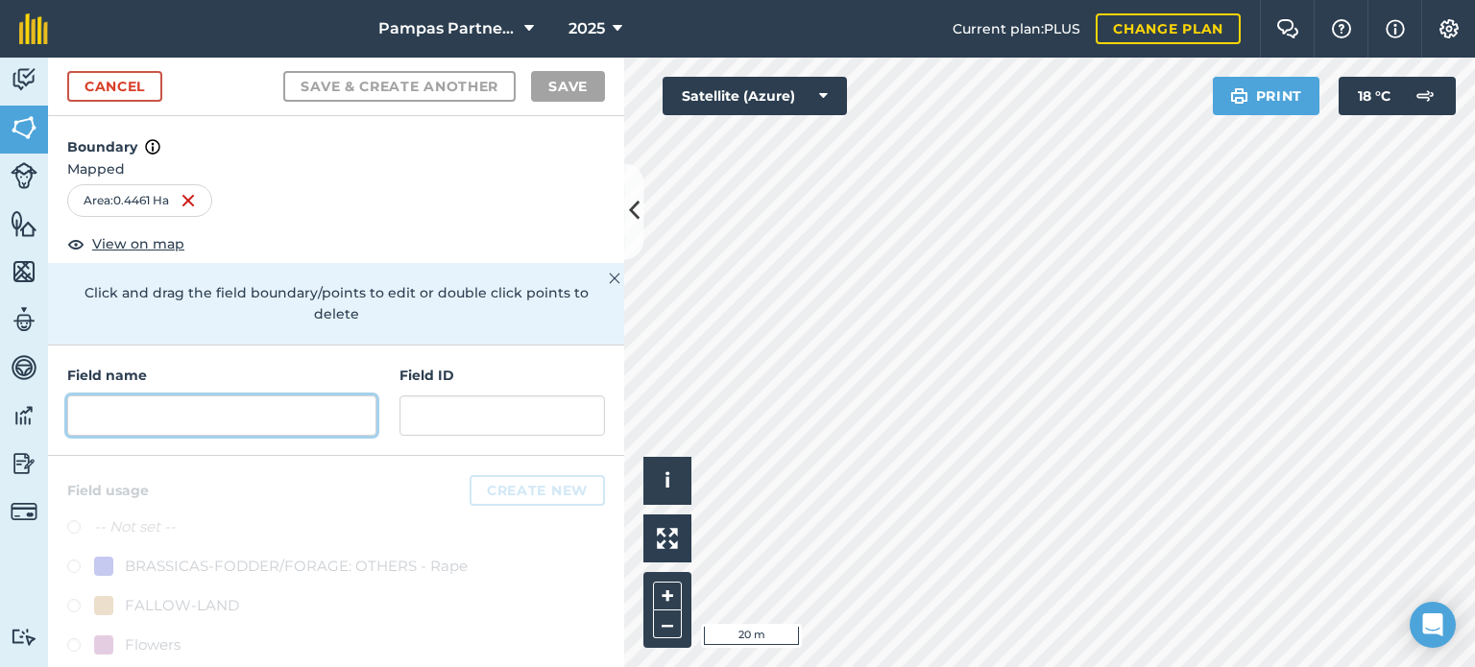
click at [234, 418] on input "text" at bounding box center [221, 416] width 309 height 40
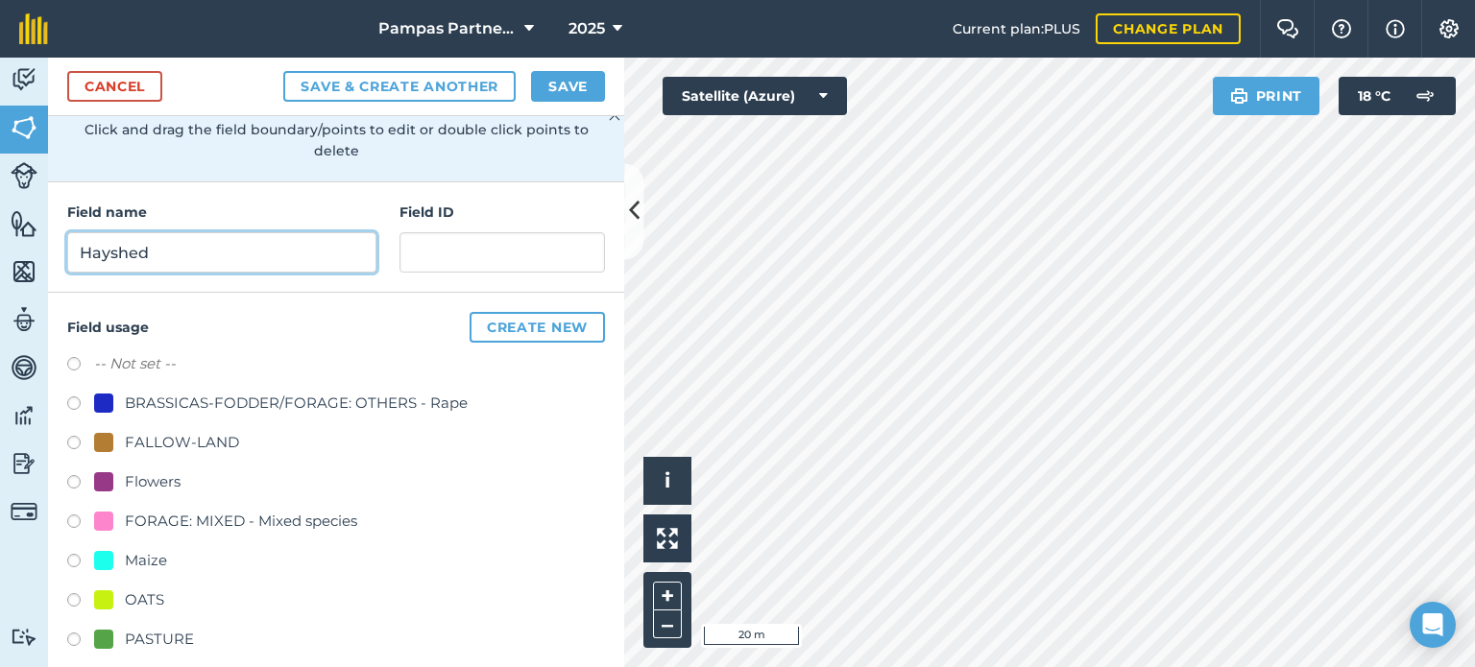
scroll to position [192, 0]
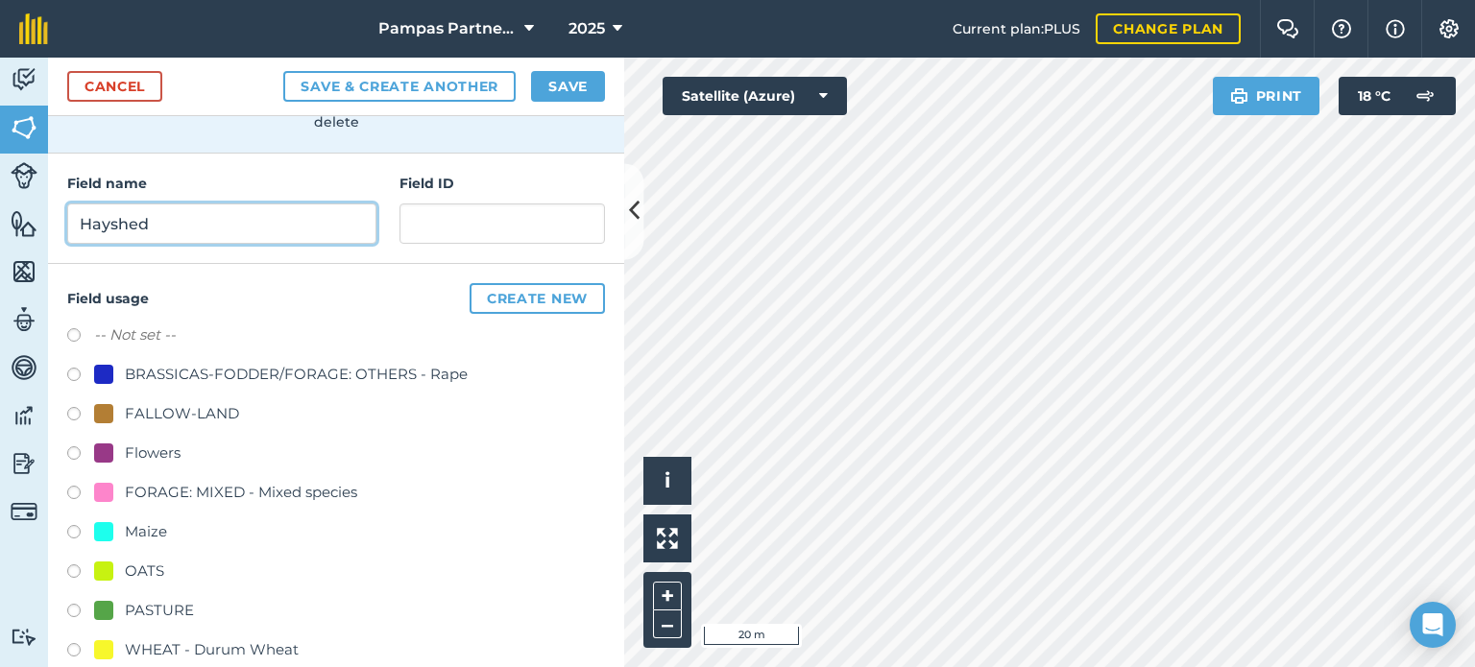
type input "Hayshed"
click at [76, 610] on label at bounding box center [80, 613] width 27 height 19
radio input "true"
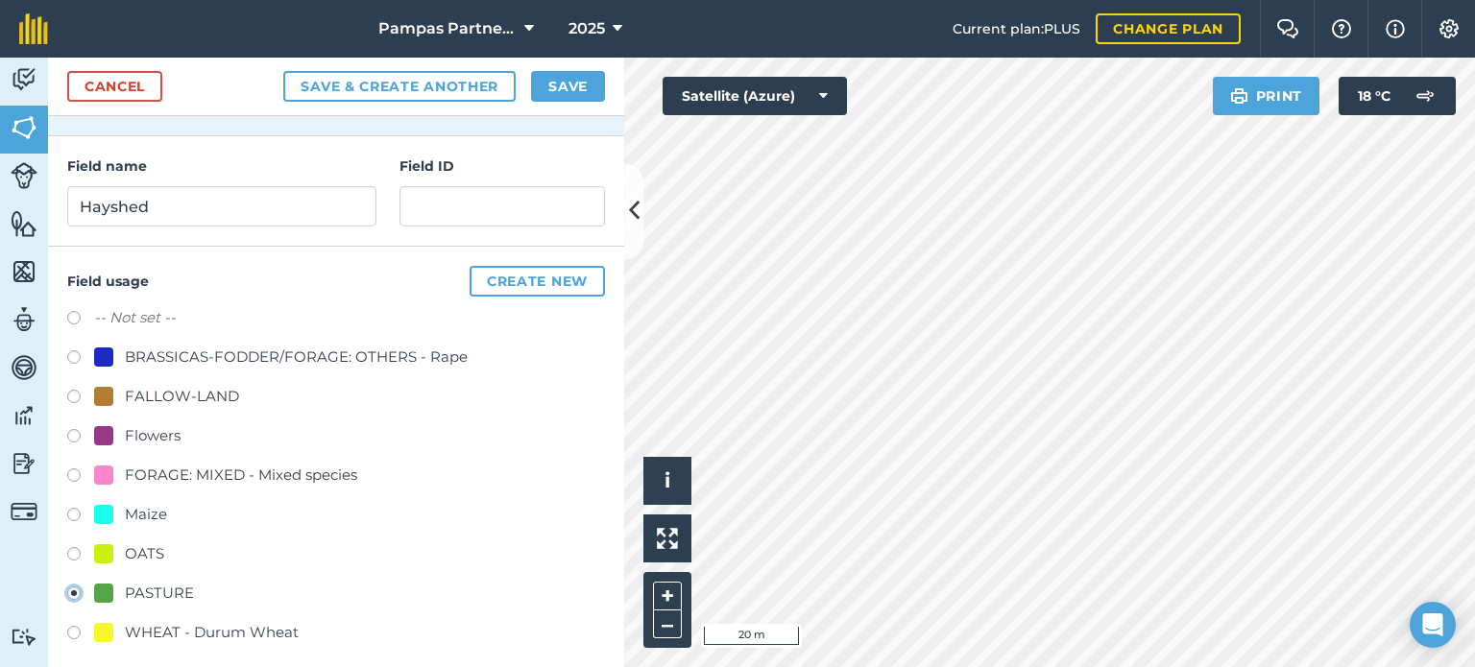
scroll to position [219, 0]
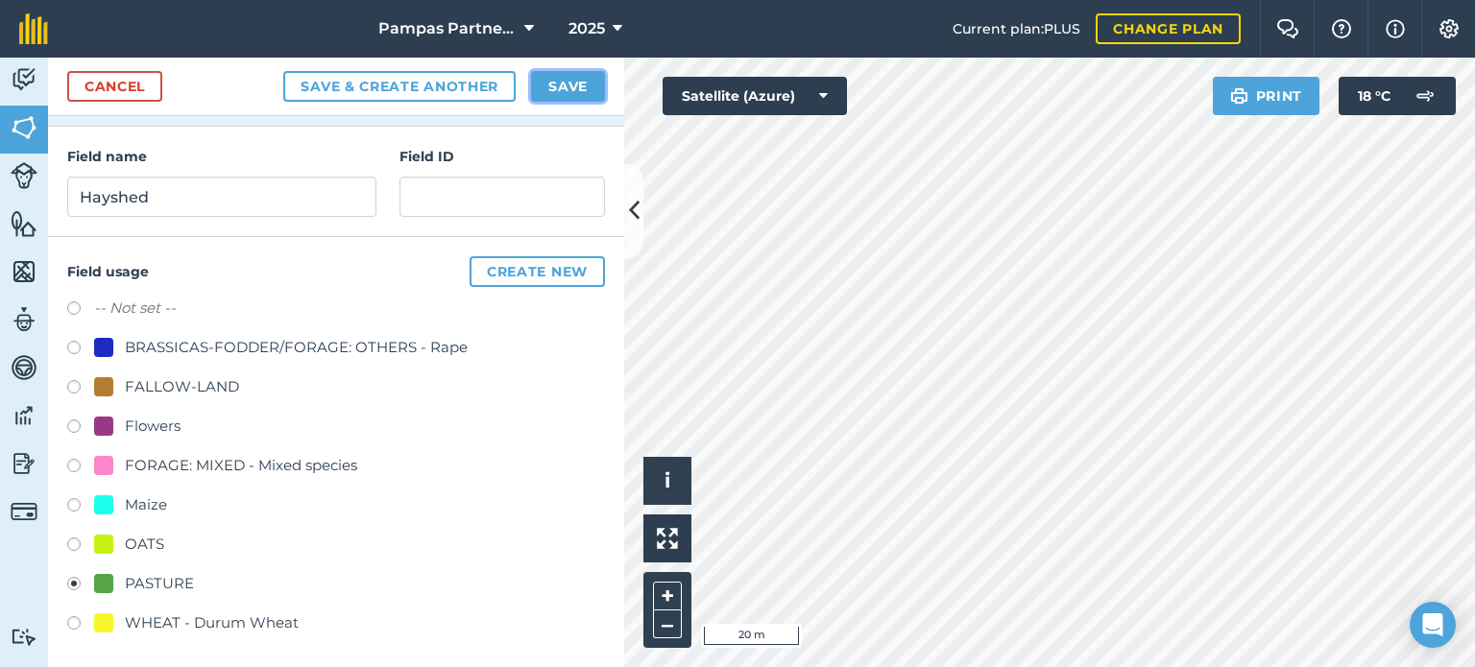
click at [568, 78] on button "Save" at bounding box center [568, 86] width 74 height 31
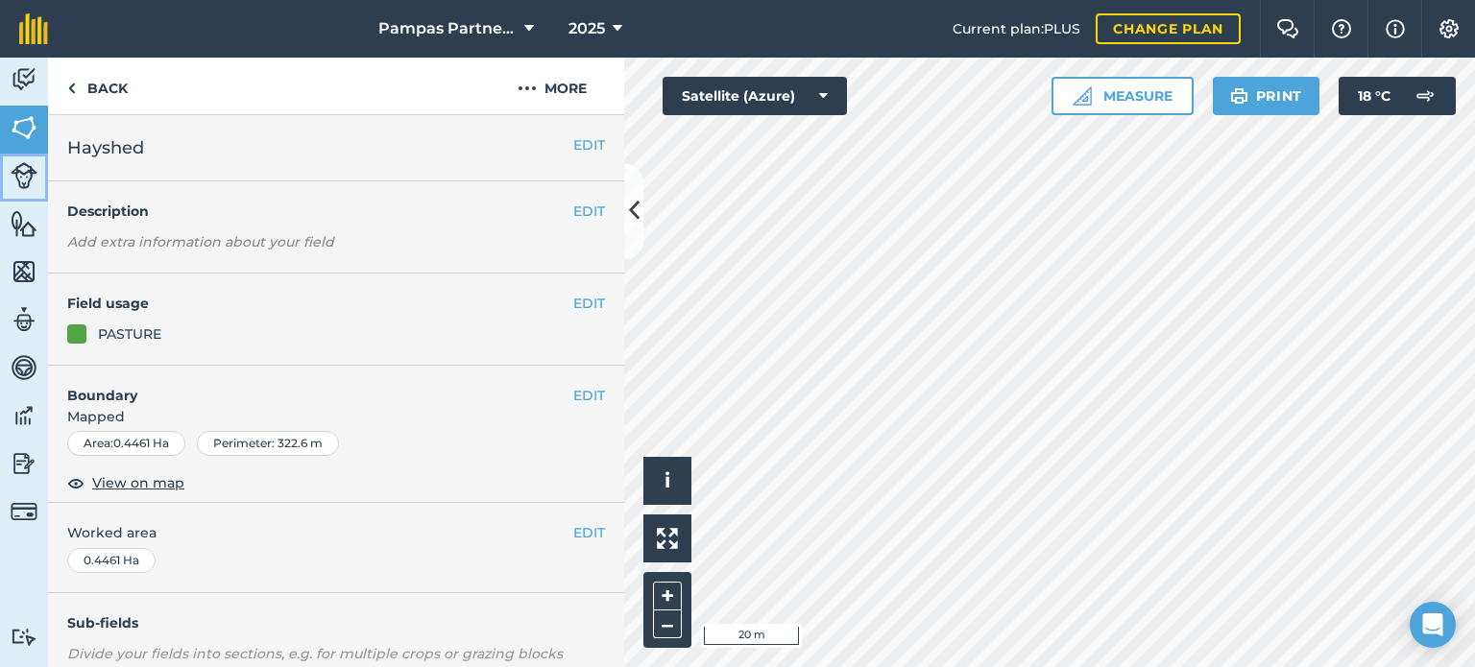
click at [33, 182] on img at bounding box center [24, 175] width 27 height 27
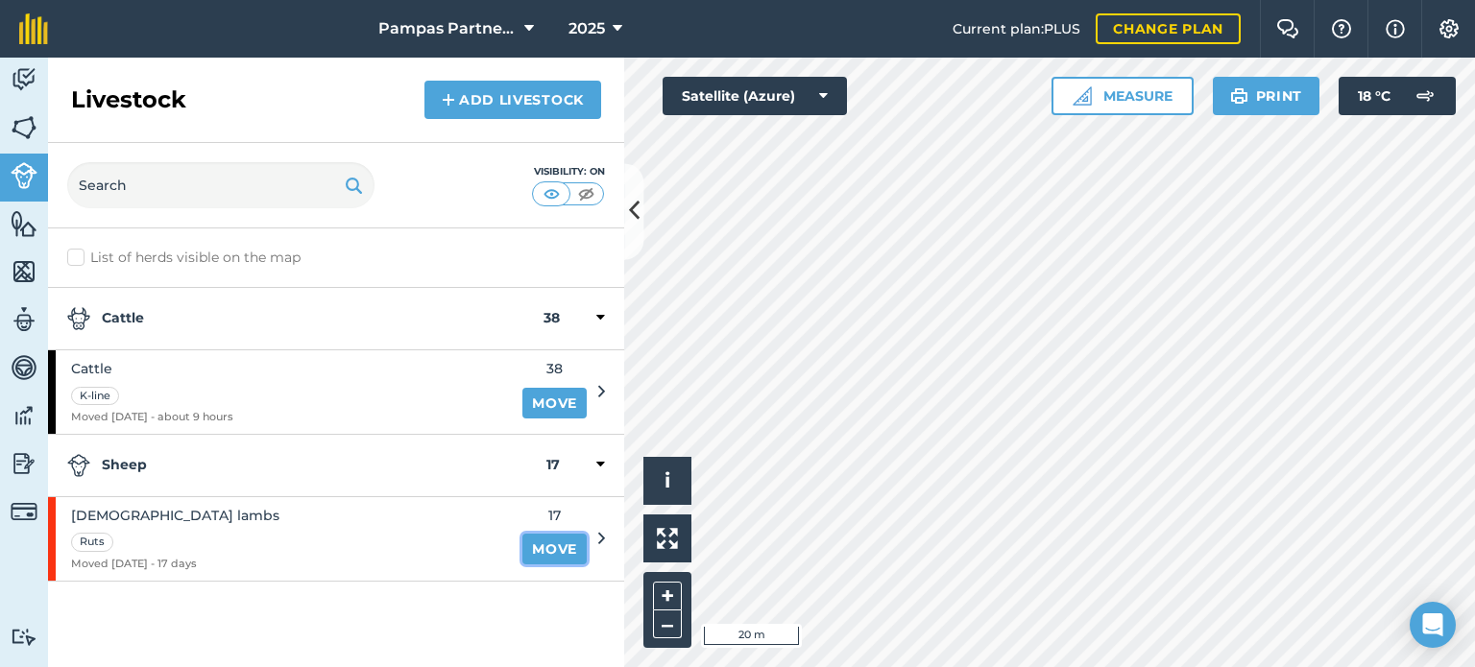
click at [572, 545] on link "Move" at bounding box center [554, 549] width 64 height 31
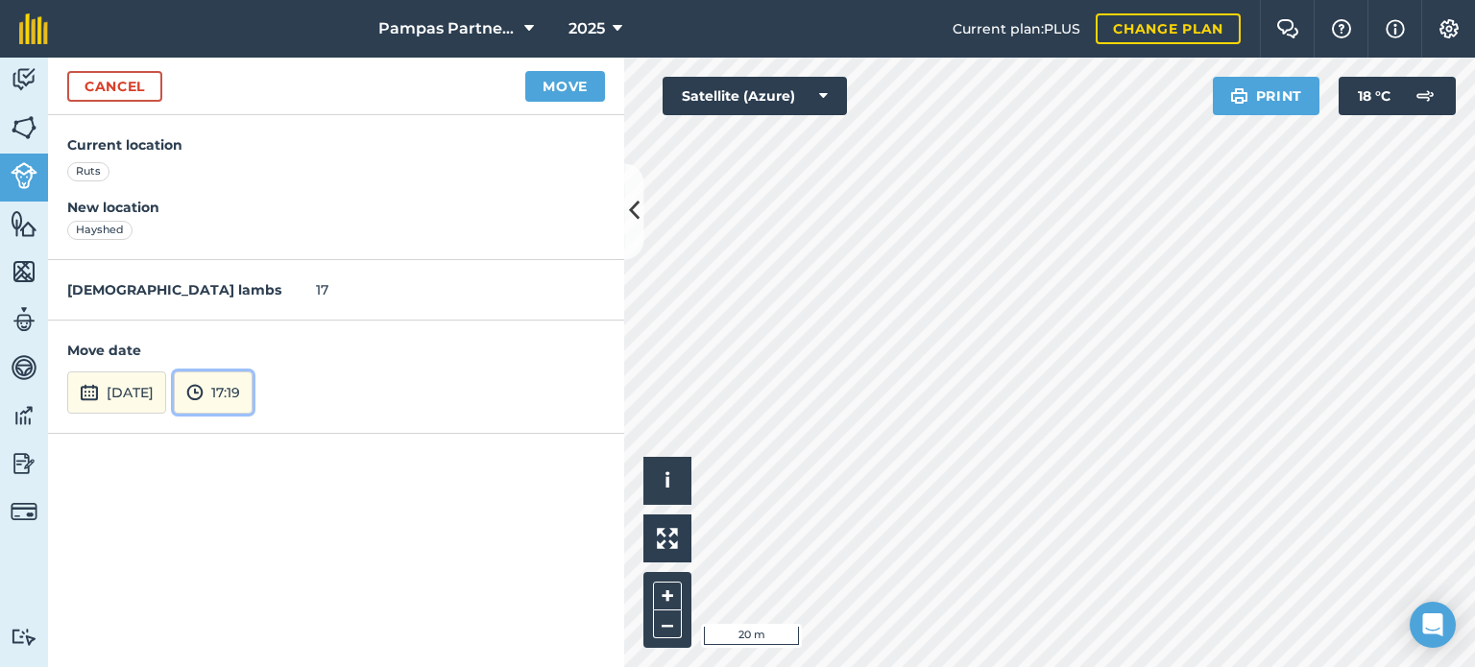
click at [252, 381] on button "17:19" at bounding box center [213, 393] width 79 height 42
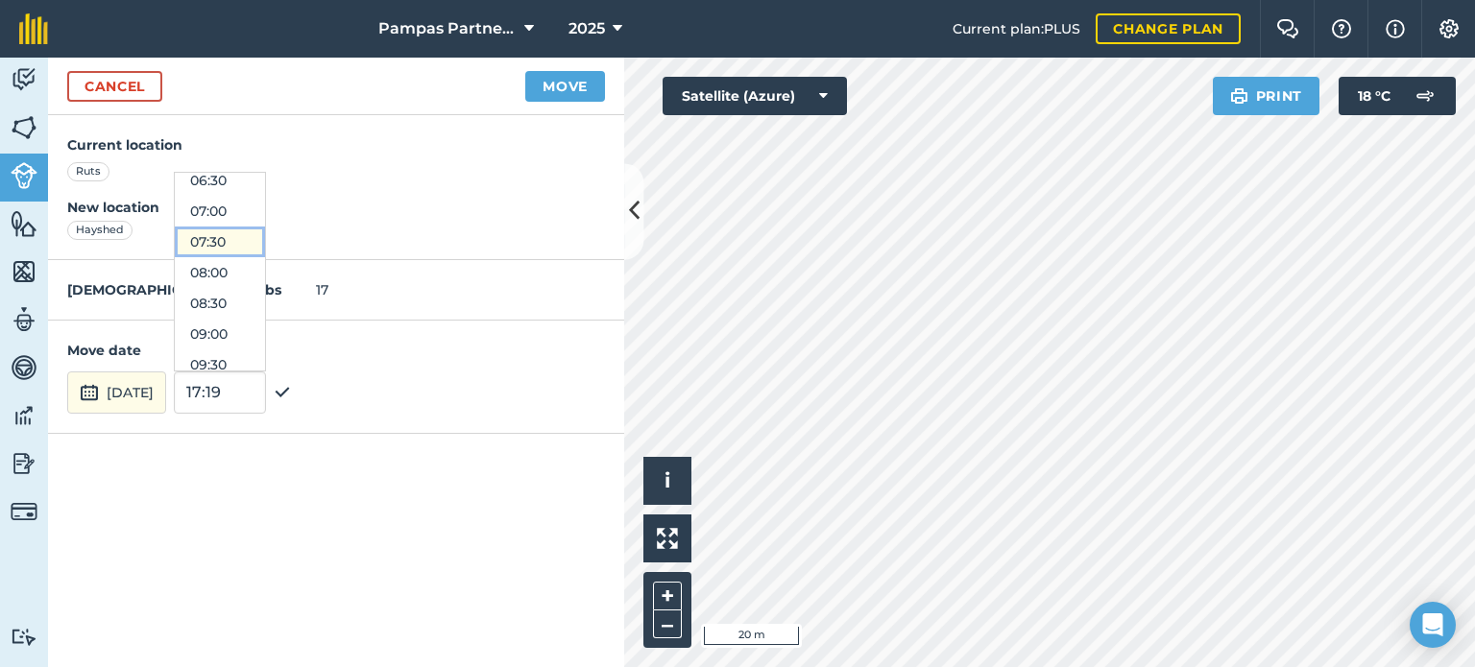
click at [263, 237] on button "07:30" at bounding box center [220, 242] width 90 height 31
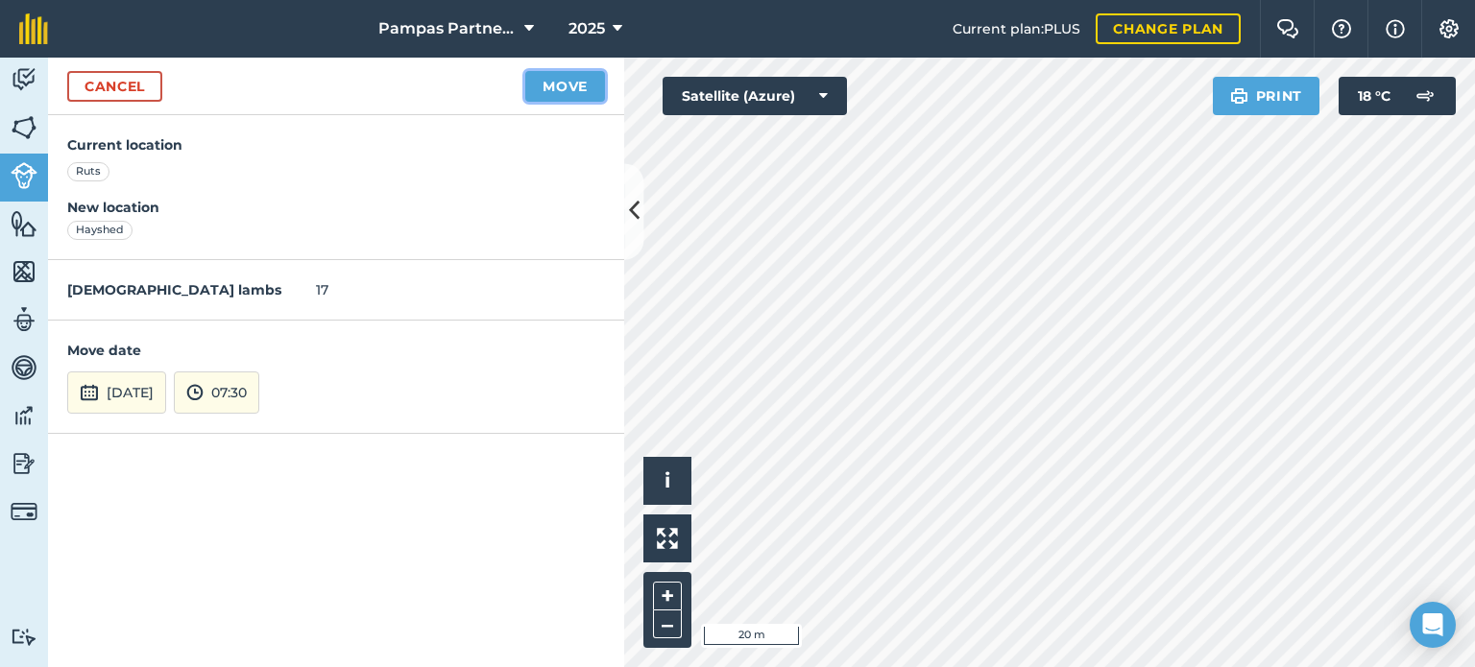
click at [566, 82] on button "Move" at bounding box center [565, 86] width 80 height 31
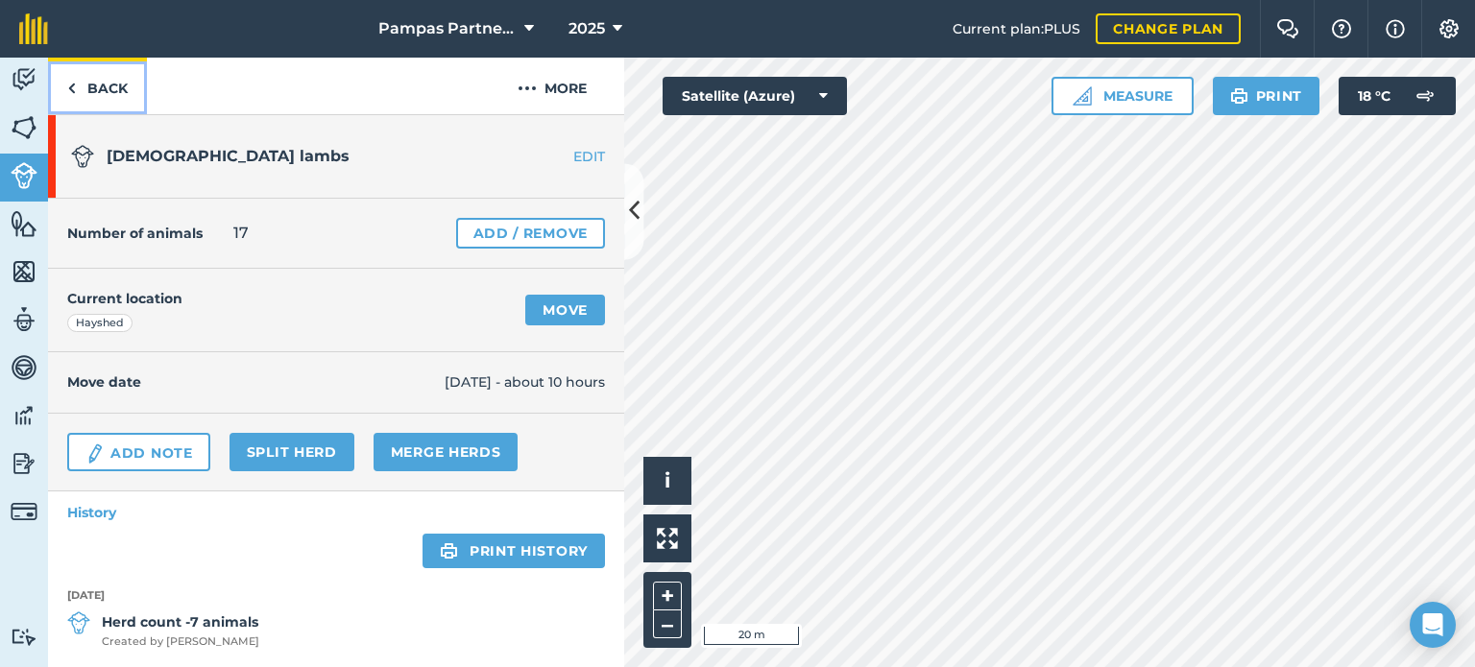
click at [120, 84] on link "Back" at bounding box center [97, 86] width 99 height 57
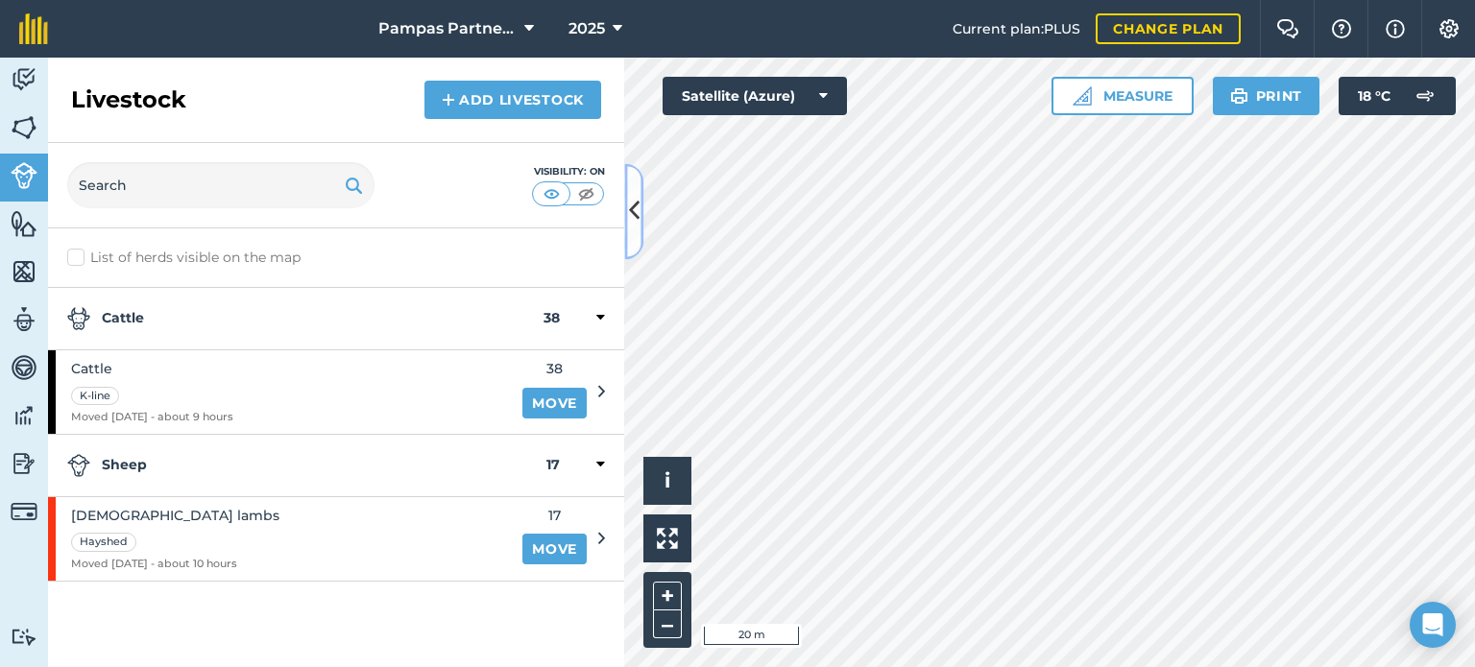
click at [636, 207] on icon at bounding box center [634, 212] width 11 height 34
